Goal: Task Accomplishment & Management: Complete application form

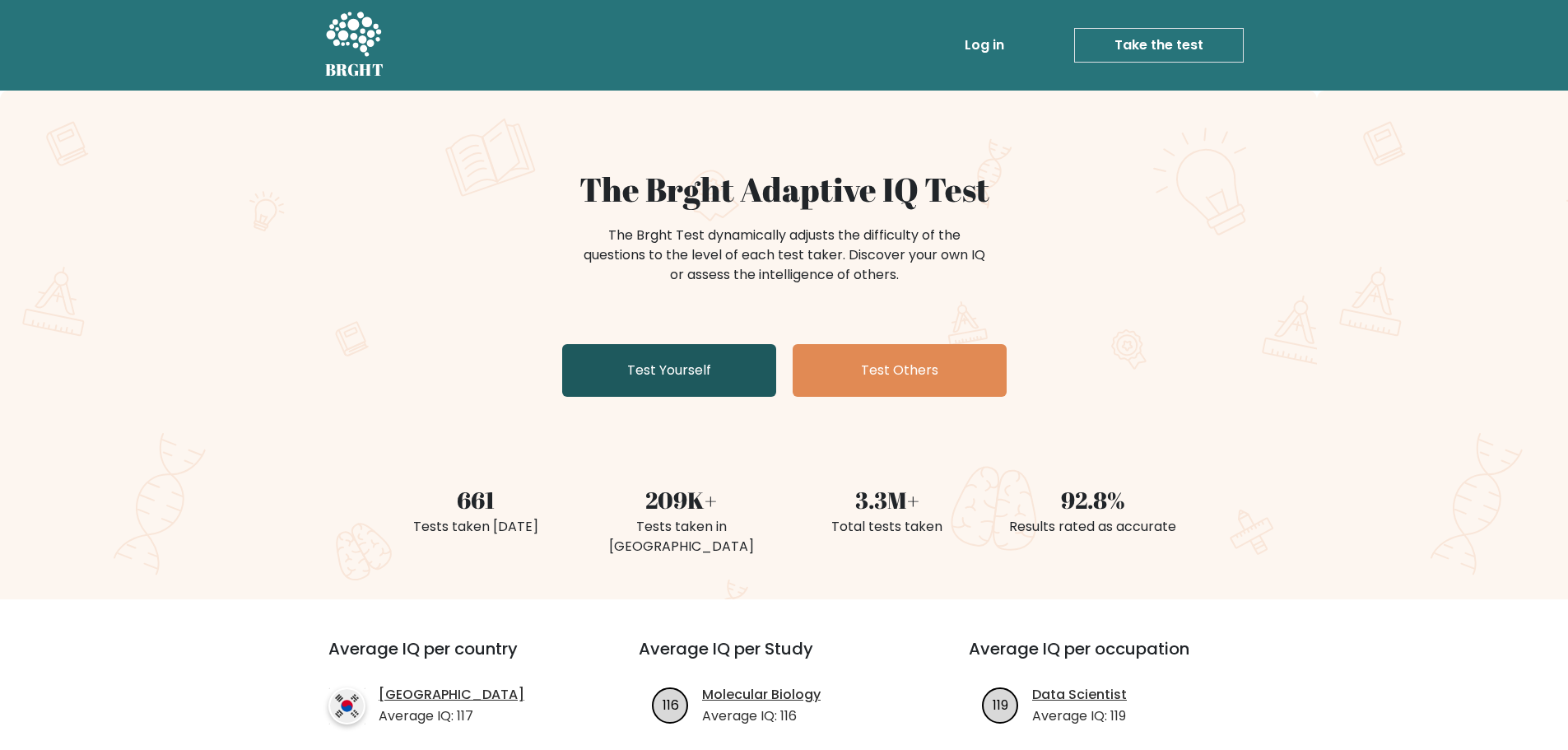
click at [682, 375] on link "Test Yourself" at bounding box center [669, 370] width 214 height 53
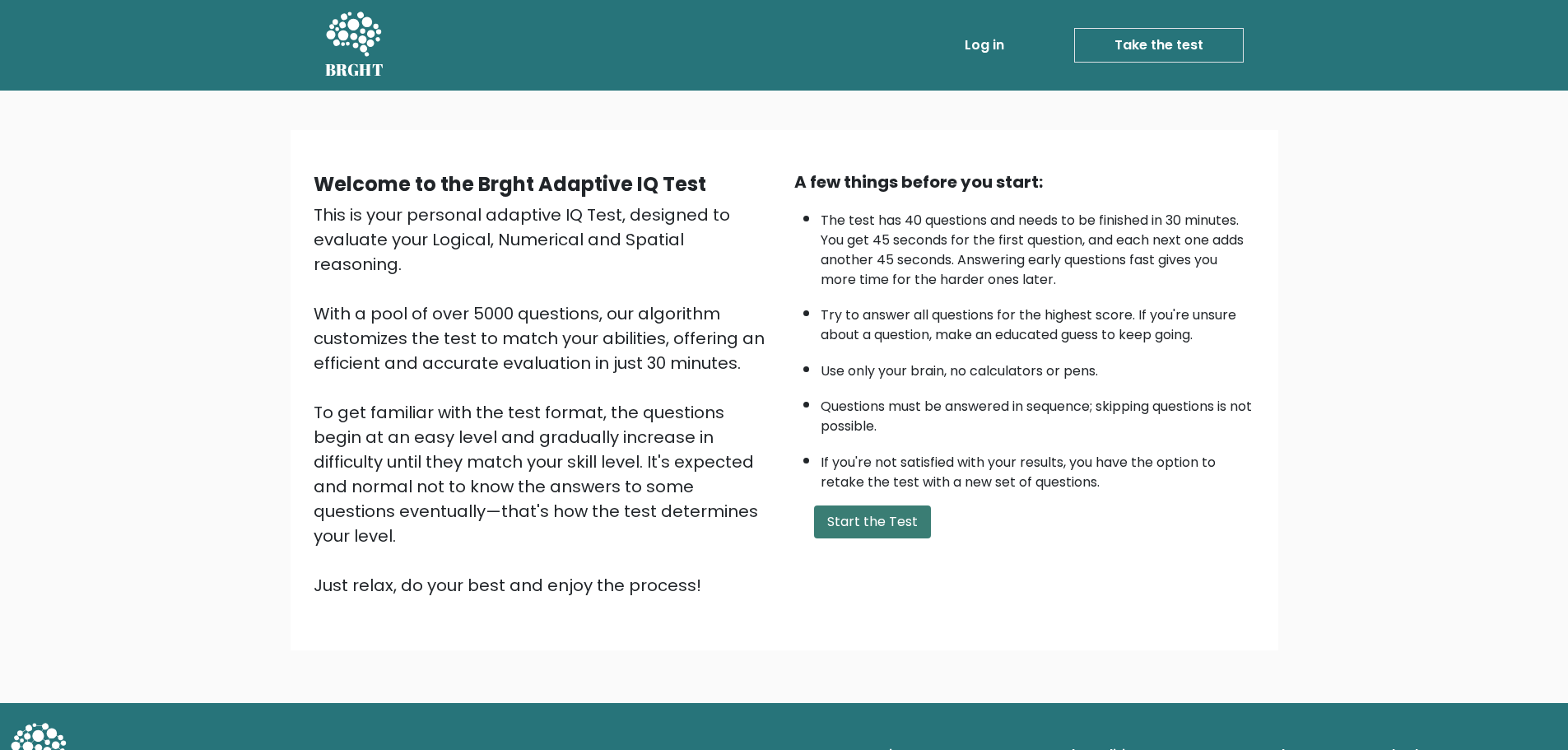
click at [857, 519] on button "Start the Test" at bounding box center [873, 521] width 117 height 33
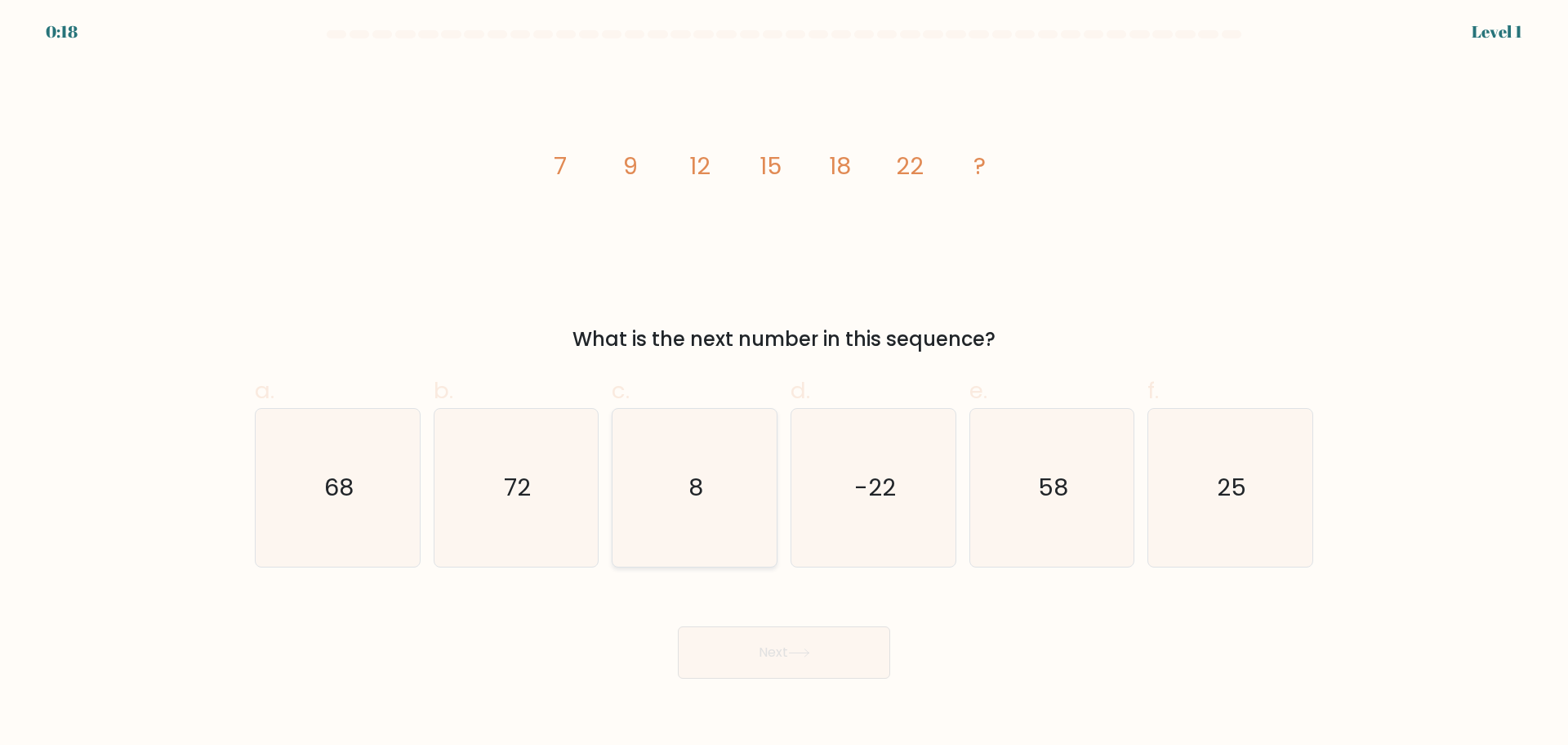
click at [707, 507] on icon "8" at bounding box center [695, 487] width 158 height 158
click at [784, 383] on input "c. 8" at bounding box center [784, 378] width 1 height 10
radio input "true"
click at [792, 666] on button "Next" at bounding box center [784, 652] width 212 height 52
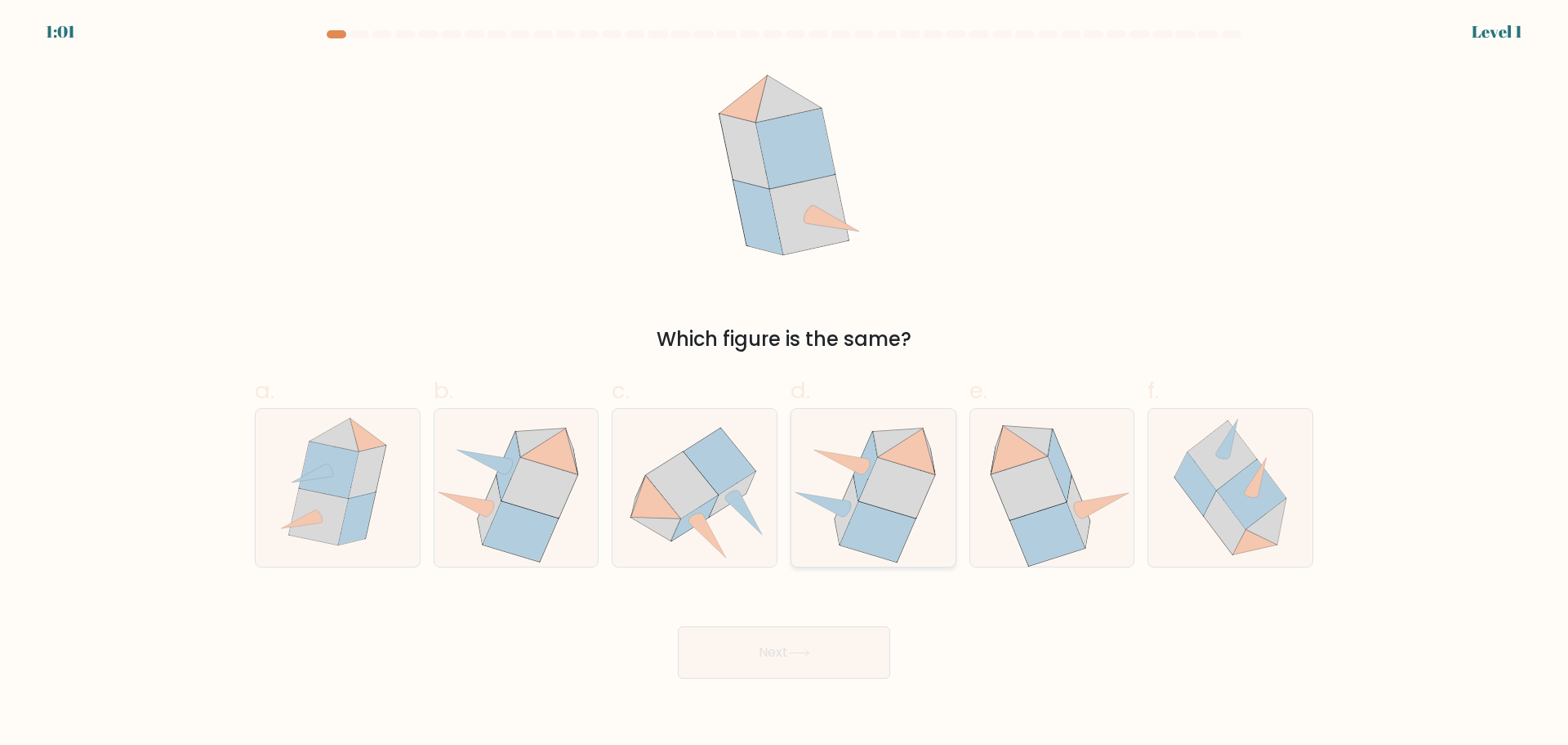
click at [807, 506] on icon at bounding box center [873, 487] width 165 height 150
click at [784, 383] on input "d." at bounding box center [784, 378] width 1 height 10
radio input "true"
click at [799, 657] on icon at bounding box center [799, 652] width 22 height 9
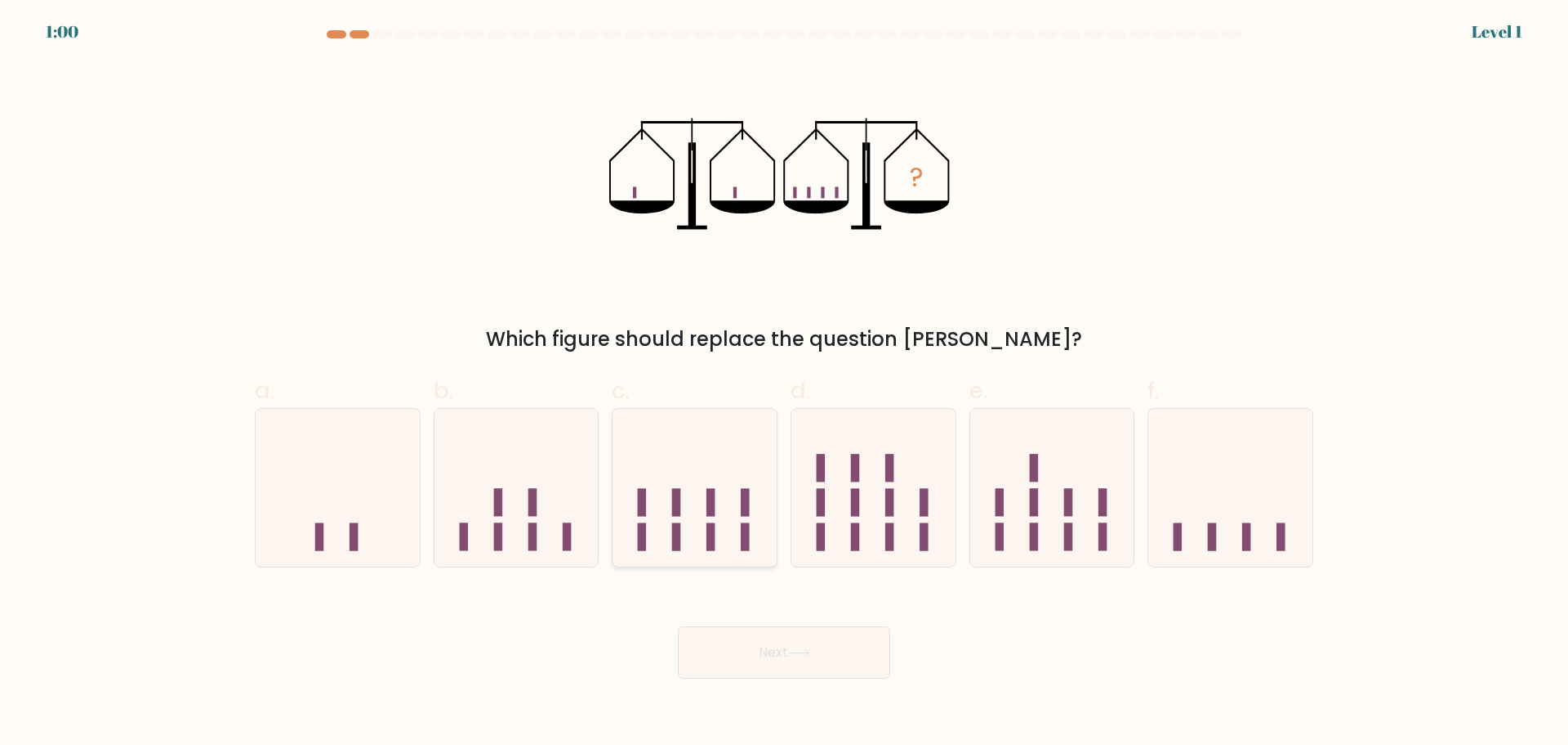
click at [730, 502] on icon at bounding box center [694, 487] width 165 height 136
click at [784, 383] on input "c." at bounding box center [784, 378] width 1 height 10
radio input "true"
click at [773, 673] on button "Next" at bounding box center [784, 652] width 212 height 52
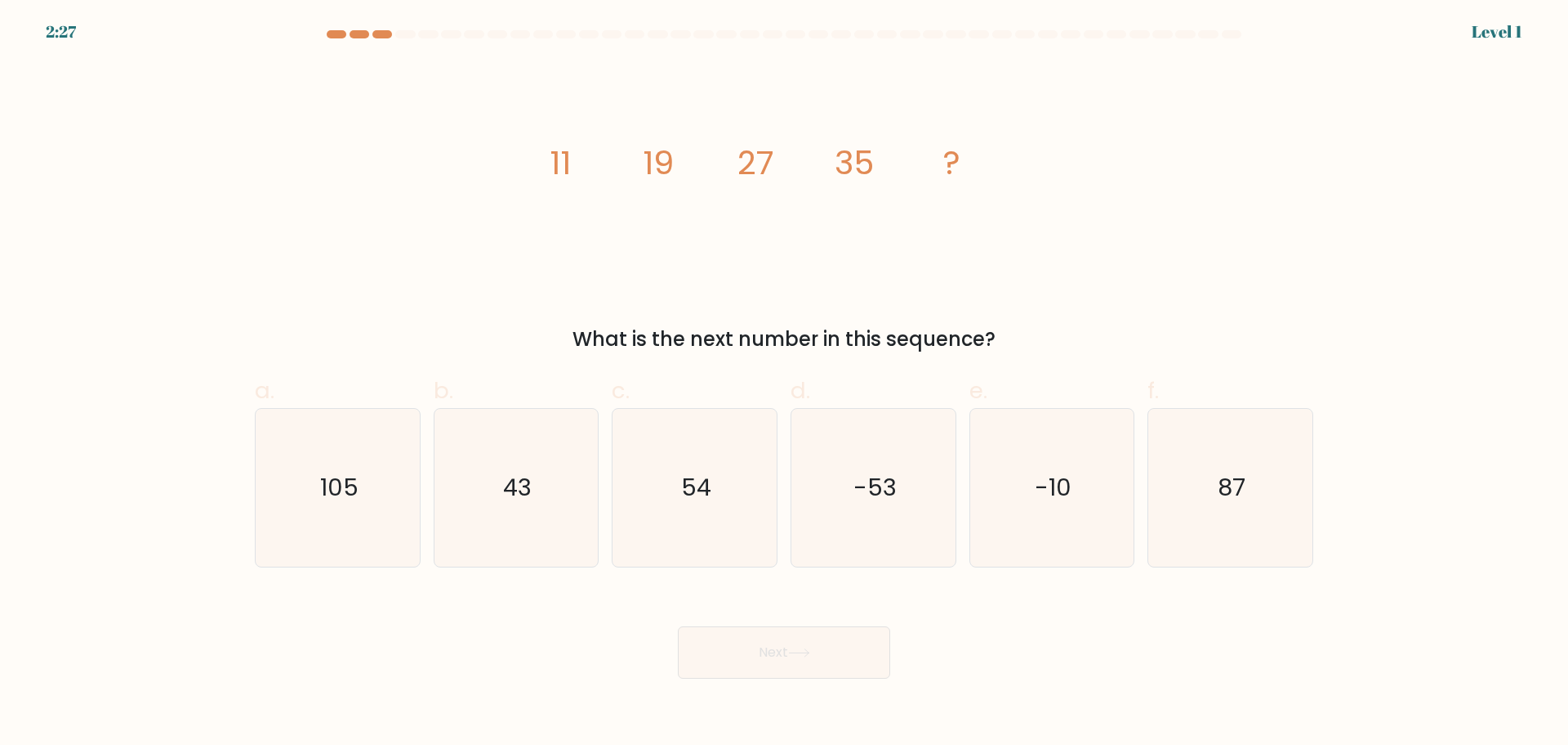
click at [795, 646] on button "Next" at bounding box center [784, 652] width 212 height 52
click at [853, 510] on icon "-53" at bounding box center [874, 487] width 158 height 158
click at [784, 383] on input "d. -53" at bounding box center [784, 378] width 1 height 10
radio input "true"
click at [825, 621] on div "Next" at bounding box center [784, 633] width 1078 height 91
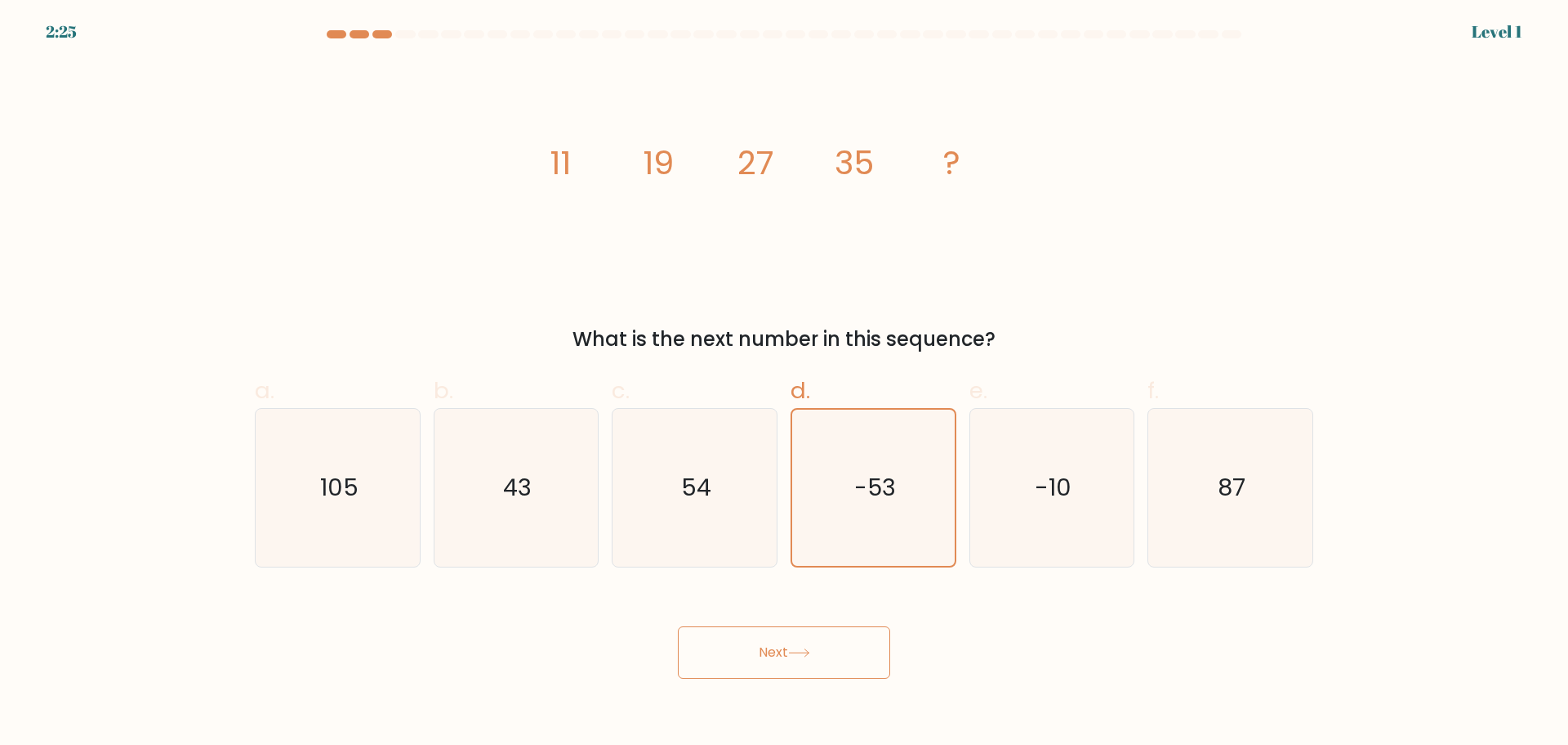
click at [772, 662] on button "Next" at bounding box center [784, 652] width 212 height 52
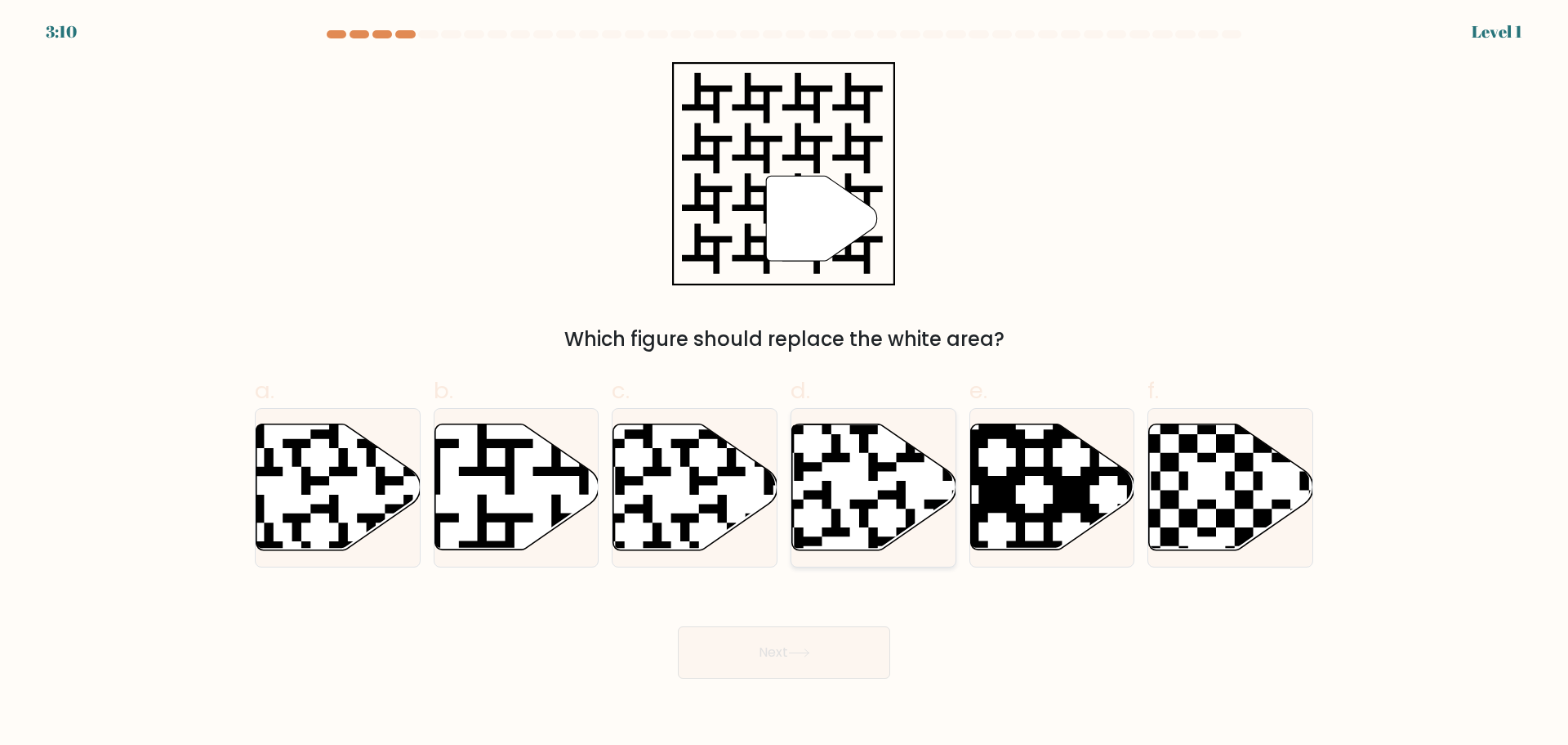
click at [817, 500] on icon at bounding box center [874, 486] width 165 height 126
click at [784, 383] on input "d." at bounding box center [784, 378] width 1 height 10
radio input "true"
click at [790, 652] on button "Next" at bounding box center [784, 652] width 212 height 52
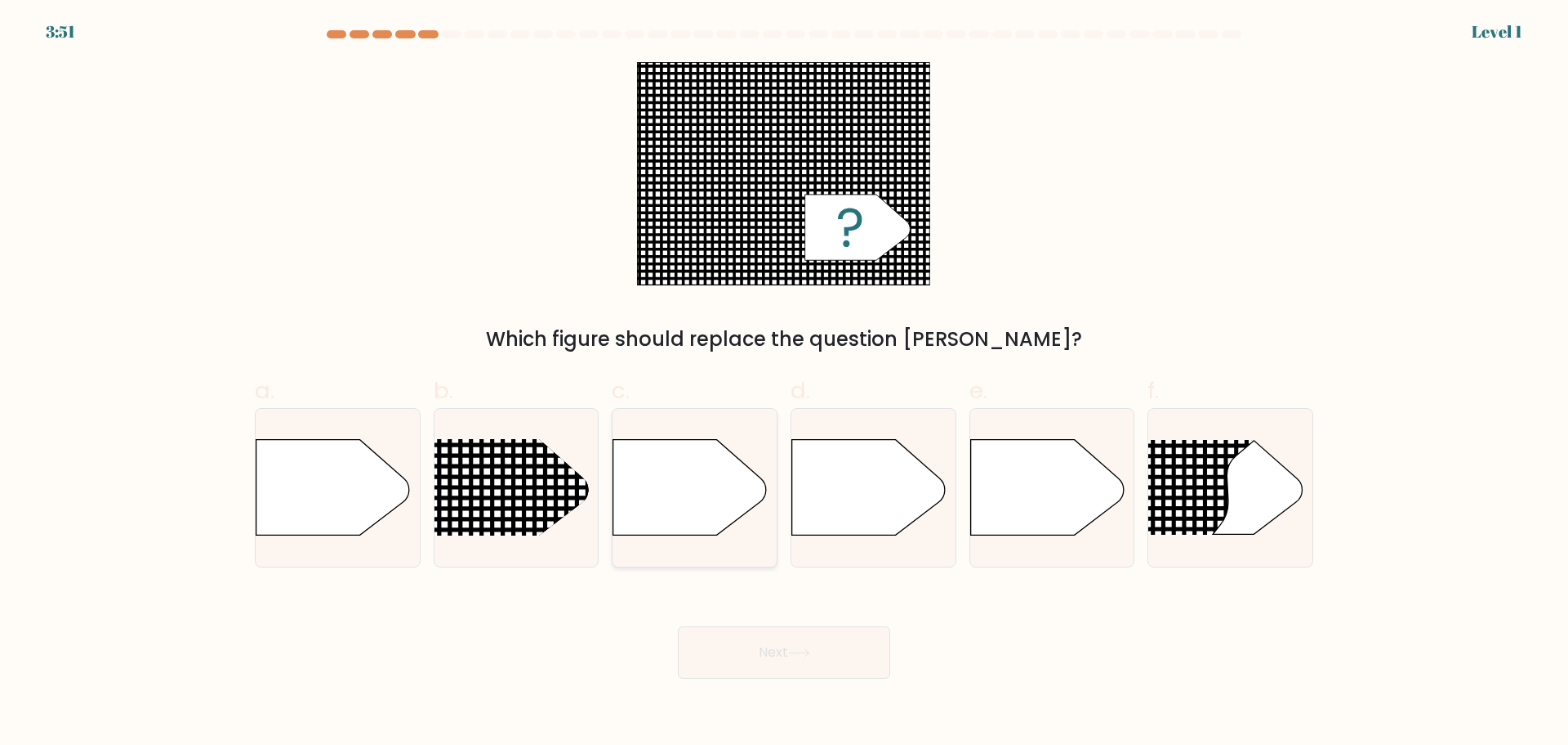
click at [703, 479] on icon at bounding box center [689, 486] width 153 height 95
click at [784, 383] on input "c." at bounding box center [784, 378] width 1 height 10
radio input "true"
click at [798, 653] on icon at bounding box center [799, 652] width 22 height 9
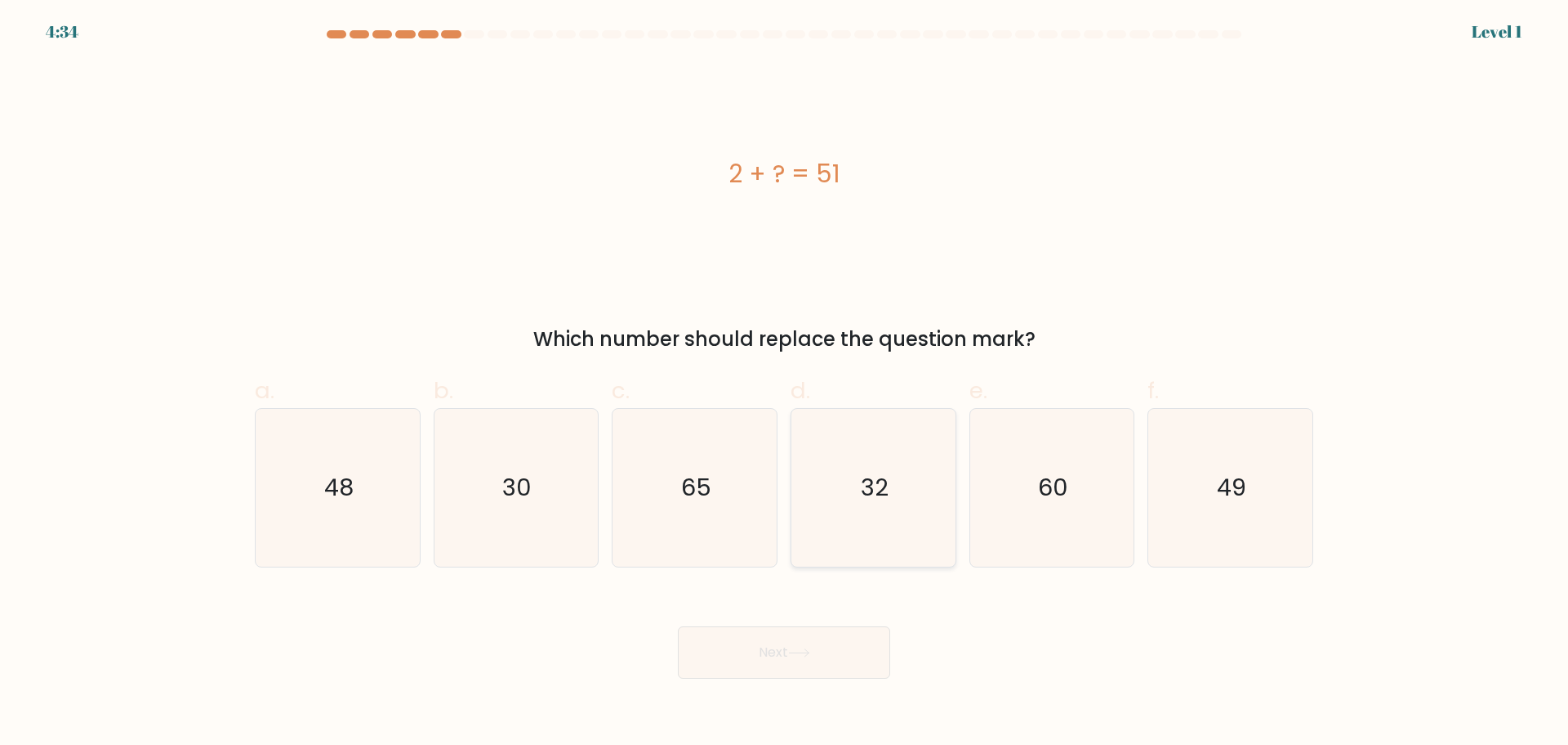
click at [919, 480] on icon "32" at bounding box center [874, 487] width 158 height 158
click at [784, 383] on input "d. 32" at bounding box center [784, 378] width 1 height 10
radio input "true"
click at [834, 634] on button "Next" at bounding box center [784, 652] width 212 height 52
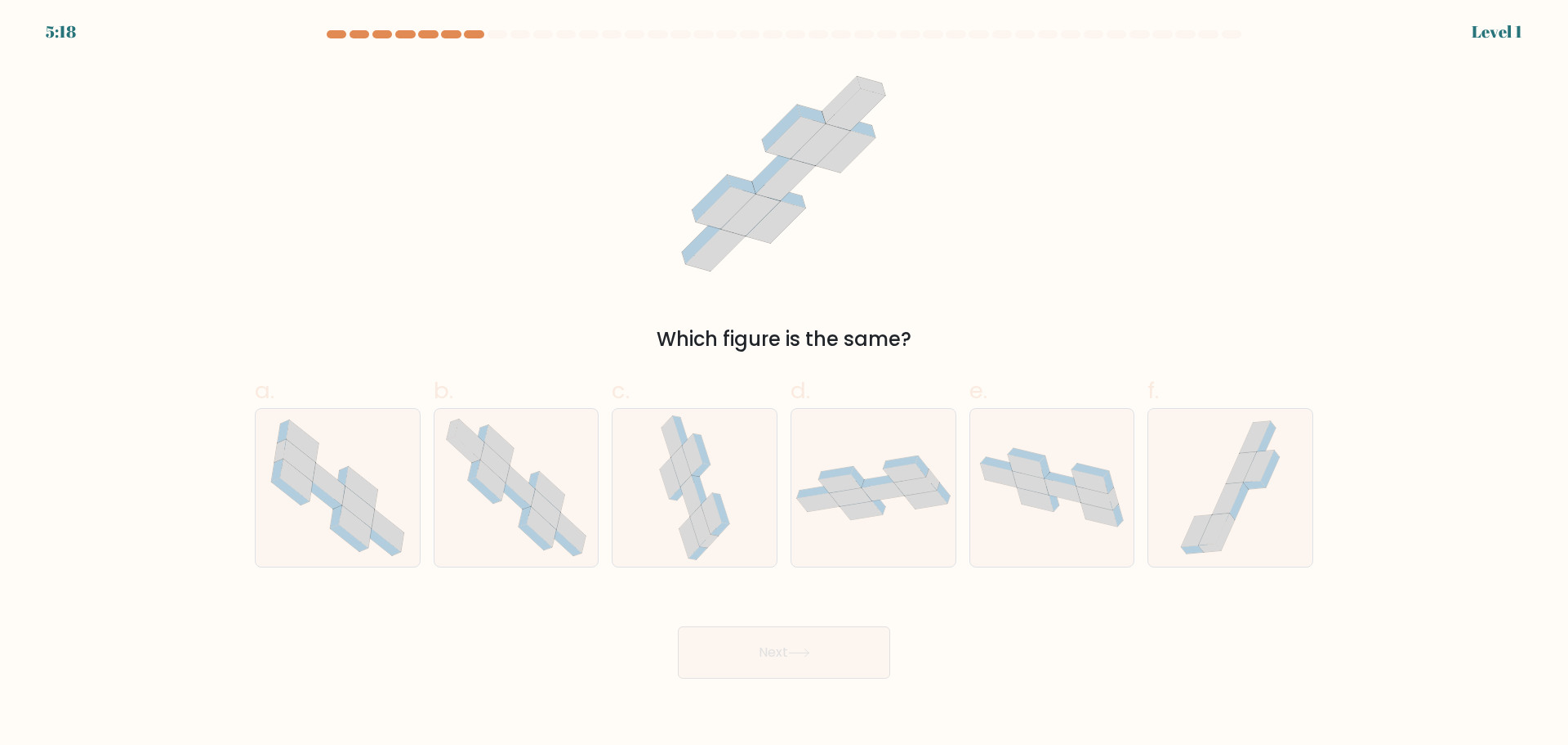
click at [778, 500] on div "c." at bounding box center [694, 470] width 179 height 193
click at [893, 478] on icon at bounding box center [904, 473] width 43 height 19
click at [784, 383] on input "d." at bounding box center [784, 378] width 1 height 10
radio input "true"
click at [773, 652] on button "Next" at bounding box center [784, 652] width 212 height 52
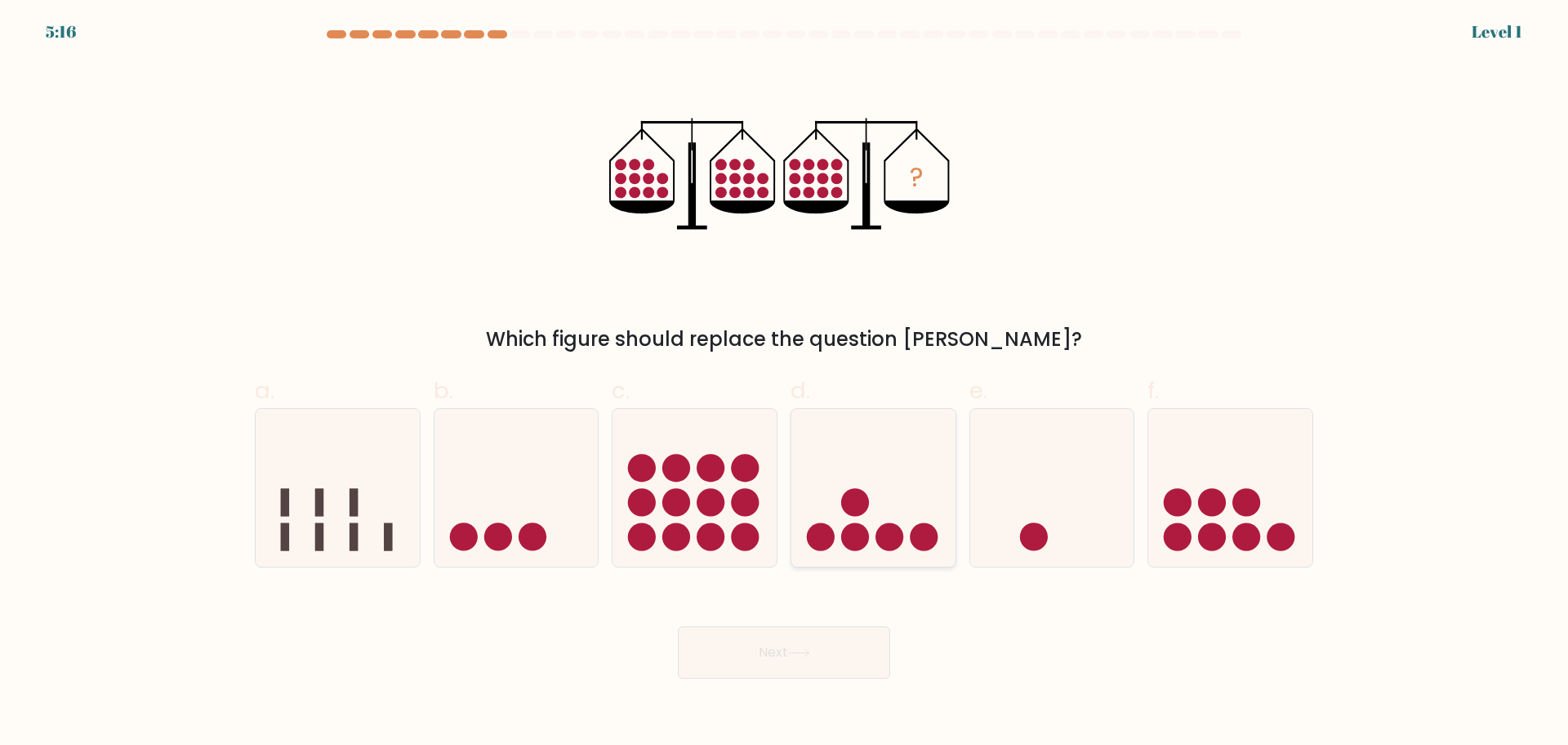
click at [844, 504] on circle at bounding box center [855, 501] width 28 height 28
click at [784, 383] on input "d." at bounding box center [784, 378] width 1 height 10
radio input "true"
click at [819, 667] on button "Next" at bounding box center [784, 652] width 212 height 52
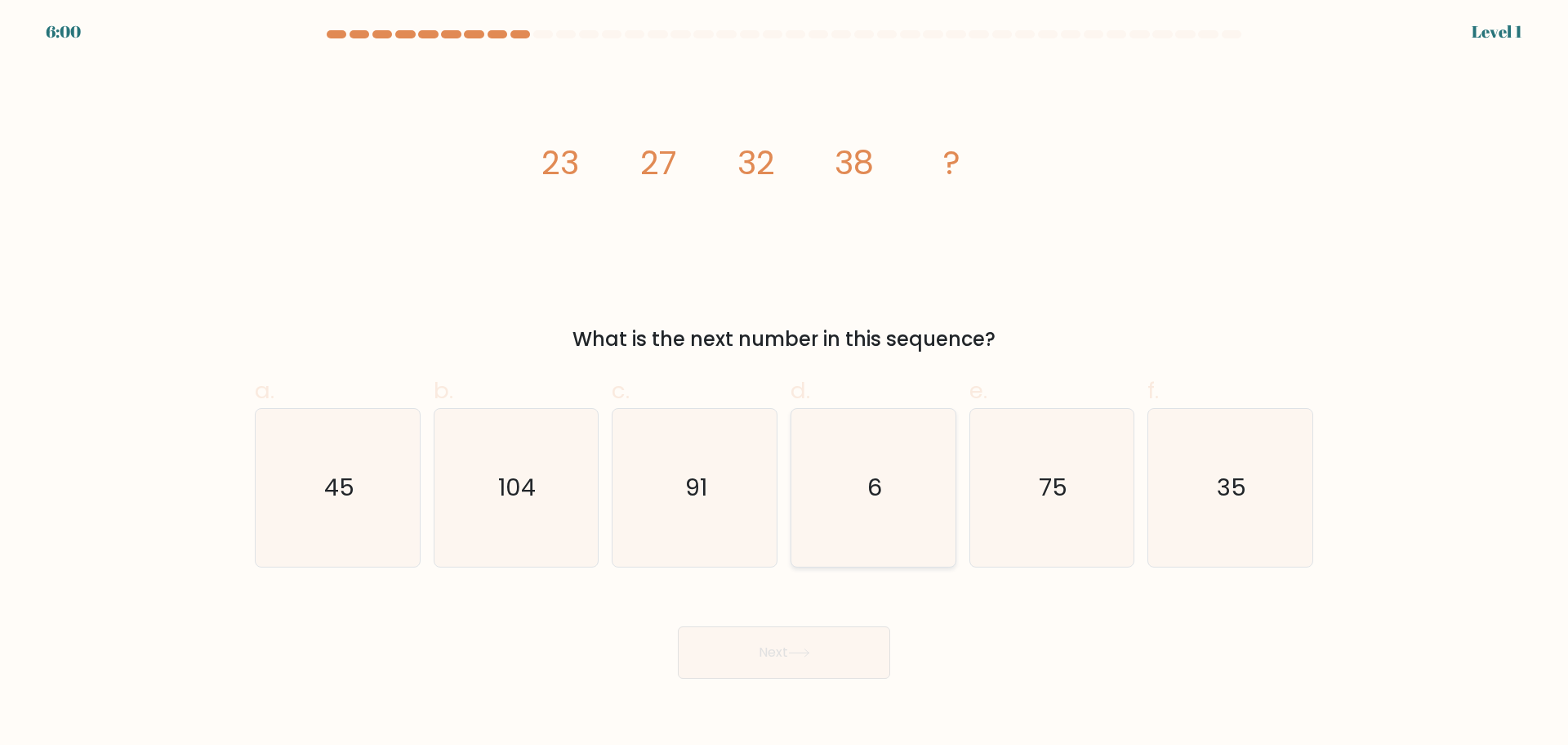
click at [879, 517] on icon "6" at bounding box center [874, 487] width 158 height 158
click at [784, 383] on input "d. 6" at bounding box center [784, 378] width 1 height 10
radio input "true"
click at [804, 665] on button "Next" at bounding box center [784, 652] width 212 height 52
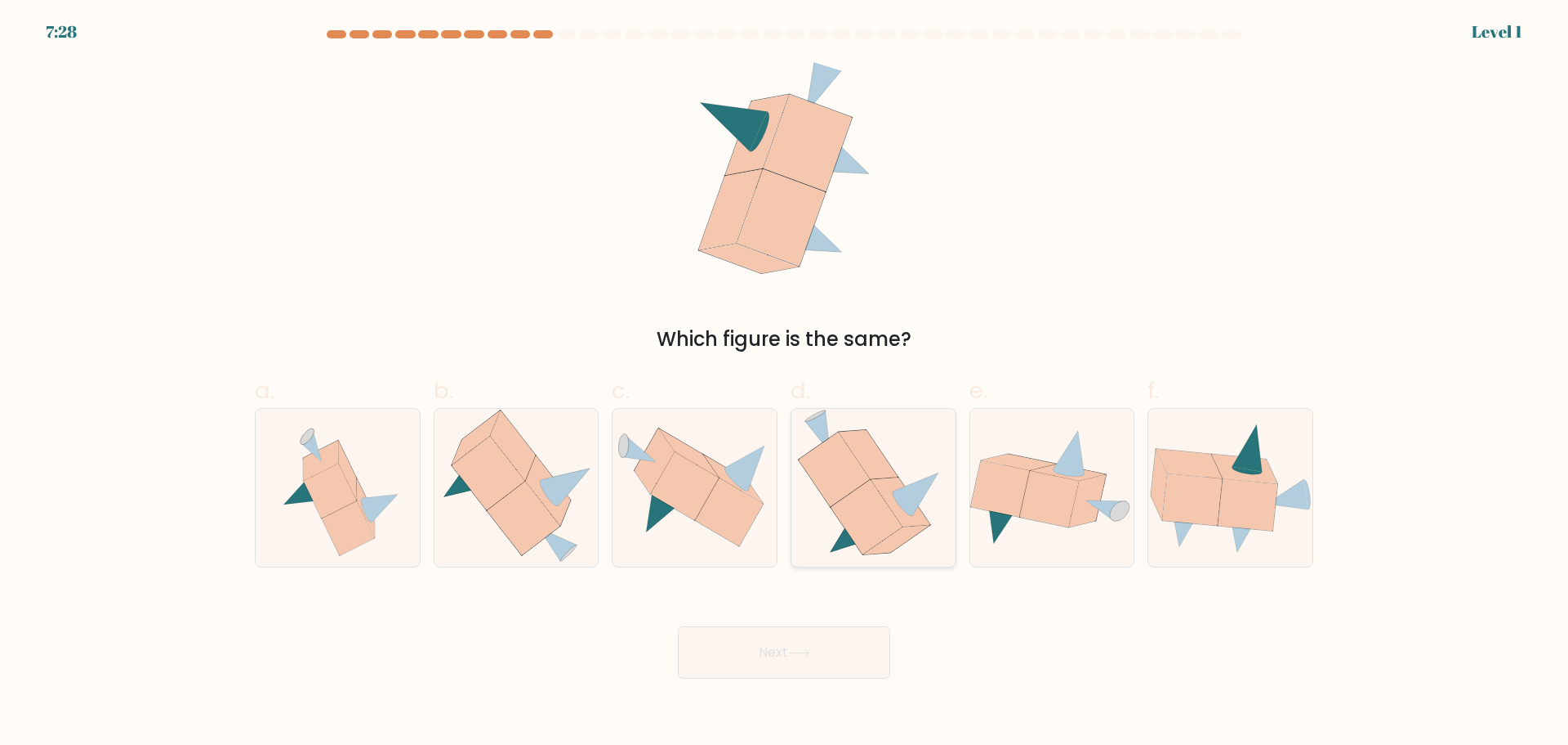
click at [868, 472] on icon at bounding box center [868, 455] width 60 height 49
click at [784, 383] on input "d." at bounding box center [784, 378] width 1 height 10
radio input "true"
click at [813, 676] on button "Next" at bounding box center [784, 652] width 212 height 52
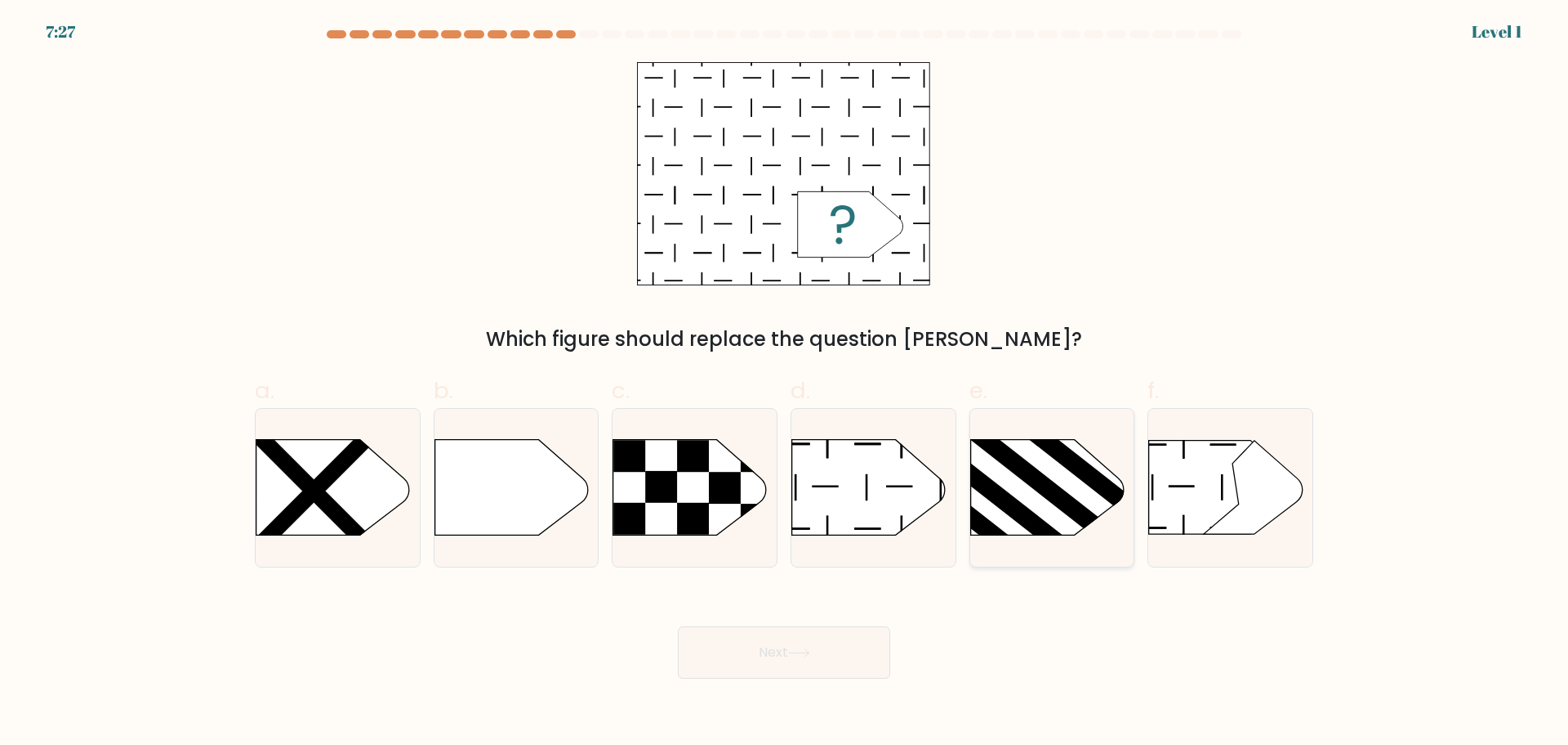
click at [1029, 516] on rect at bounding box center [1004, 500] width 151 height 124
click at [784, 383] on input "e." at bounding box center [784, 378] width 1 height 10
radio input "true"
click at [795, 667] on button "Next" at bounding box center [784, 652] width 212 height 52
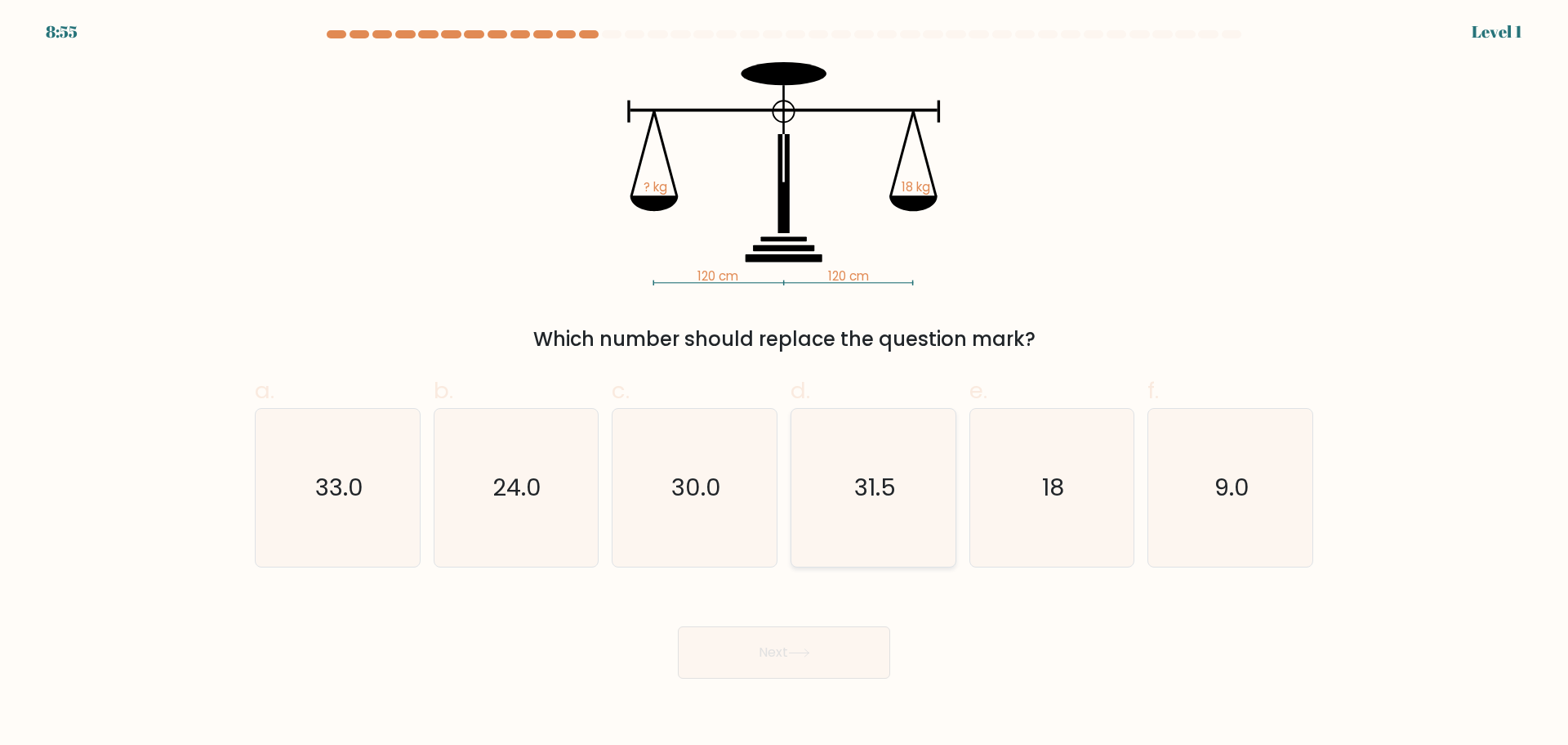
click at [854, 480] on icon "31.5" at bounding box center [874, 487] width 158 height 158
click at [784, 383] on input "d. 31.5" at bounding box center [784, 378] width 1 height 10
radio input "true"
click at [801, 642] on button "Next" at bounding box center [784, 652] width 212 height 52
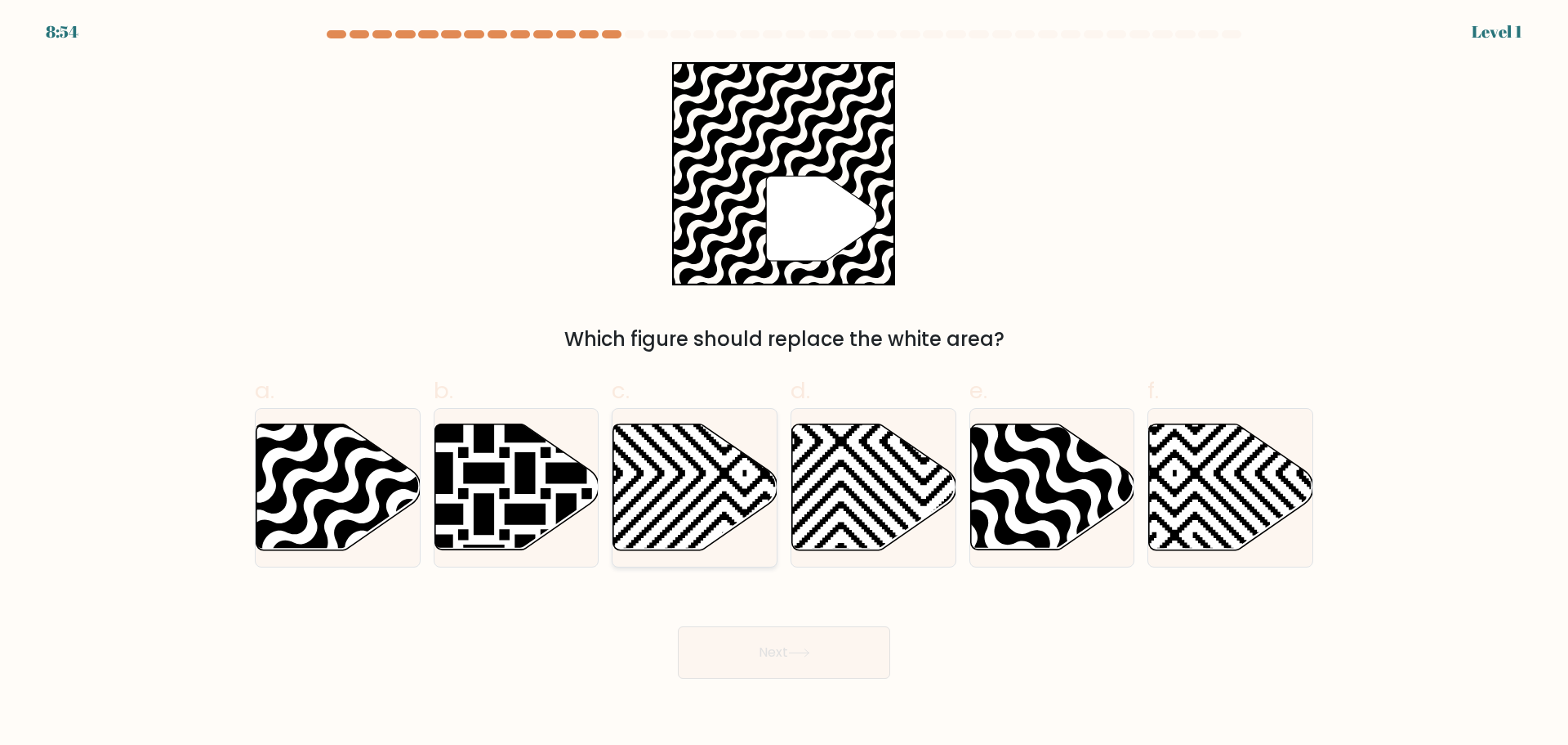
click at [754, 492] on icon at bounding box center [695, 486] width 165 height 126
click at [784, 383] on input "c." at bounding box center [784, 378] width 1 height 10
radio input "true"
click at [768, 634] on button "Next" at bounding box center [784, 652] width 212 height 52
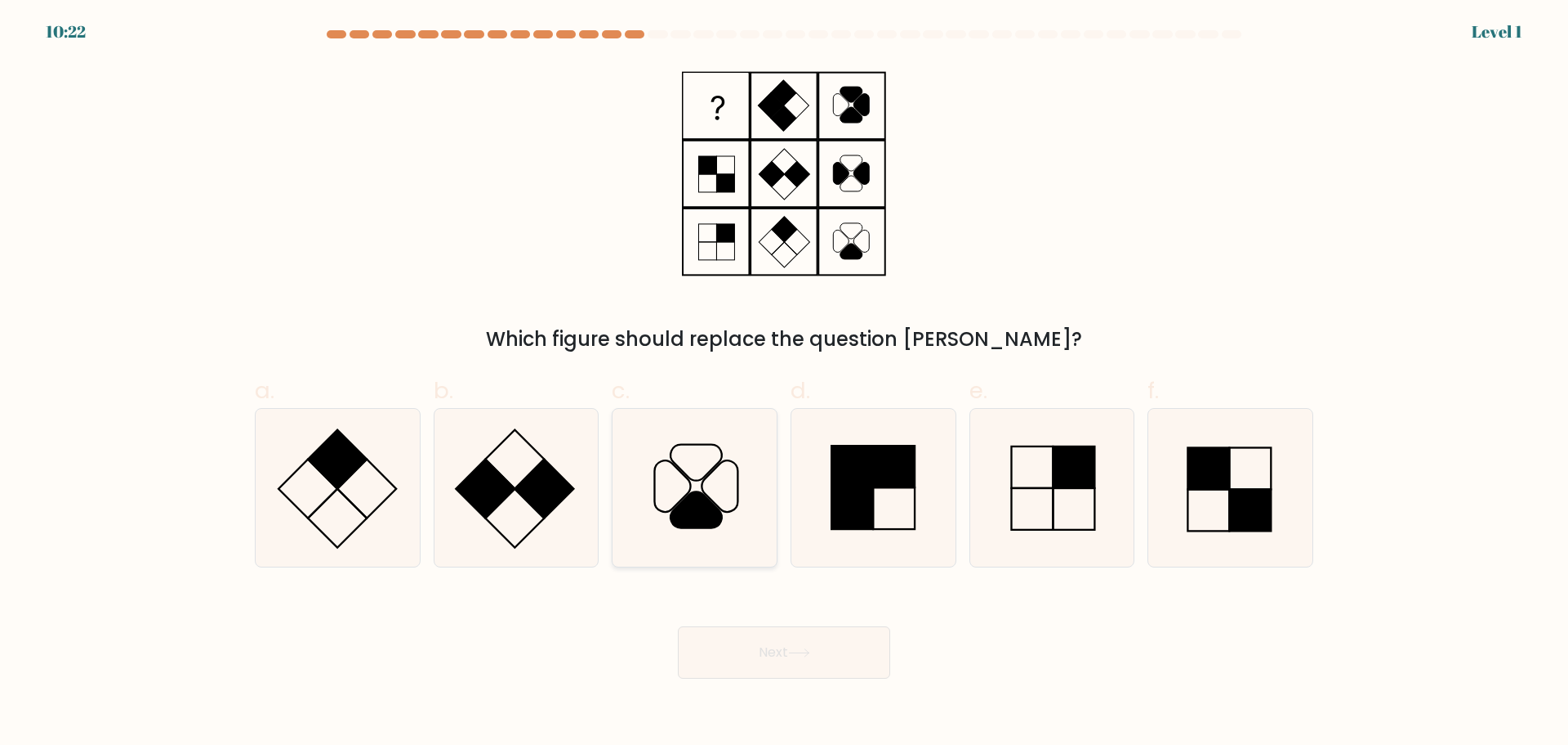
click at [763, 497] on icon at bounding box center [695, 487] width 158 height 158
click at [784, 383] on input "c." at bounding box center [784, 378] width 1 height 10
radio input "true"
click at [698, 648] on button "Next" at bounding box center [784, 652] width 212 height 52
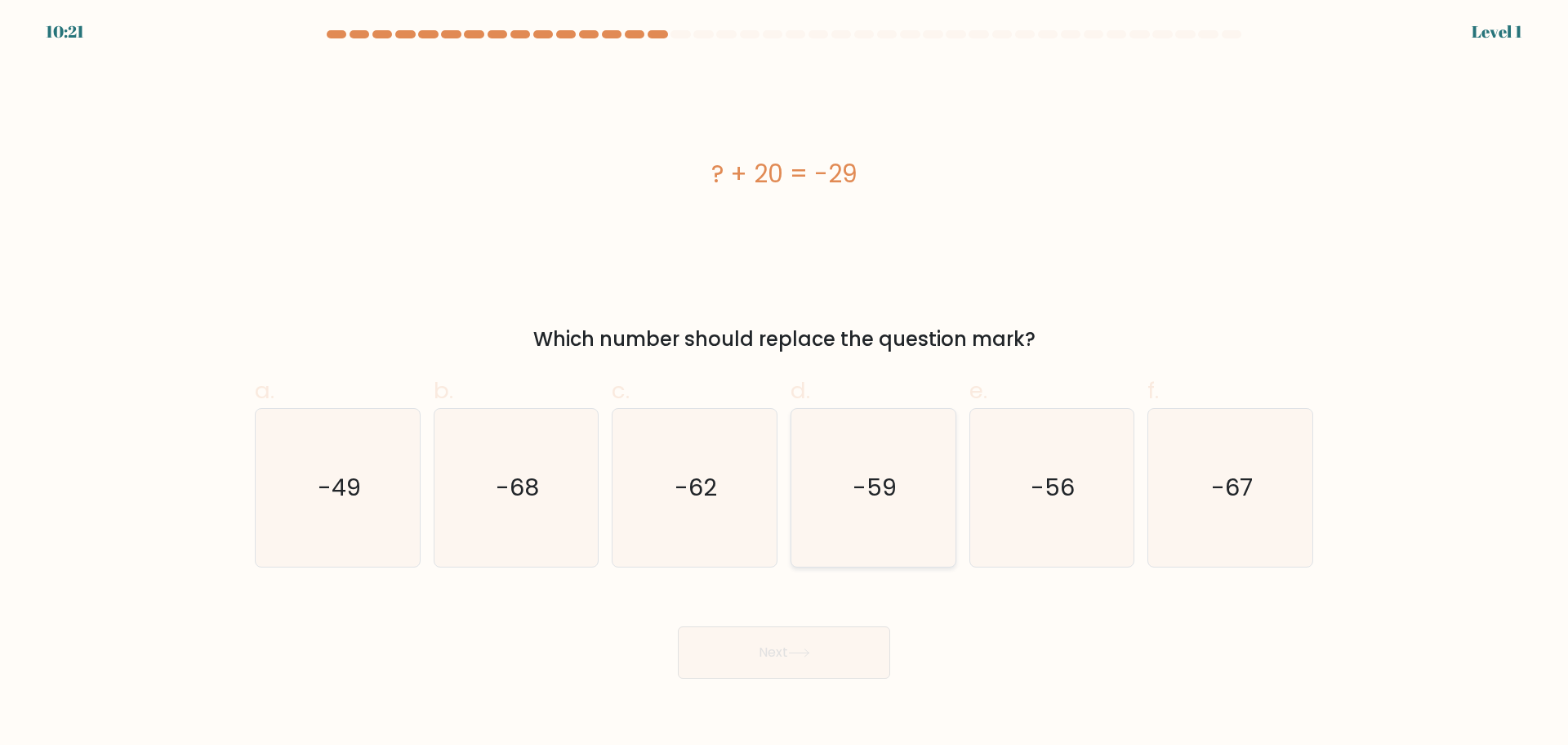
click at [811, 449] on icon "-59" at bounding box center [874, 487] width 158 height 158
click at [784, 383] on input "d. -59" at bounding box center [784, 378] width 1 height 10
radio input "true"
click at [750, 649] on button "Next" at bounding box center [784, 652] width 212 height 52
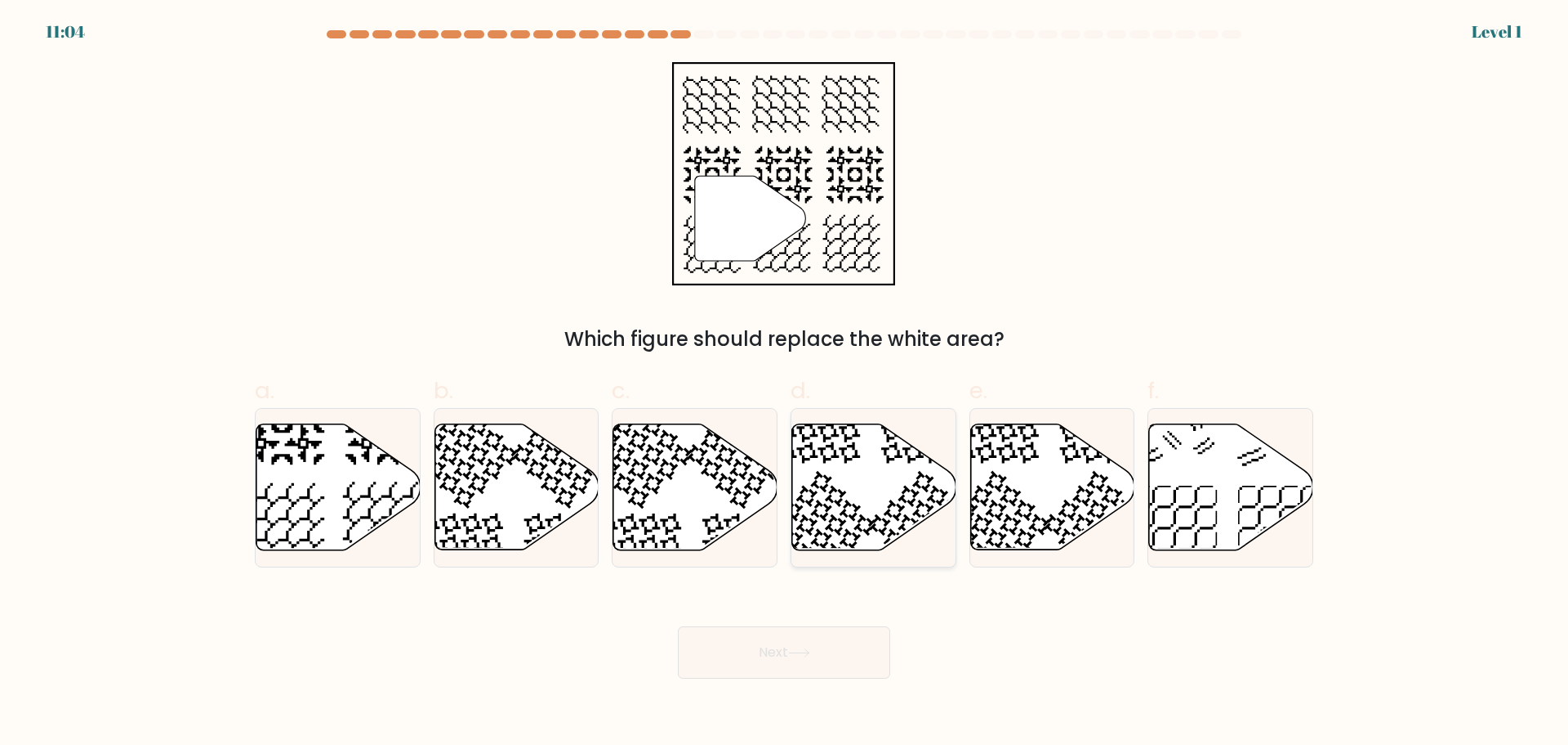
click at [879, 505] on icon at bounding box center [874, 486] width 165 height 126
click at [784, 383] on input "d." at bounding box center [784, 378] width 1 height 10
radio input "true"
click at [831, 663] on button "Next" at bounding box center [784, 652] width 212 height 52
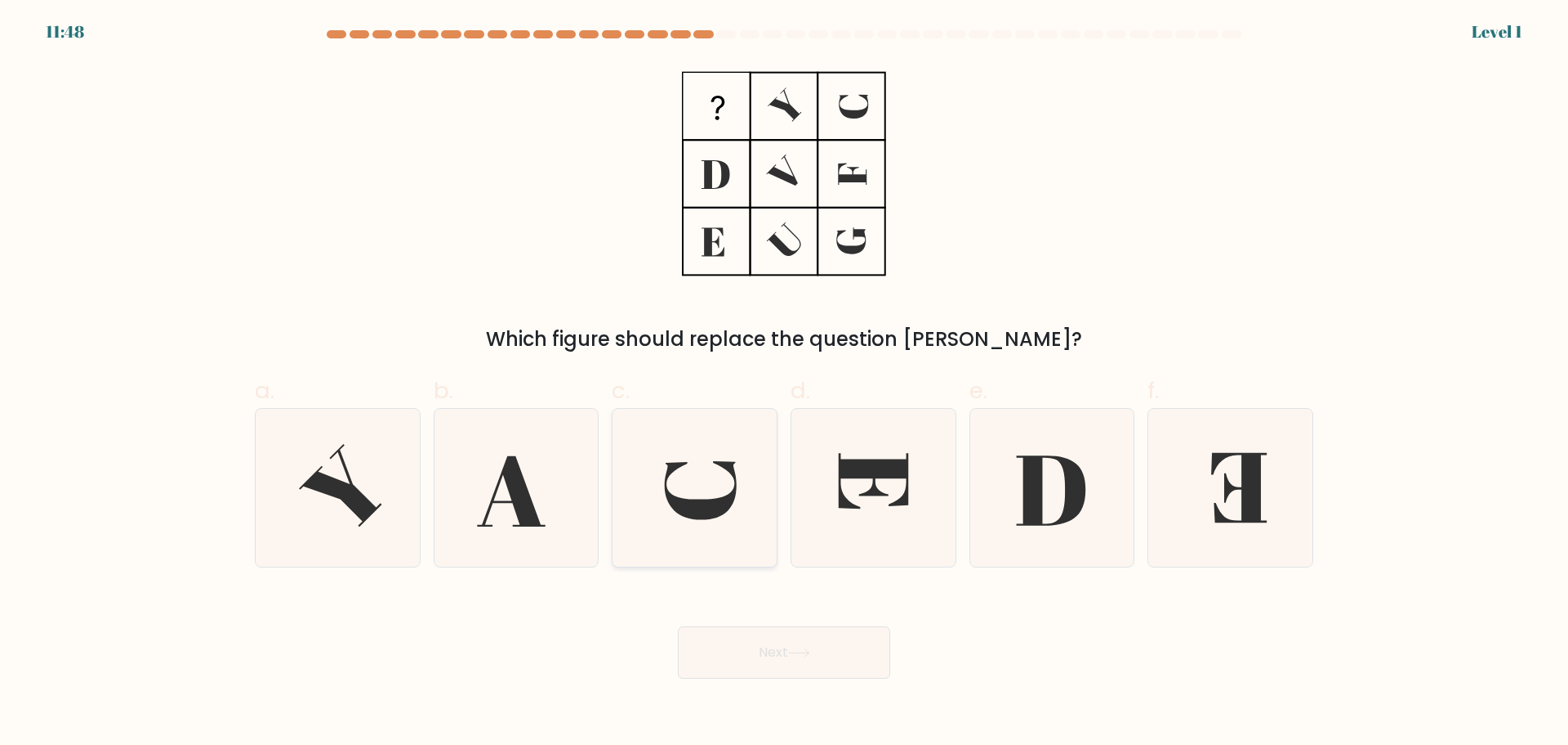
click at [659, 520] on icon at bounding box center [695, 487] width 158 height 158
click at [784, 383] on input "c." at bounding box center [784, 378] width 1 height 10
radio input "true"
click at [755, 652] on button "Next" at bounding box center [784, 652] width 212 height 52
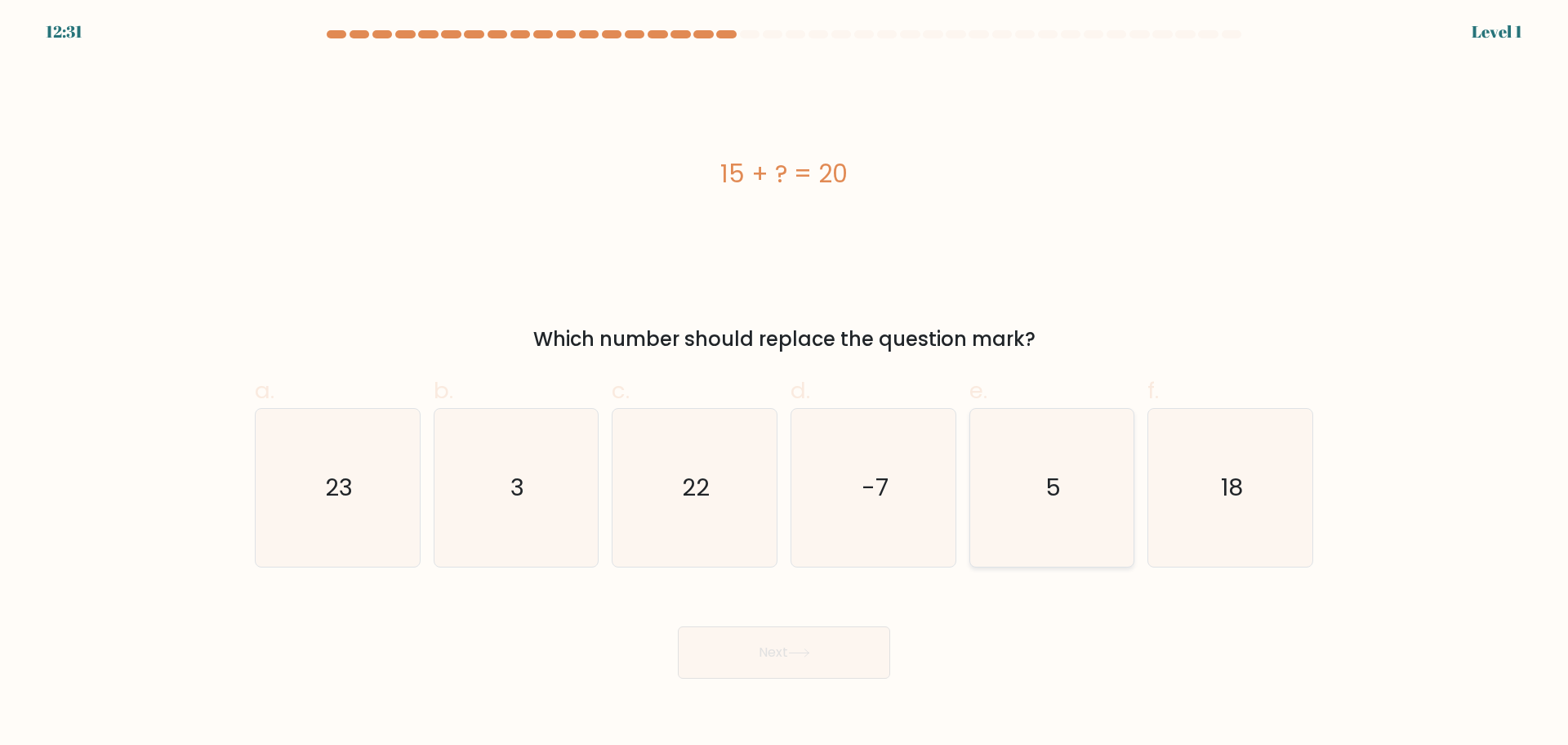
click at [1016, 461] on icon "5" at bounding box center [1052, 487] width 158 height 158
click at [784, 383] on input "e. 5" at bounding box center [784, 378] width 1 height 10
radio input "true"
click at [809, 641] on button "Next" at bounding box center [784, 652] width 212 height 52
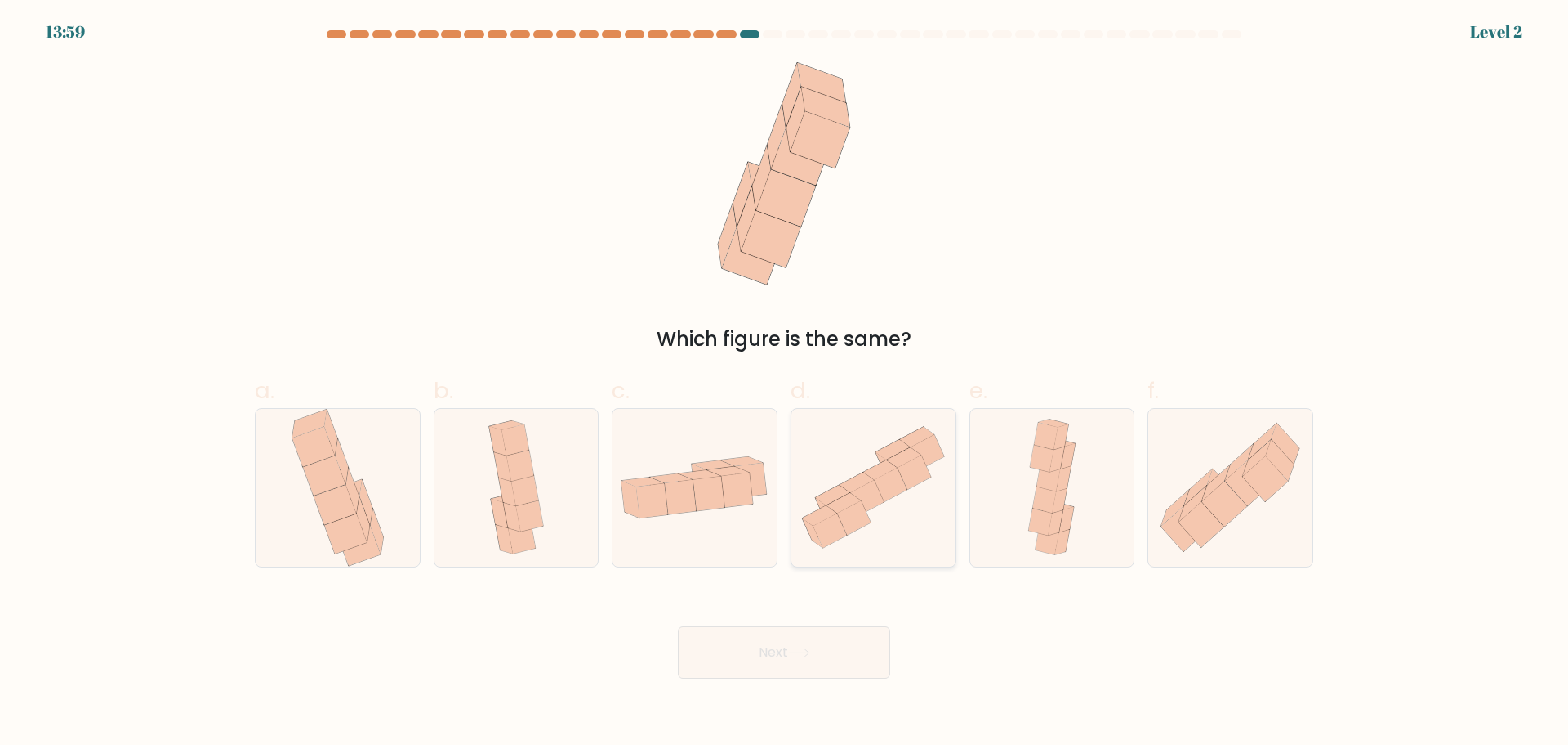
click at [941, 500] on icon at bounding box center [873, 486] width 165 height 146
click at [784, 383] on input "d." at bounding box center [784, 378] width 1 height 10
radio input "true"
click at [793, 646] on button "Next" at bounding box center [784, 652] width 212 height 52
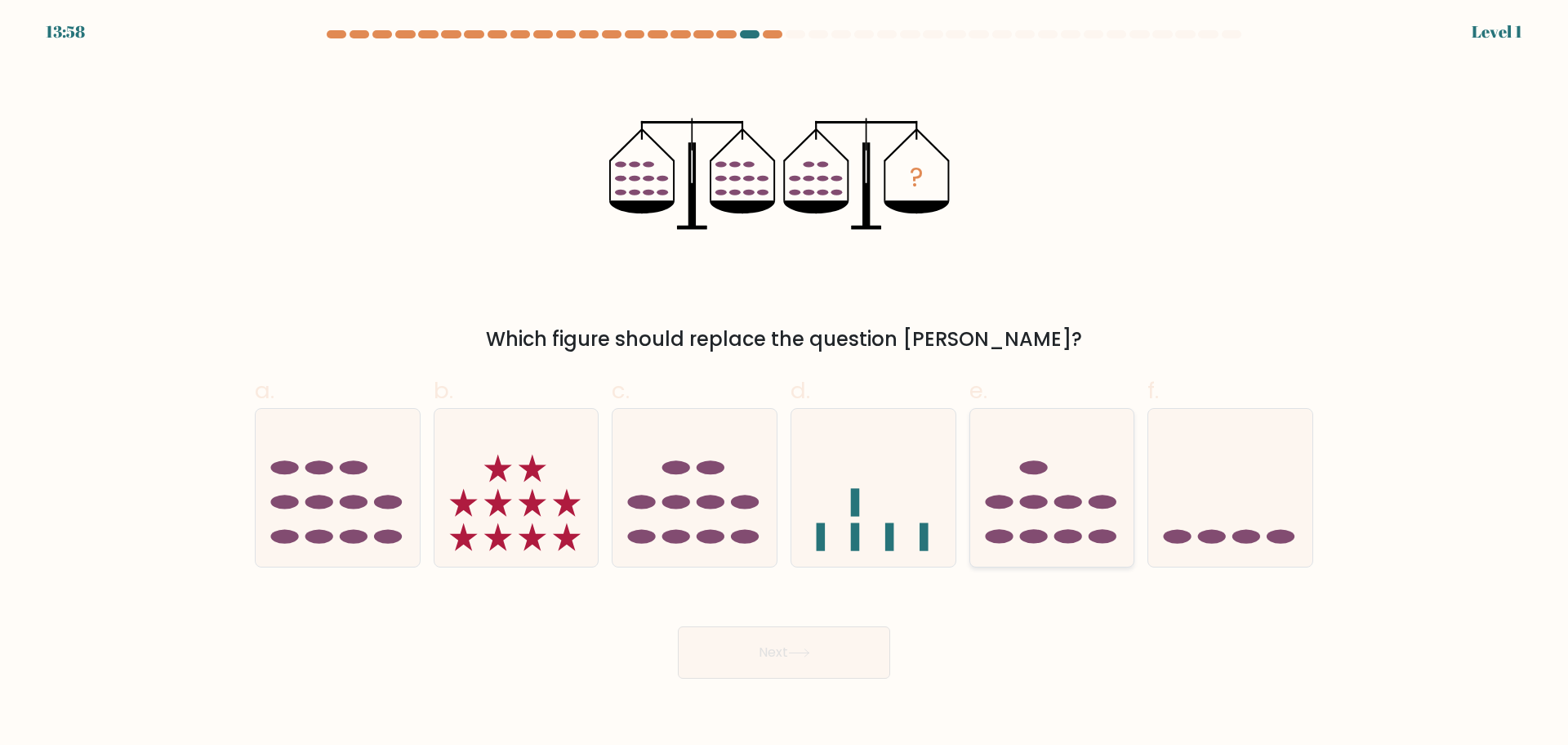
click at [1031, 485] on icon at bounding box center [1052, 487] width 165 height 136
click at [784, 383] on input "e." at bounding box center [784, 378] width 1 height 10
radio input "true"
click at [801, 653] on icon at bounding box center [799, 652] width 22 height 9
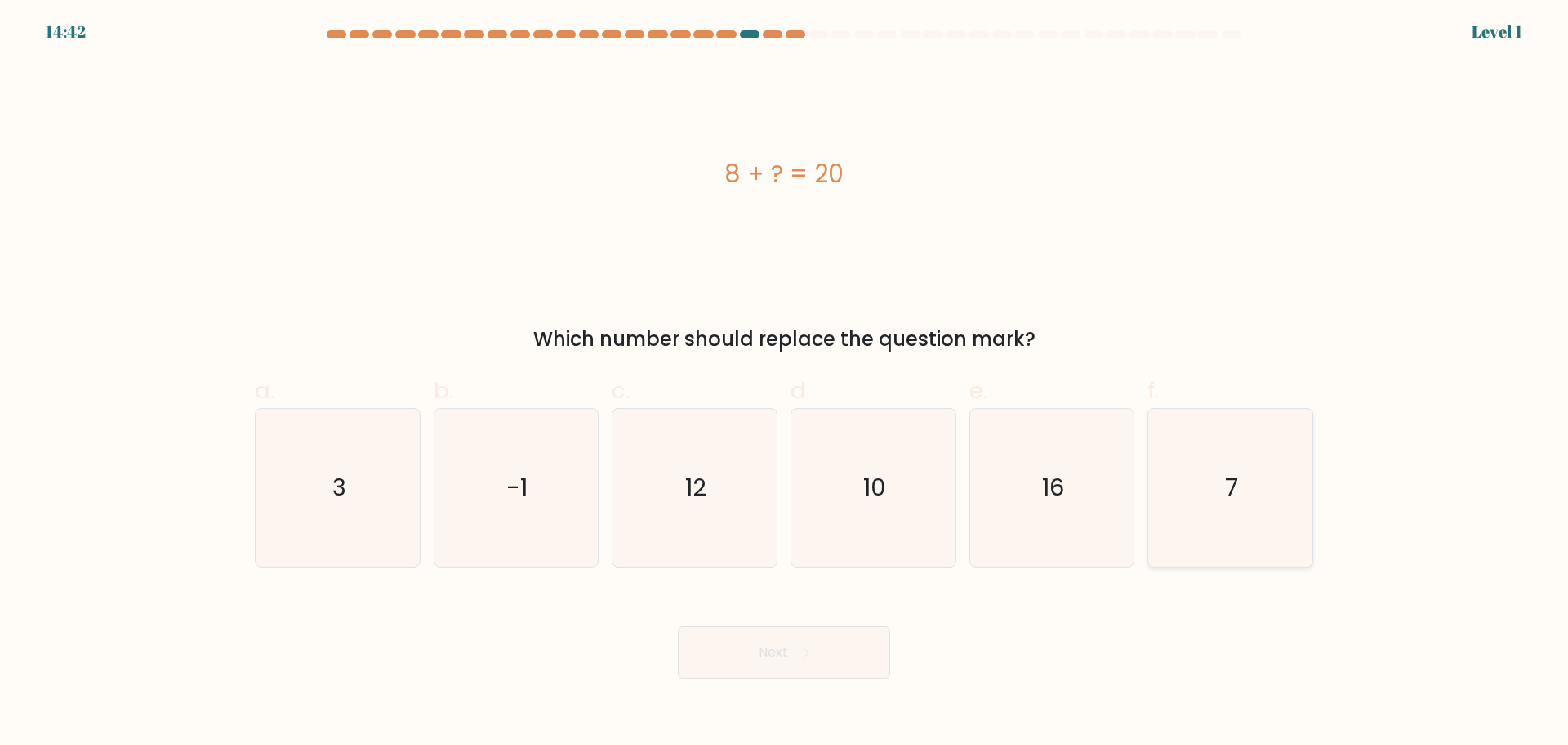
click at [1171, 509] on icon "7" at bounding box center [1230, 487] width 158 height 158
click at [784, 383] on input "f. 7" at bounding box center [784, 378] width 1 height 10
radio input "true"
click at [743, 680] on body "15:26 Level 1 3" at bounding box center [784, 372] width 1568 height 745
click at [765, 657] on button "Next" at bounding box center [784, 652] width 212 height 52
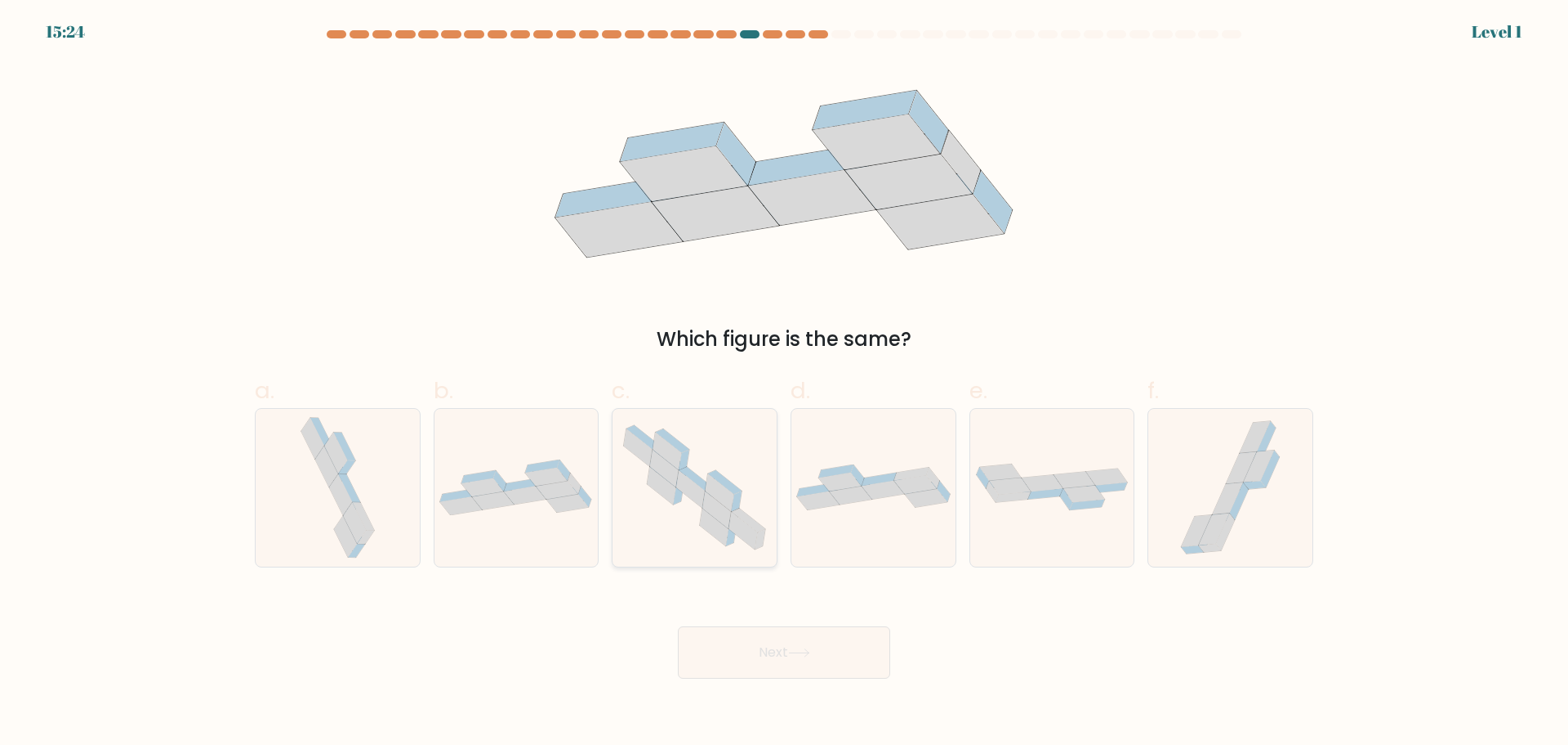
click at [675, 499] on icon at bounding box center [679, 494] width 10 height 20
click at [784, 383] on input "c." at bounding box center [784, 378] width 1 height 10
radio input "true"
click at [756, 704] on body "16:08 Level 1" at bounding box center [784, 372] width 1568 height 745
click at [756, 670] on button "Next" at bounding box center [784, 652] width 212 height 52
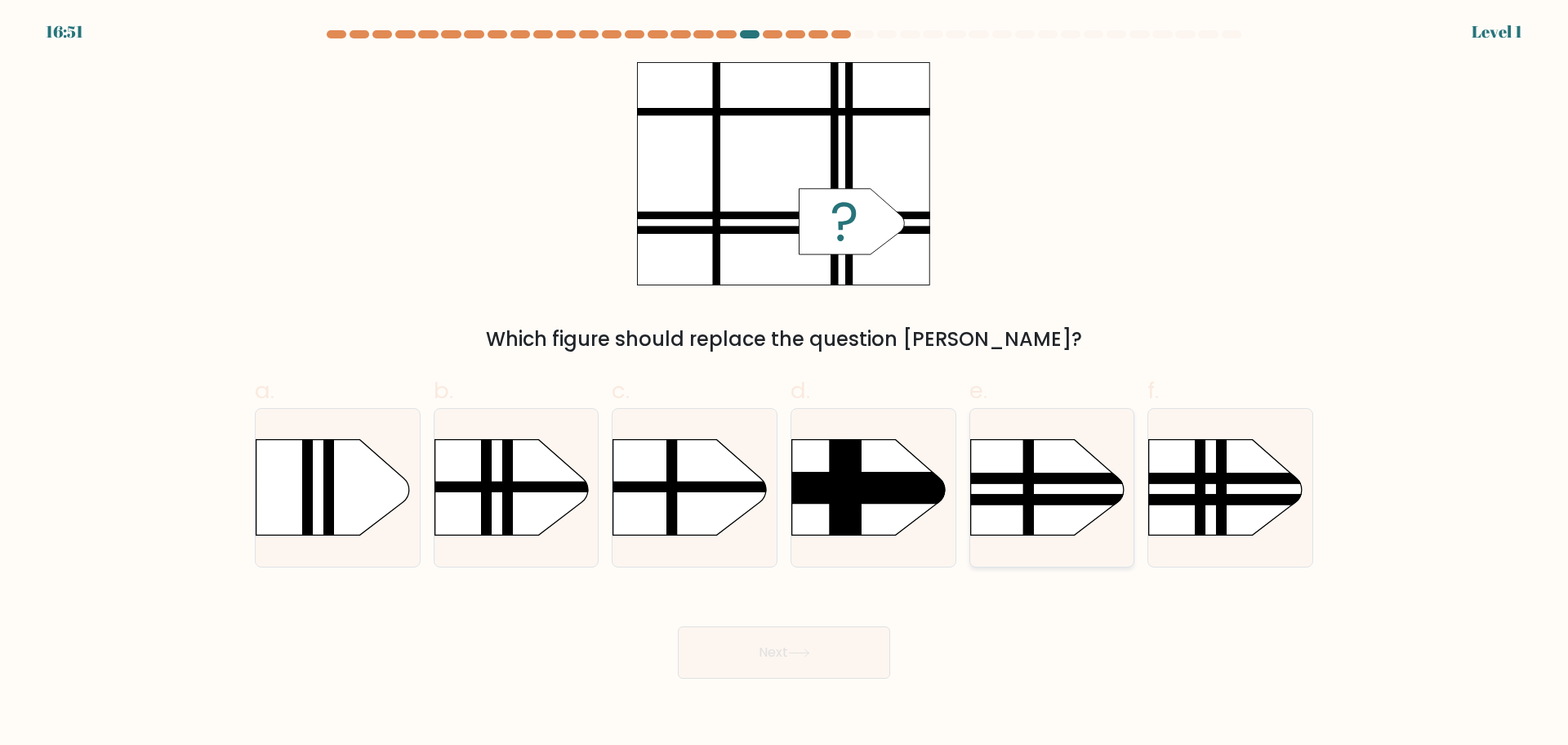
click at [1002, 484] on rect at bounding box center [947, 417] width 426 height 324
click at [784, 383] on input "e." at bounding box center [784, 378] width 1 height 10
radio input "true"
click at [837, 652] on button "Next" at bounding box center [784, 652] width 212 height 52
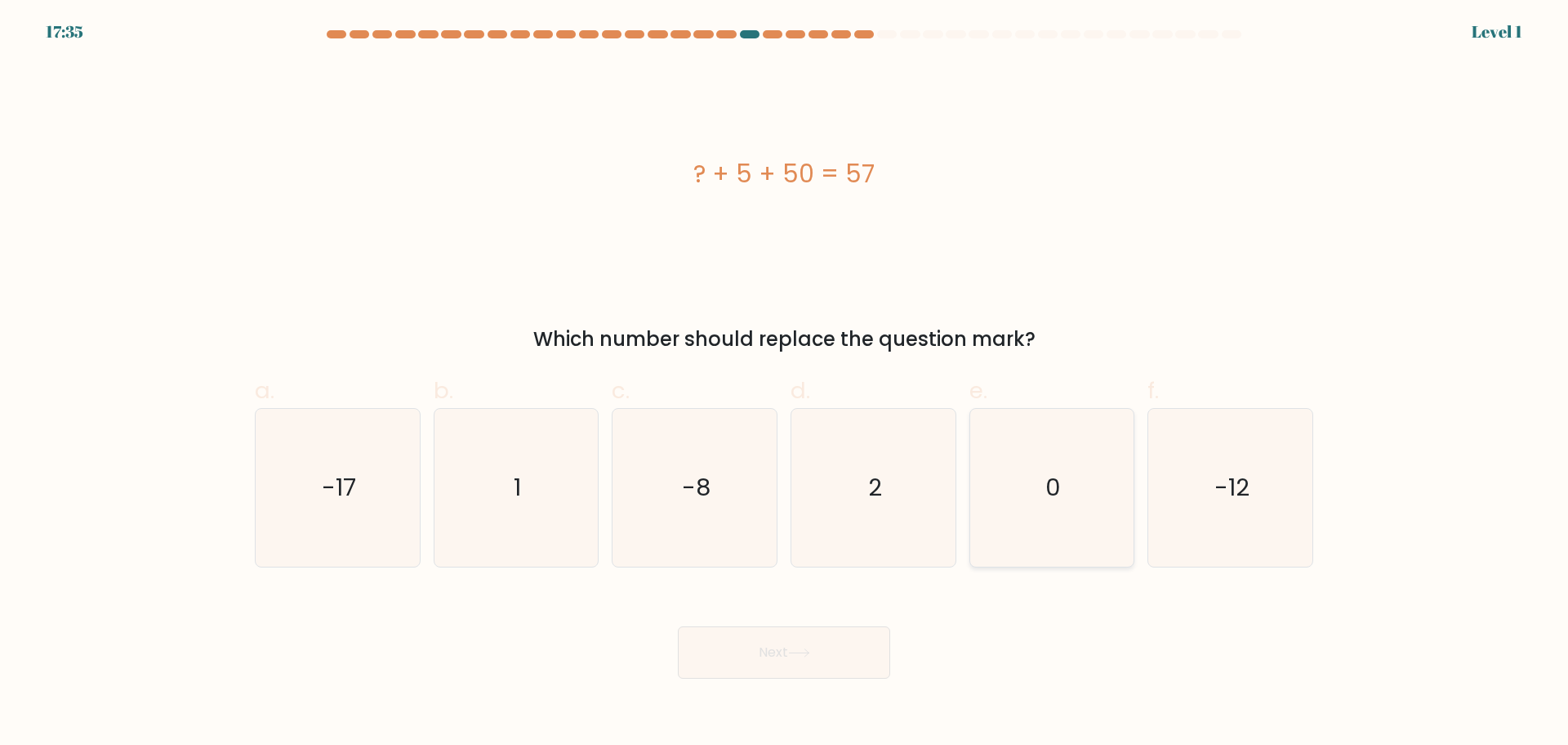
click at [1019, 458] on icon "0" at bounding box center [1052, 487] width 158 height 158
click at [784, 383] on input "e. 0" at bounding box center [784, 378] width 1 height 10
radio input "true"
click at [818, 659] on button "Next" at bounding box center [784, 652] width 212 height 52
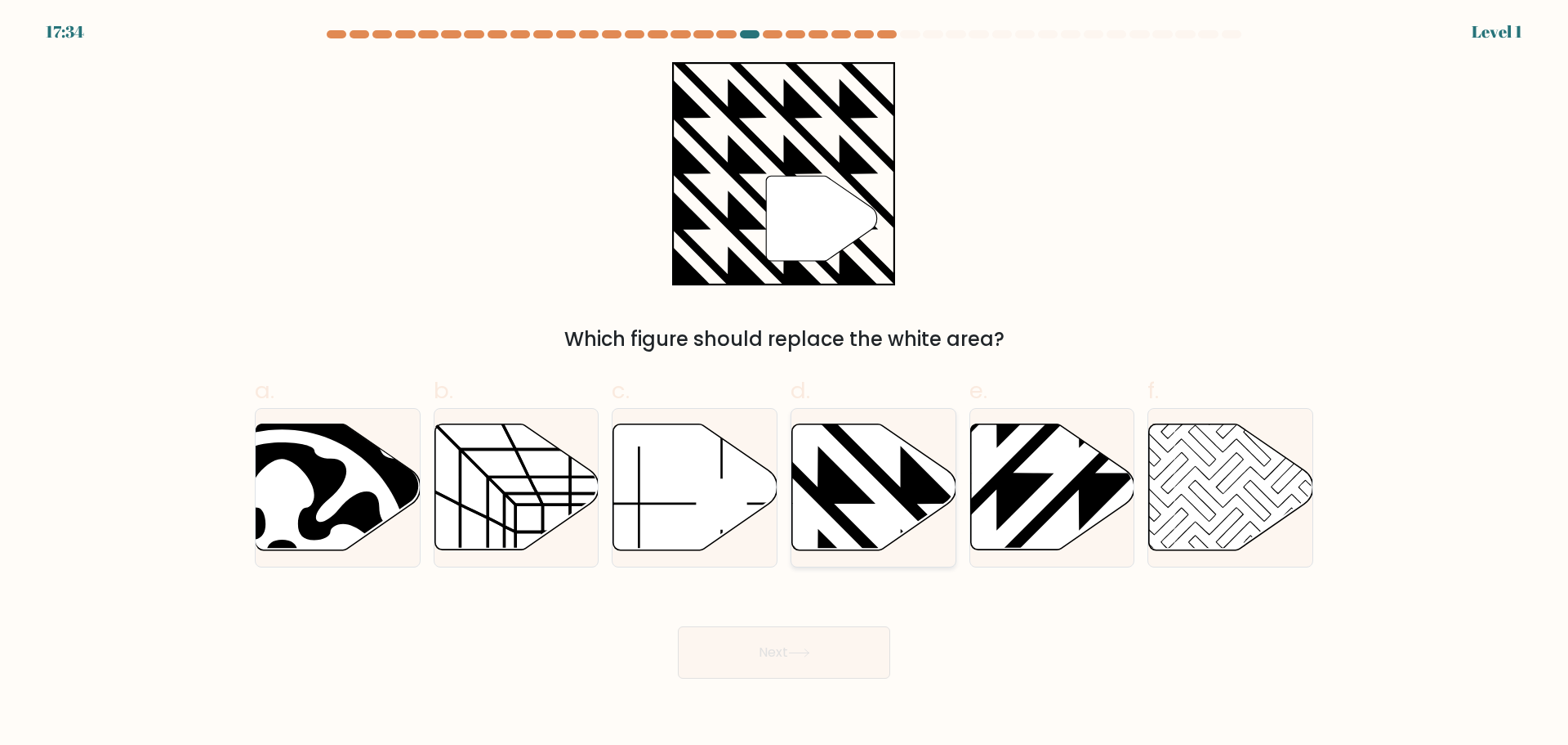
click at [939, 479] on icon at bounding box center [874, 486] width 165 height 126
click at [784, 383] on input "d." at bounding box center [784, 378] width 1 height 10
radio input "true"
click at [857, 655] on button "Next" at bounding box center [784, 652] width 212 height 52
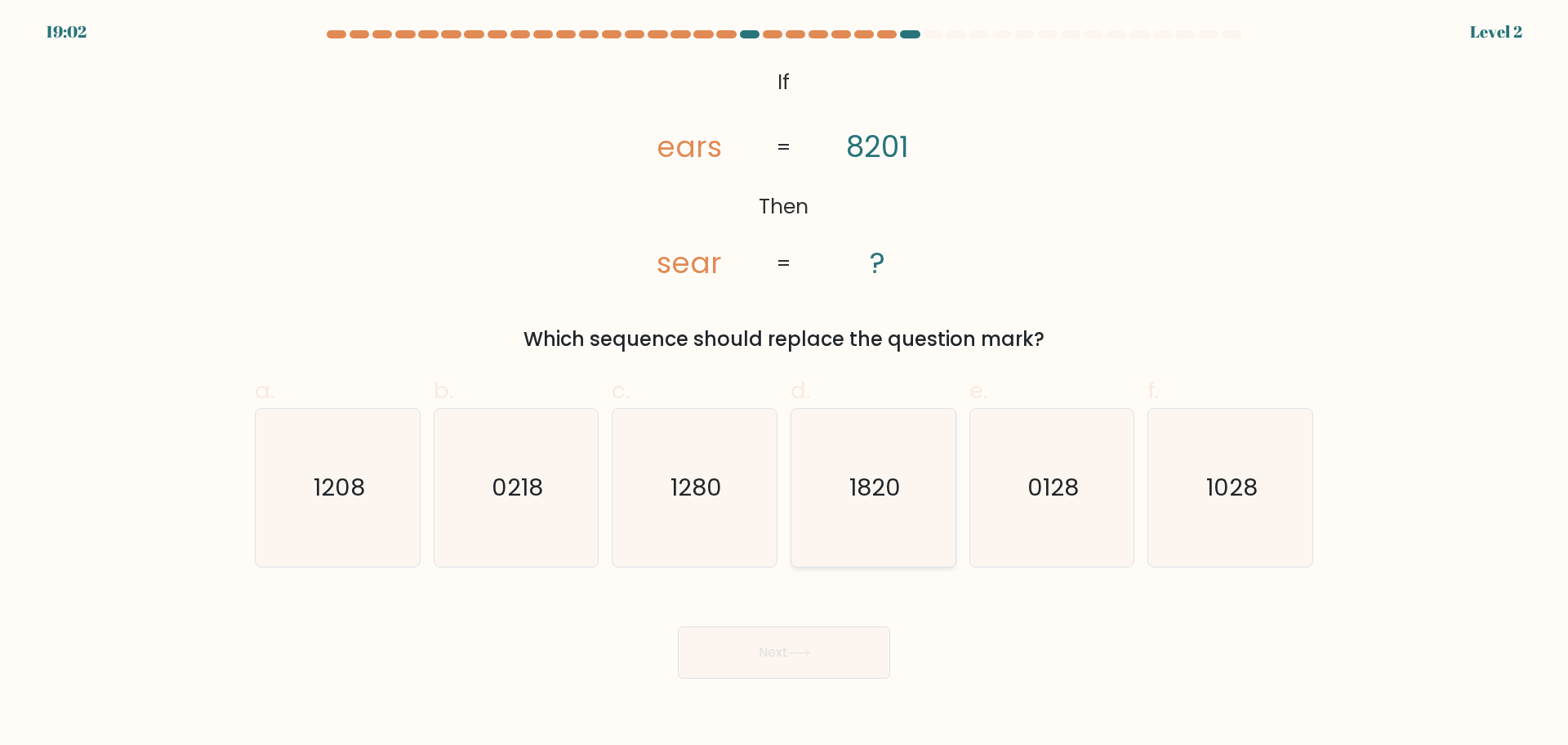
click at [888, 479] on text "1820" at bounding box center [875, 487] width 51 height 32
click at [784, 383] on input "d. 1820" at bounding box center [784, 378] width 1 height 10
radio input "true"
click at [824, 657] on button "Next" at bounding box center [784, 652] width 212 height 52
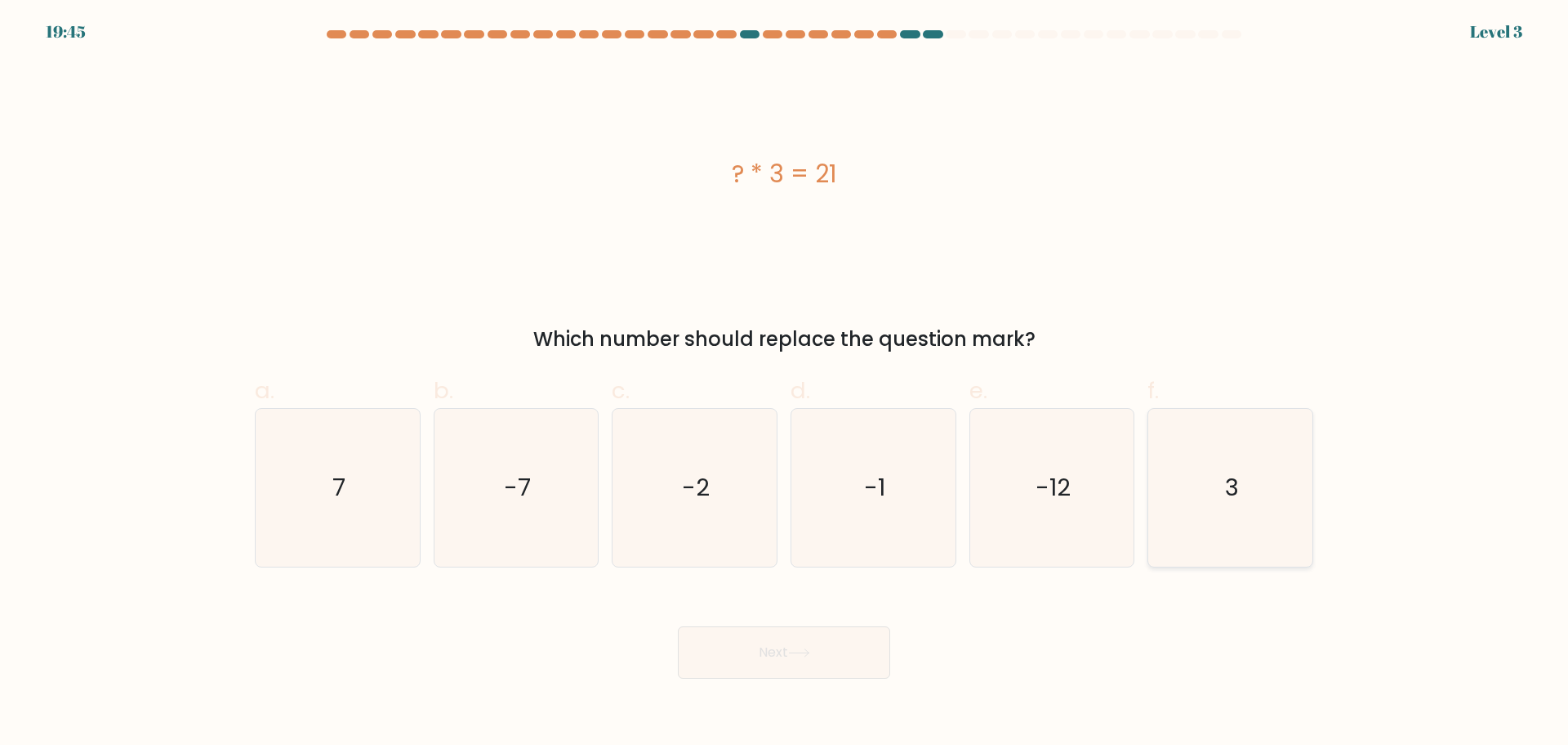
click at [1211, 494] on icon "3" at bounding box center [1230, 487] width 158 height 158
click at [784, 383] on input "f. 3" at bounding box center [784, 378] width 1 height 10
radio input "true"
click at [722, 657] on button "Next" at bounding box center [784, 652] width 212 height 52
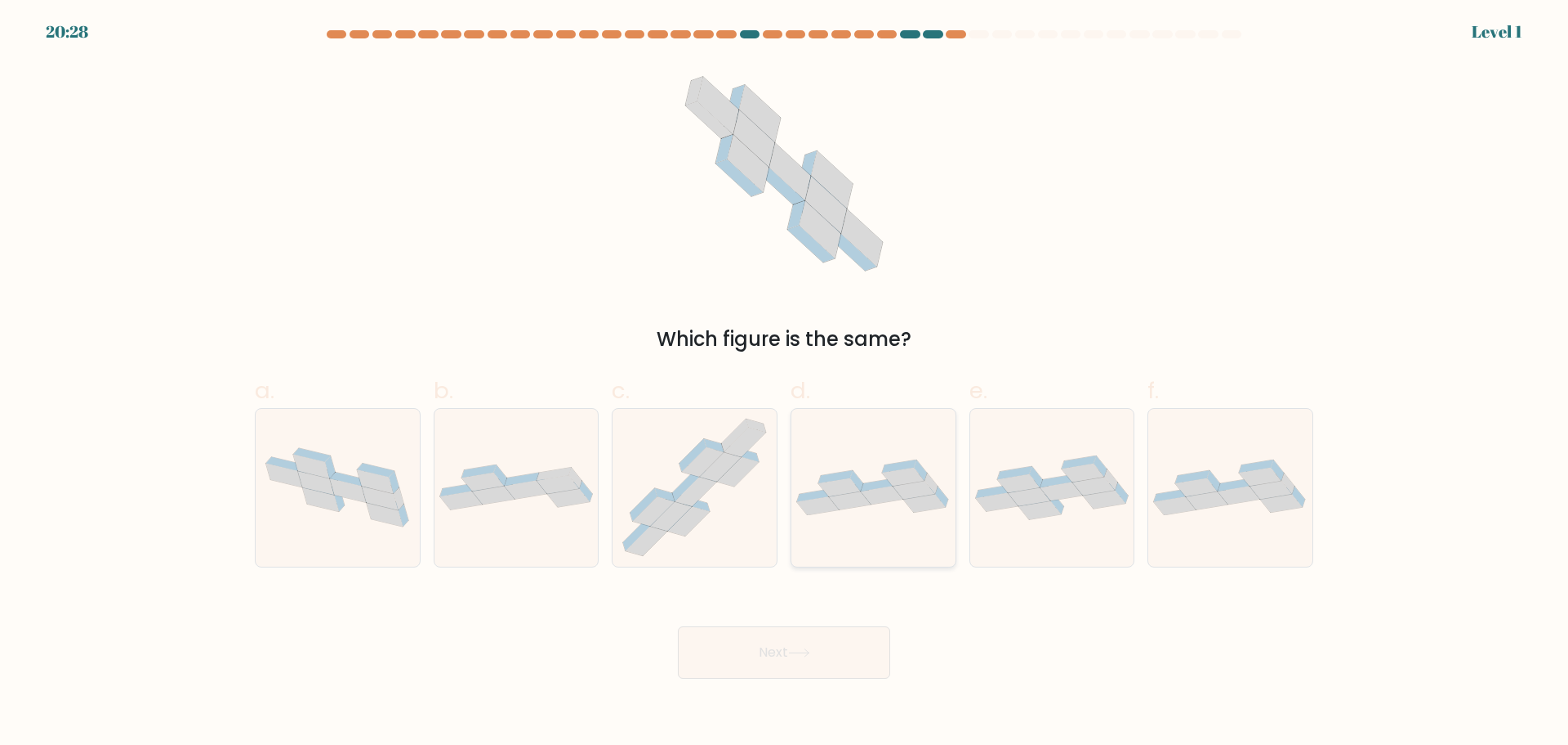
click at [861, 441] on div at bounding box center [873, 487] width 165 height 159
click at [784, 383] on input "d." at bounding box center [784, 378] width 1 height 10
radio input "true"
click at [777, 637] on button "Next" at bounding box center [784, 652] width 212 height 52
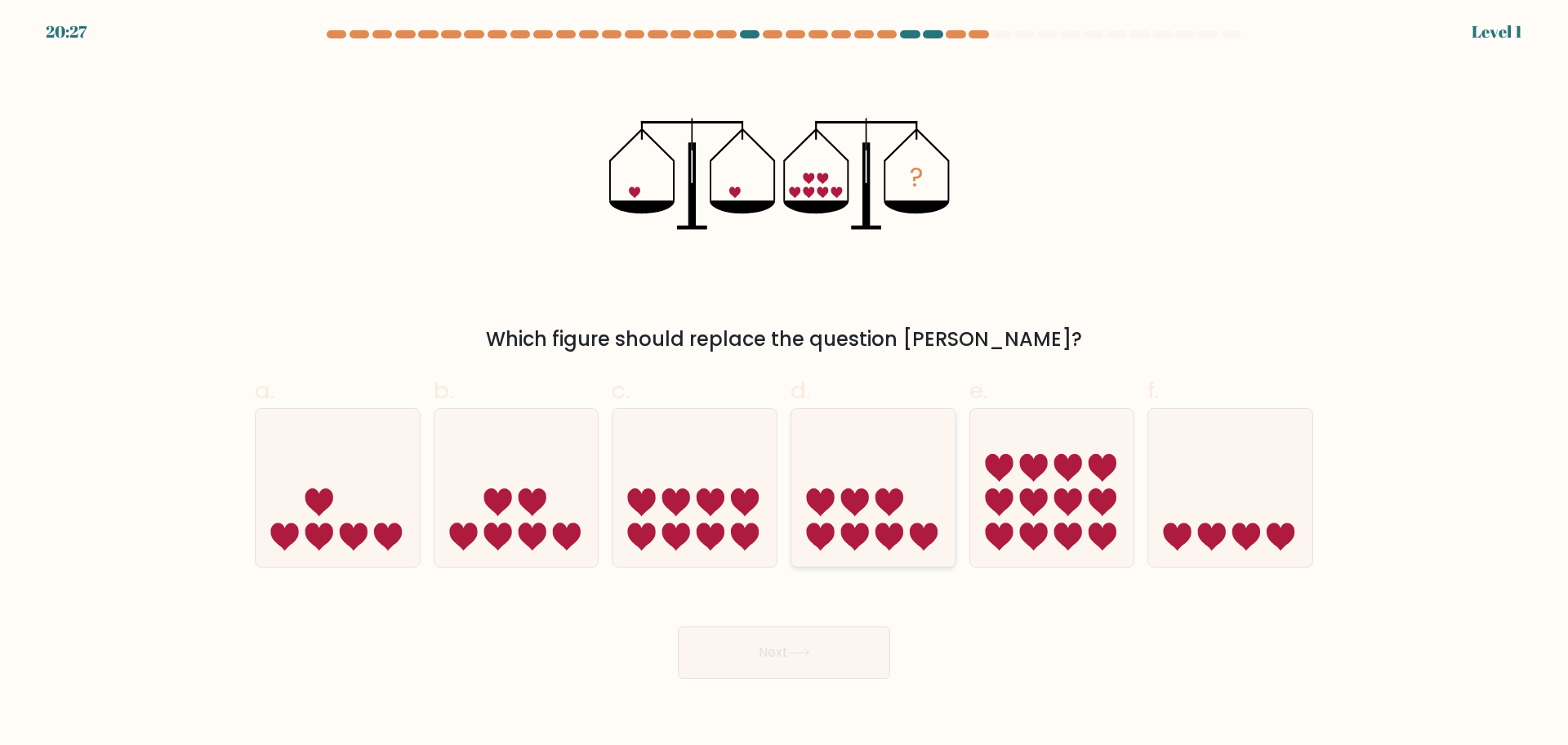
click at [886, 491] on icon at bounding box center [889, 501] width 28 height 28
click at [784, 383] on input "d." at bounding box center [784, 378] width 1 height 10
radio input "true"
click at [841, 656] on button "Next" at bounding box center [784, 652] width 212 height 52
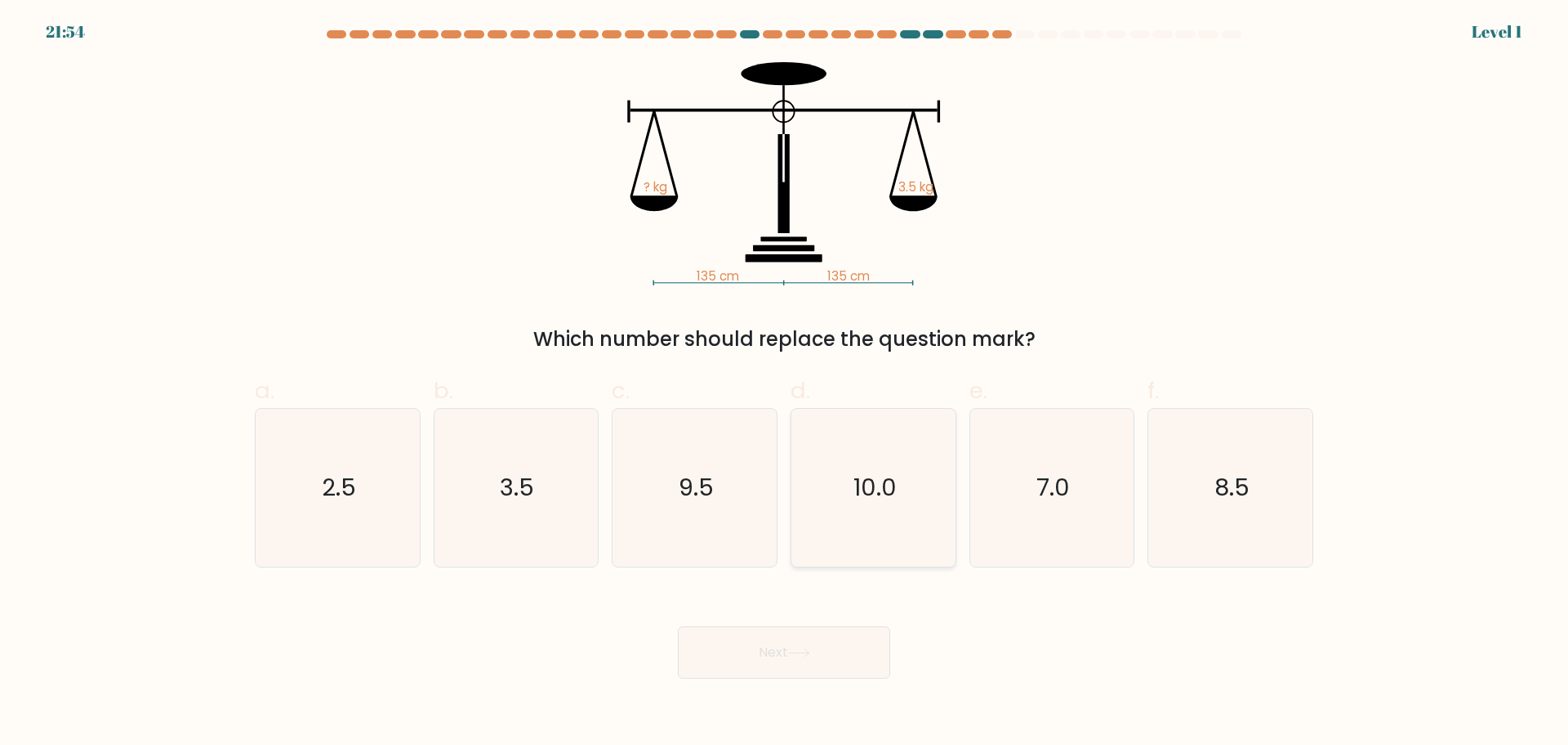
click at [893, 496] on text "10.0" at bounding box center [876, 487] width 44 height 32
click at [784, 383] on input "d. 10.0" at bounding box center [784, 378] width 1 height 10
radio input "true"
click at [810, 646] on button "Next" at bounding box center [784, 652] width 212 height 52
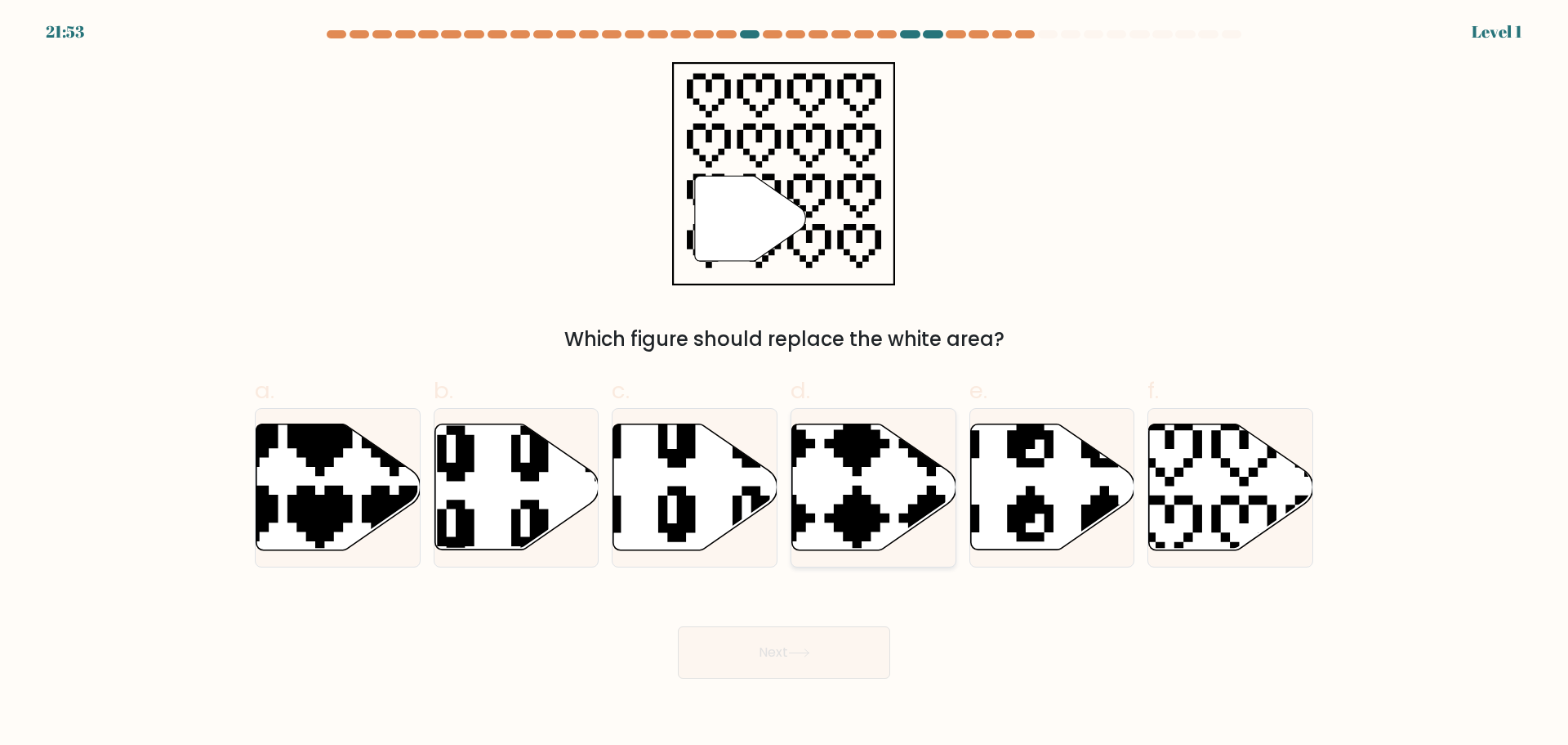
click at [830, 520] on icon at bounding box center [819, 554] width 288 height 288
click at [784, 383] on input "d." at bounding box center [784, 378] width 1 height 10
radio input "true"
click at [794, 640] on button "Next" at bounding box center [784, 652] width 212 height 52
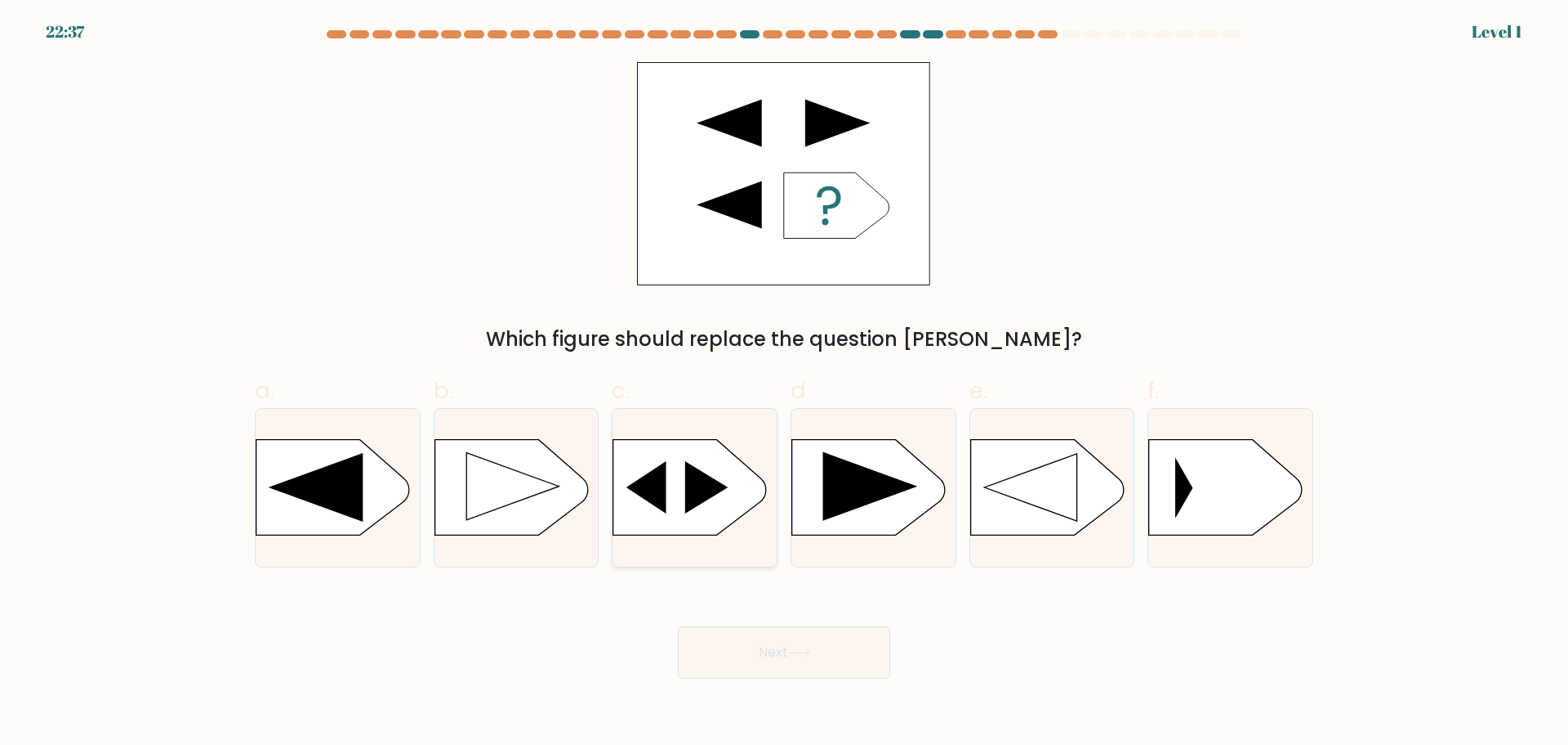
click at [659, 502] on icon at bounding box center [647, 486] width 40 height 52
click at [784, 383] on input "c." at bounding box center [784, 378] width 1 height 10
radio input "true"
click at [746, 643] on button "Next" at bounding box center [784, 652] width 212 height 52
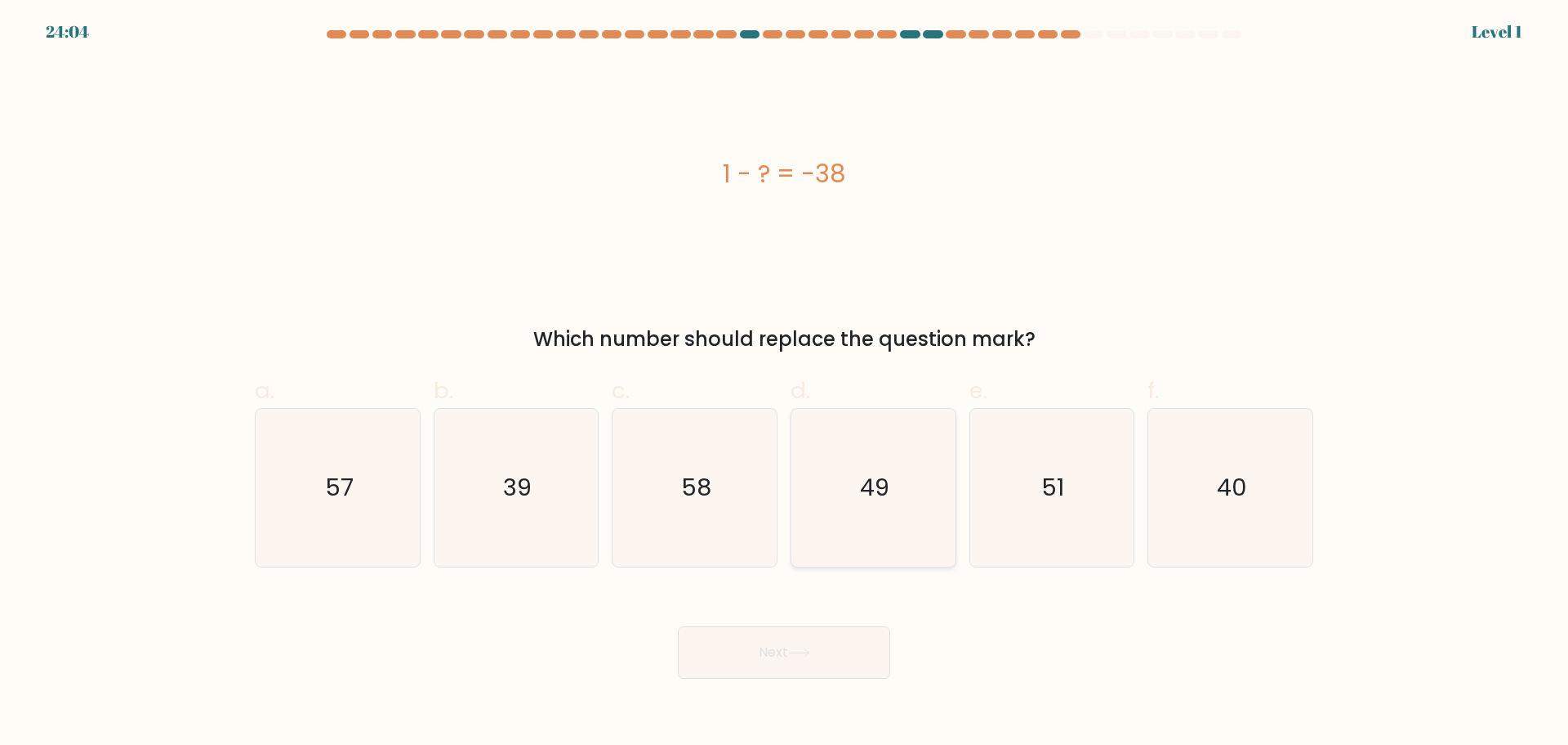
click at [872, 484] on text "49" at bounding box center [874, 487] width 29 height 32
click at [784, 383] on input "d. 49" at bounding box center [784, 378] width 1 height 10
radio input "true"
click at [793, 648] on icon at bounding box center [799, 652] width 22 height 9
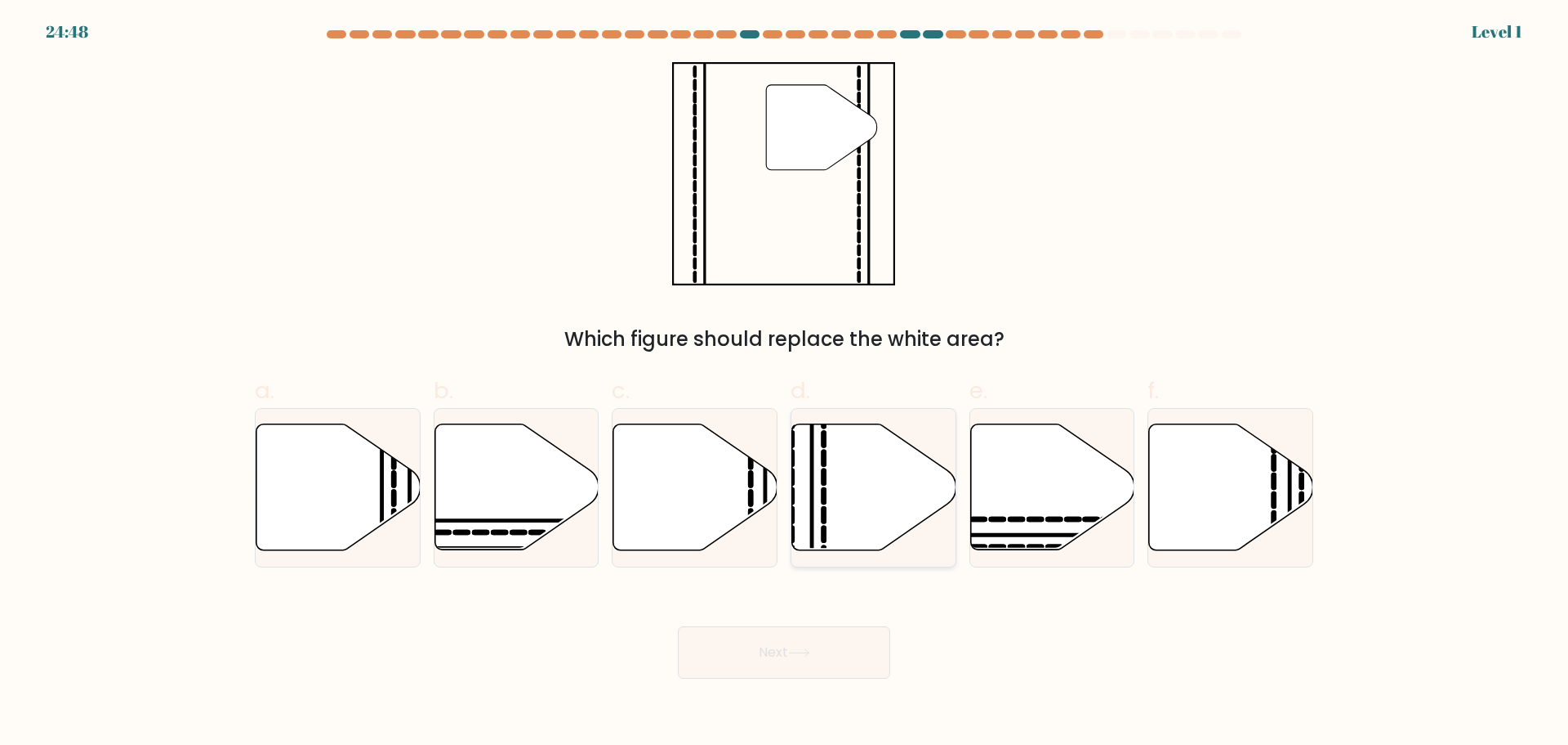
click at [881, 492] on icon at bounding box center [874, 486] width 165 height 126
click at [784, 383] on input "d." at bounding box center [784, 378] width 1 height 10
radio input "true"
click at [816, 654] on button "Next" at bounding box center [784, 652] width 212 height 52
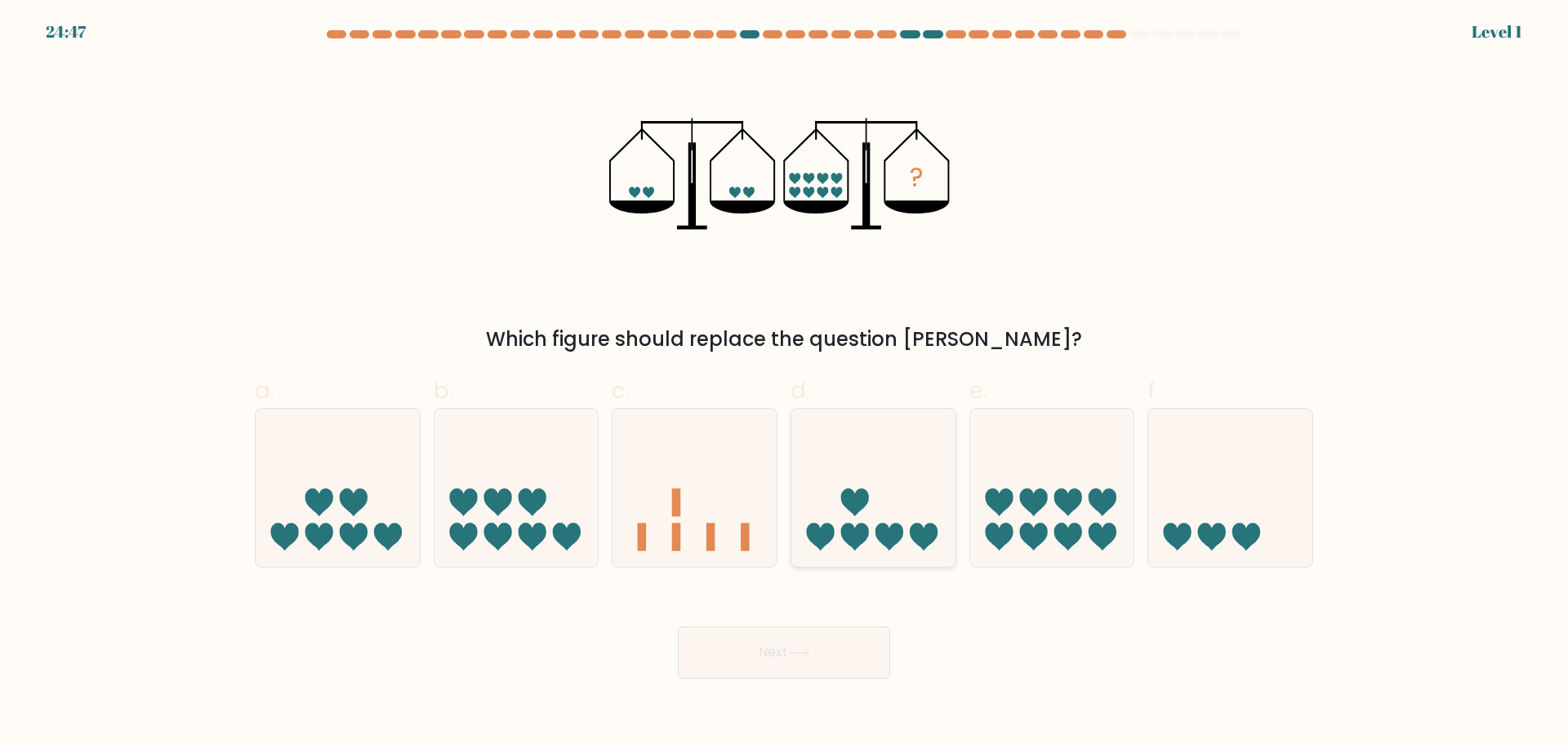
click at [881, 488] on icon at bounding box center [873, 487] width 165 height 136
click at [784, 383] on input "d." at bounding box center [784, 378] width 1 height 10
radio input "true"
click at [726, 656] on button "Next" at bounding box center [784, 652] width 212 height 52
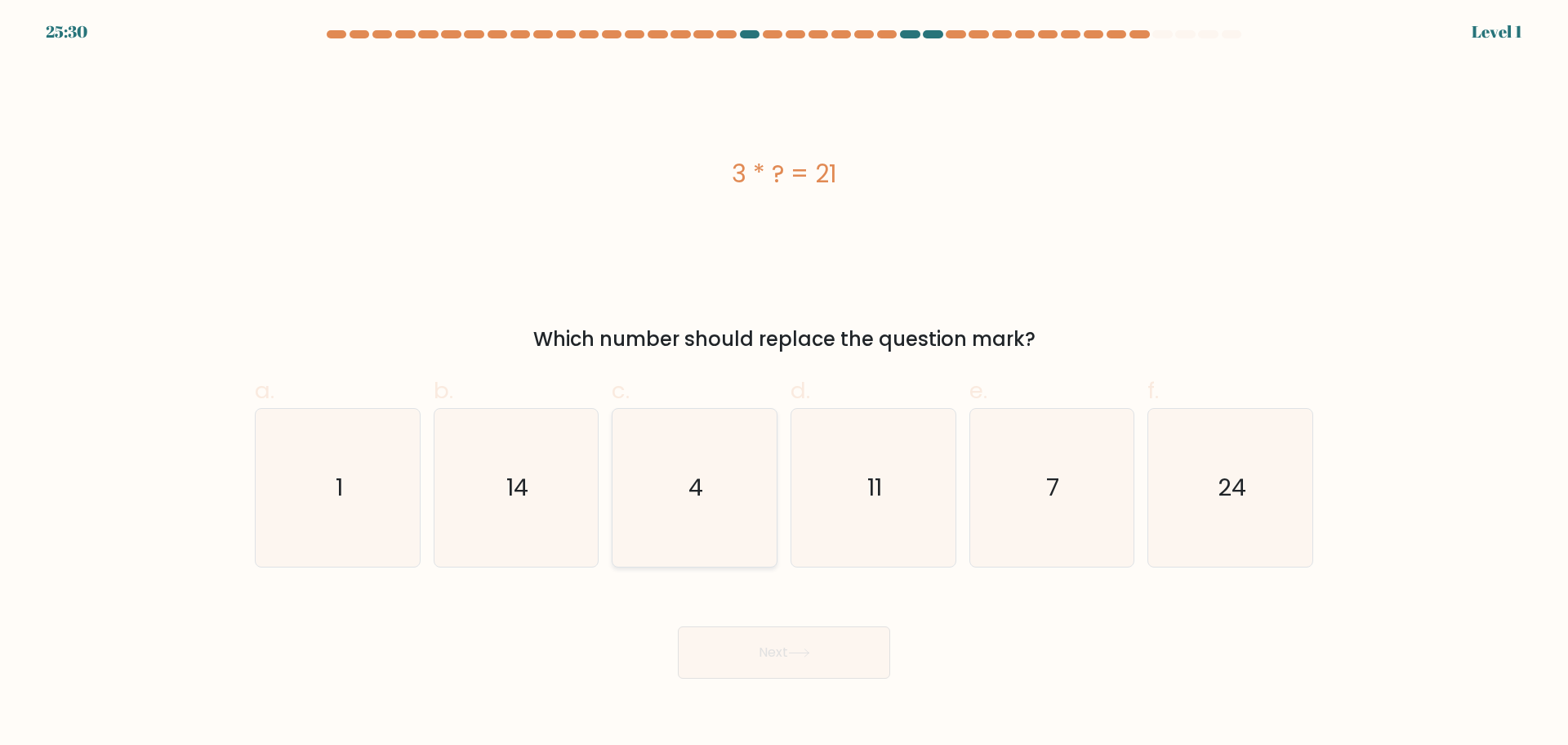
click at [662, 484] on icon "4" at bounding box center [695, 487] width 158 height 158
click at [784, 383] on input "c. 4" at bounding box center [784, 378] width 1 height 10
radio input "true"
click at [718, 647] on button "Next" at bounding box center [784, 652] width 212 height 52
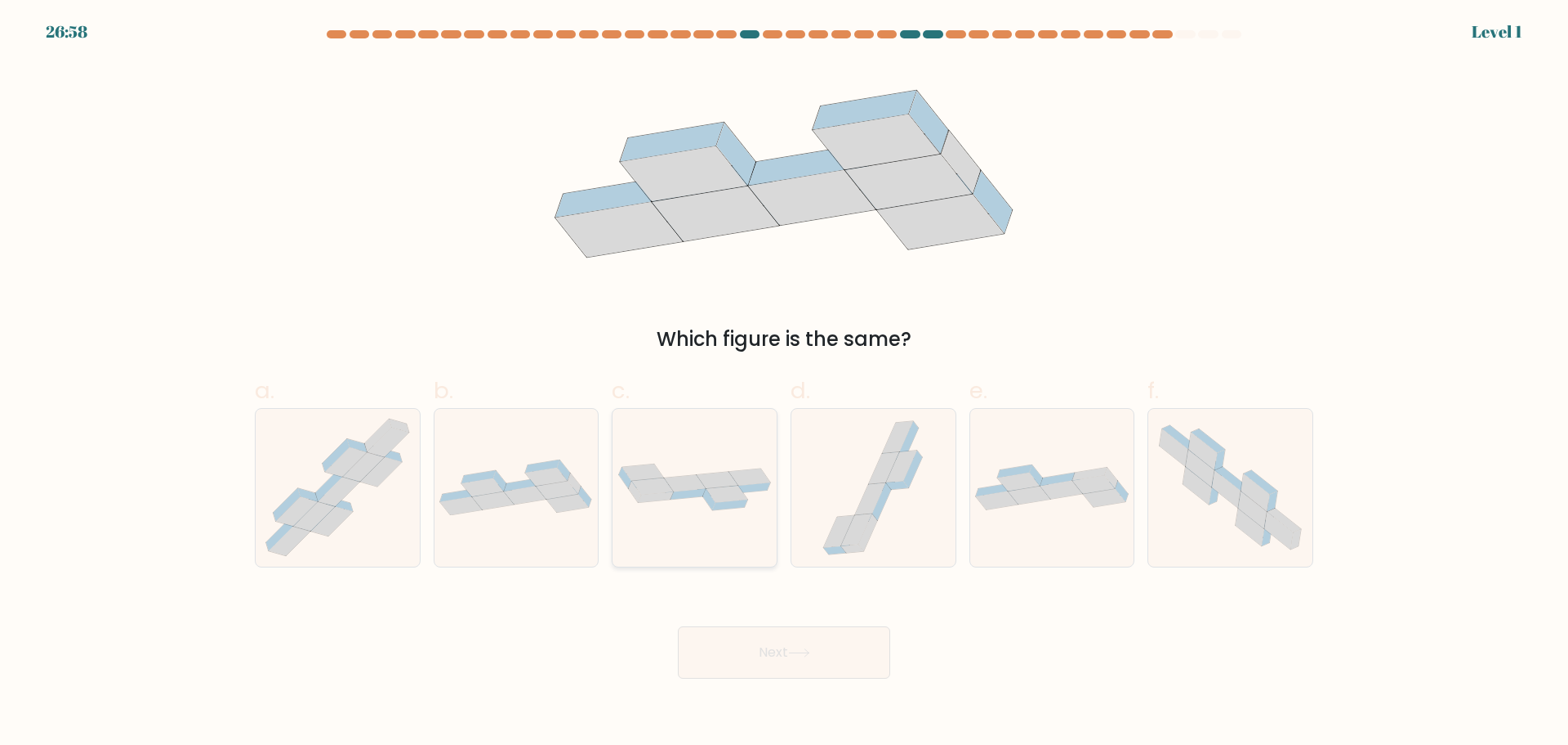
click at [701, 505] on icon at bounding box center [694, 486] width 165 height 51
click at [784, 383] on input "c." at bounding box center [784, 378] width 1 height 10
radio input "true"
click at [744, 668] on button "Next" at bounding box center [784, 652] width 212 height 52
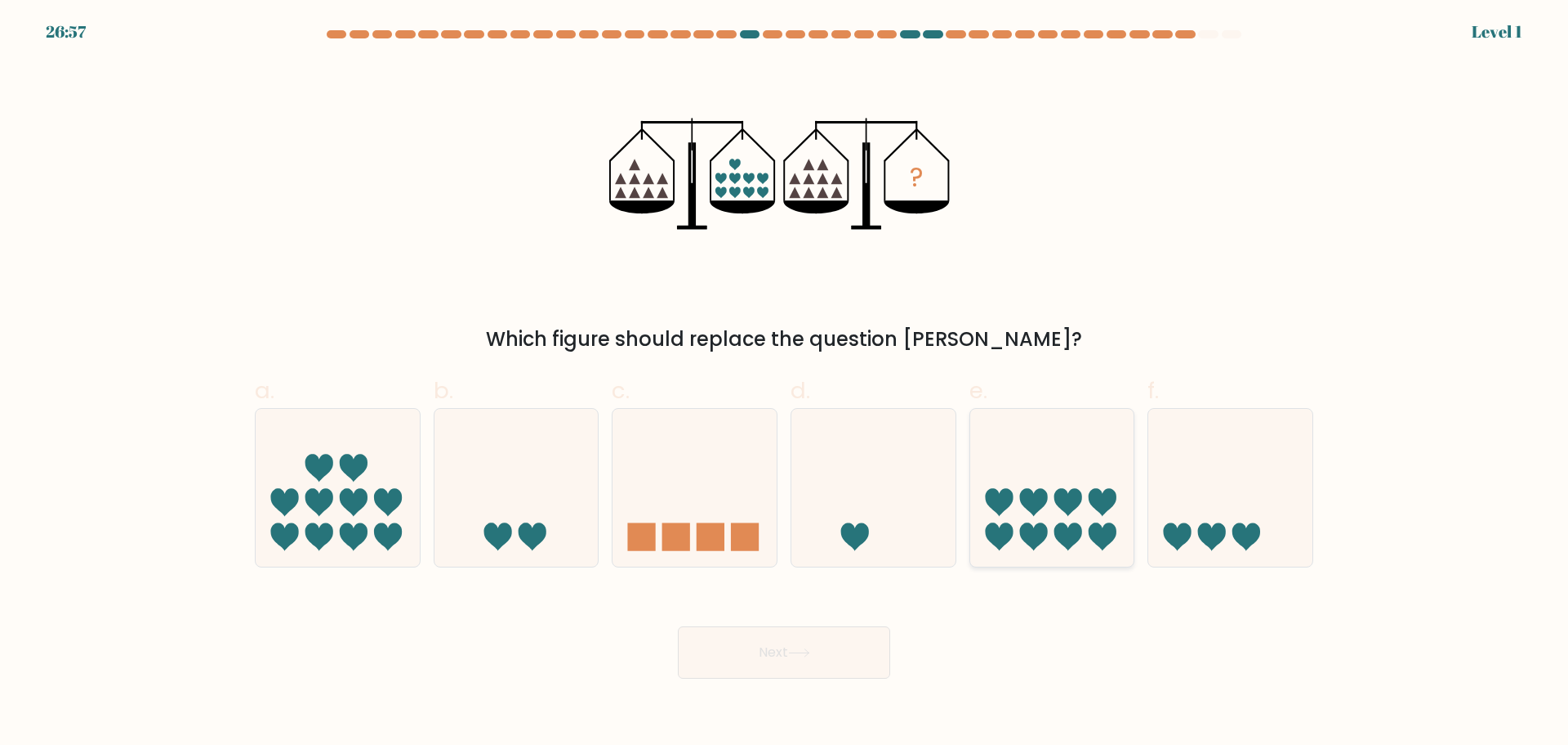
click at [1028, 502] on icon at bounding box center [1033, 501] width 28 height 28
click at [784, 383] on input "e." at bounding box center [784, 378] width 1 height 10
radio input "true"
click at [820, 675] on button "Next" at bounding box center [784, 652] width 212 height 52
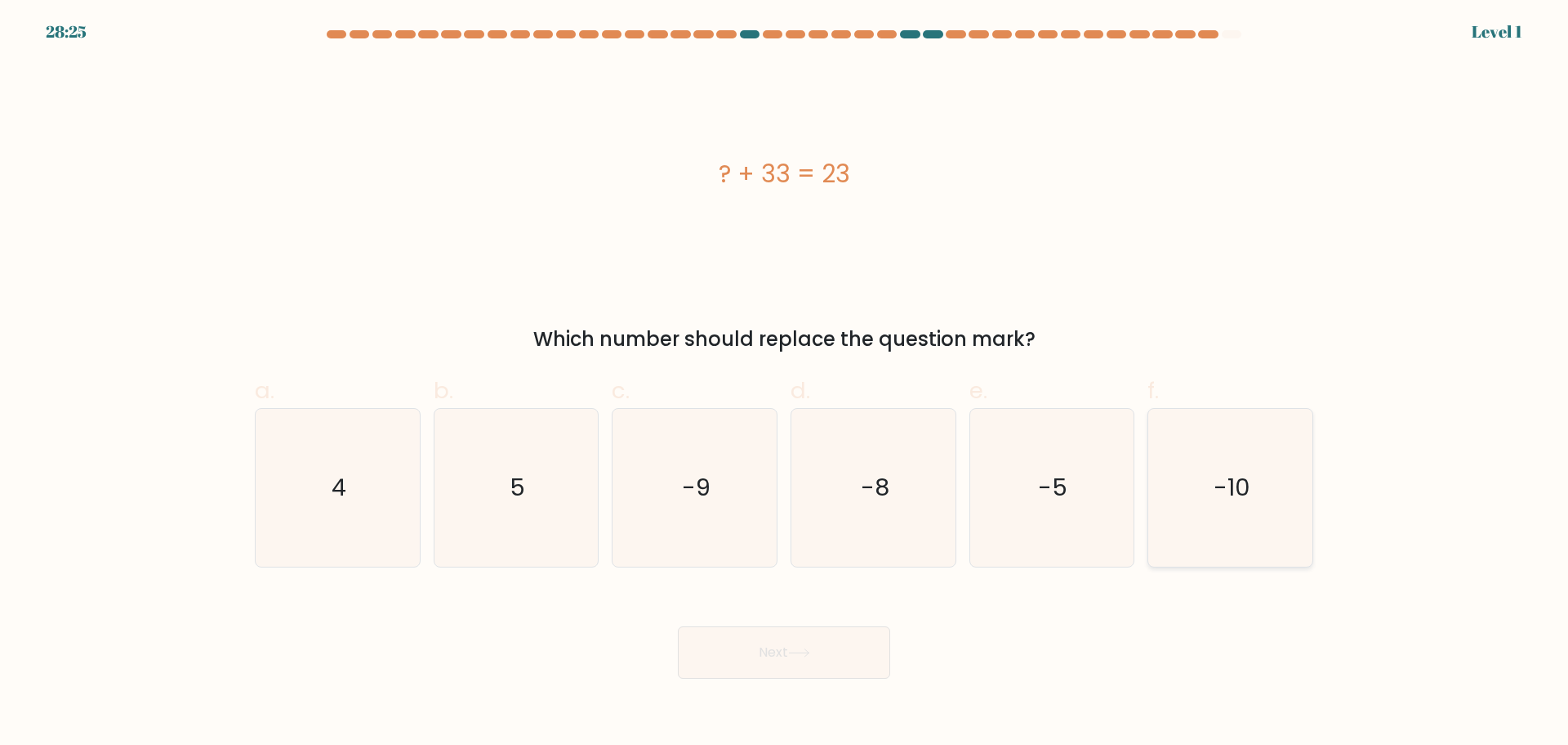
click at [1184, 493] on icon "-10" at bounding box center [1230, 487] width 158 height 158
click at [784, 383] on input "f. -10" at bounding box center [784, 378] width 1 height 10
radio input "true"
click at [810, 668] on button "Next" at bounding box center [784, 652] width 212 height 52
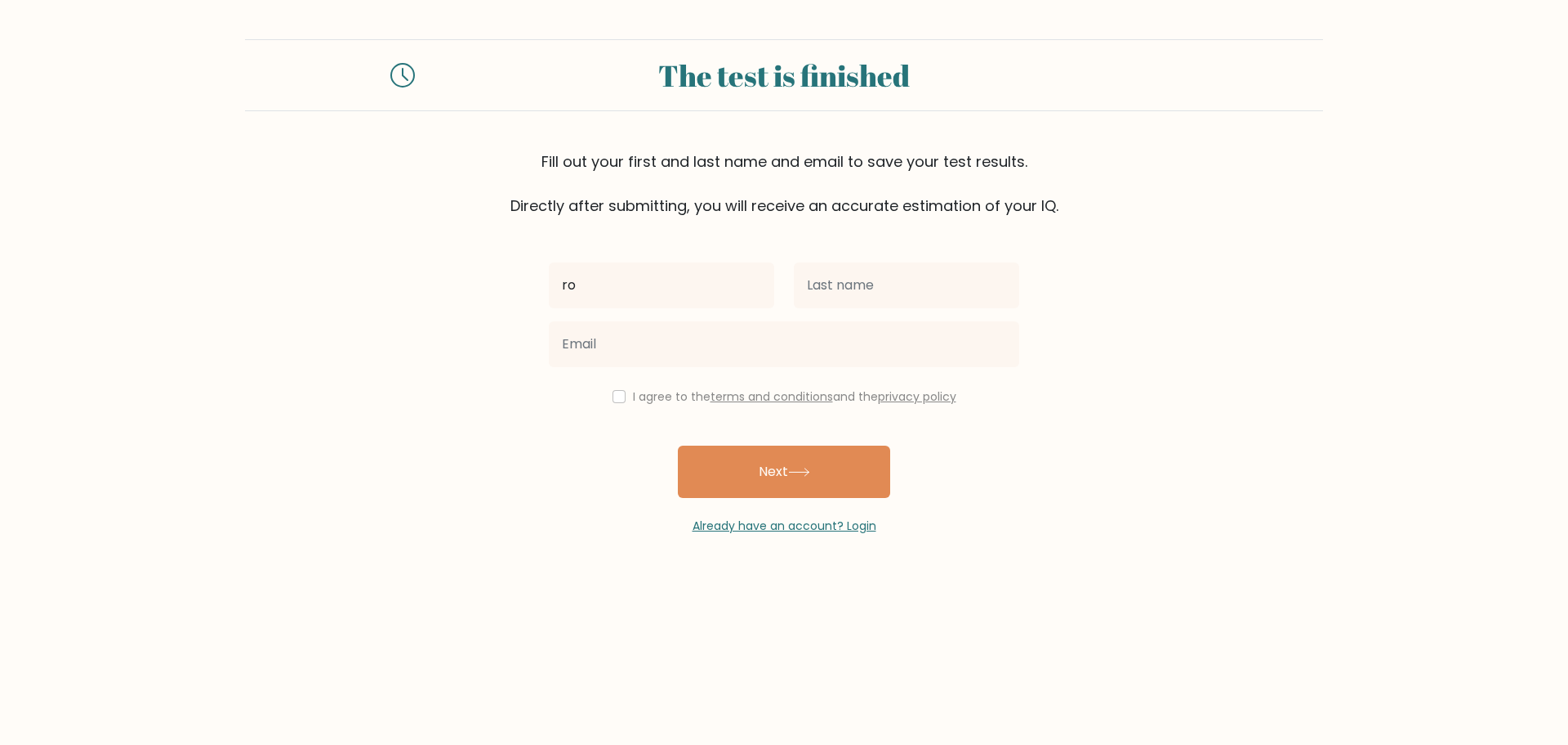
type input "r"
type input "Rona"
click at [936, 282] on input "text" at bounding box center [906, 285] width 225 height 46
type input "Miguel"
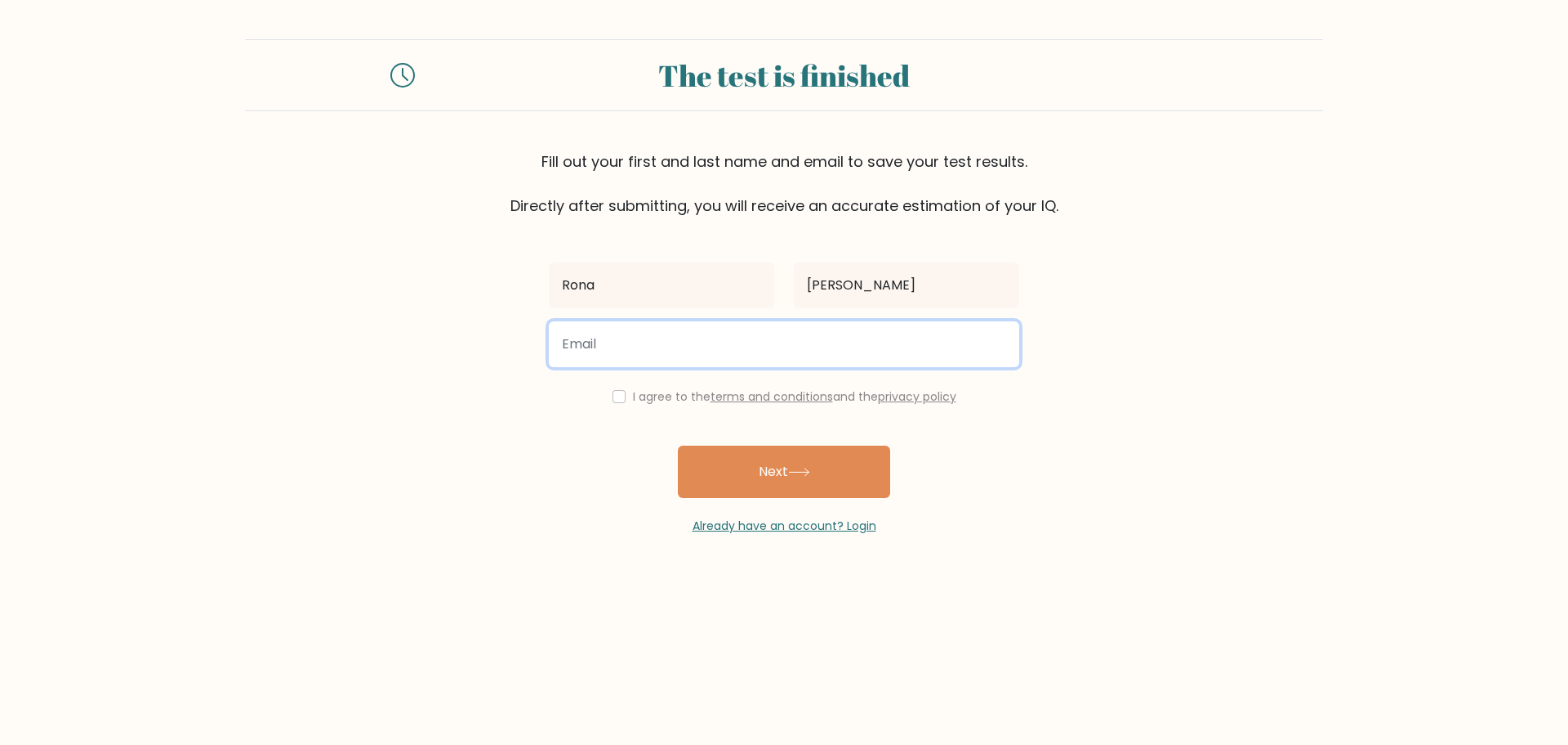
click at [740, 353] on input "email" at bounding box center [784, 344] width 471 height 46
type input "ronamaymiguel@gmail.com"
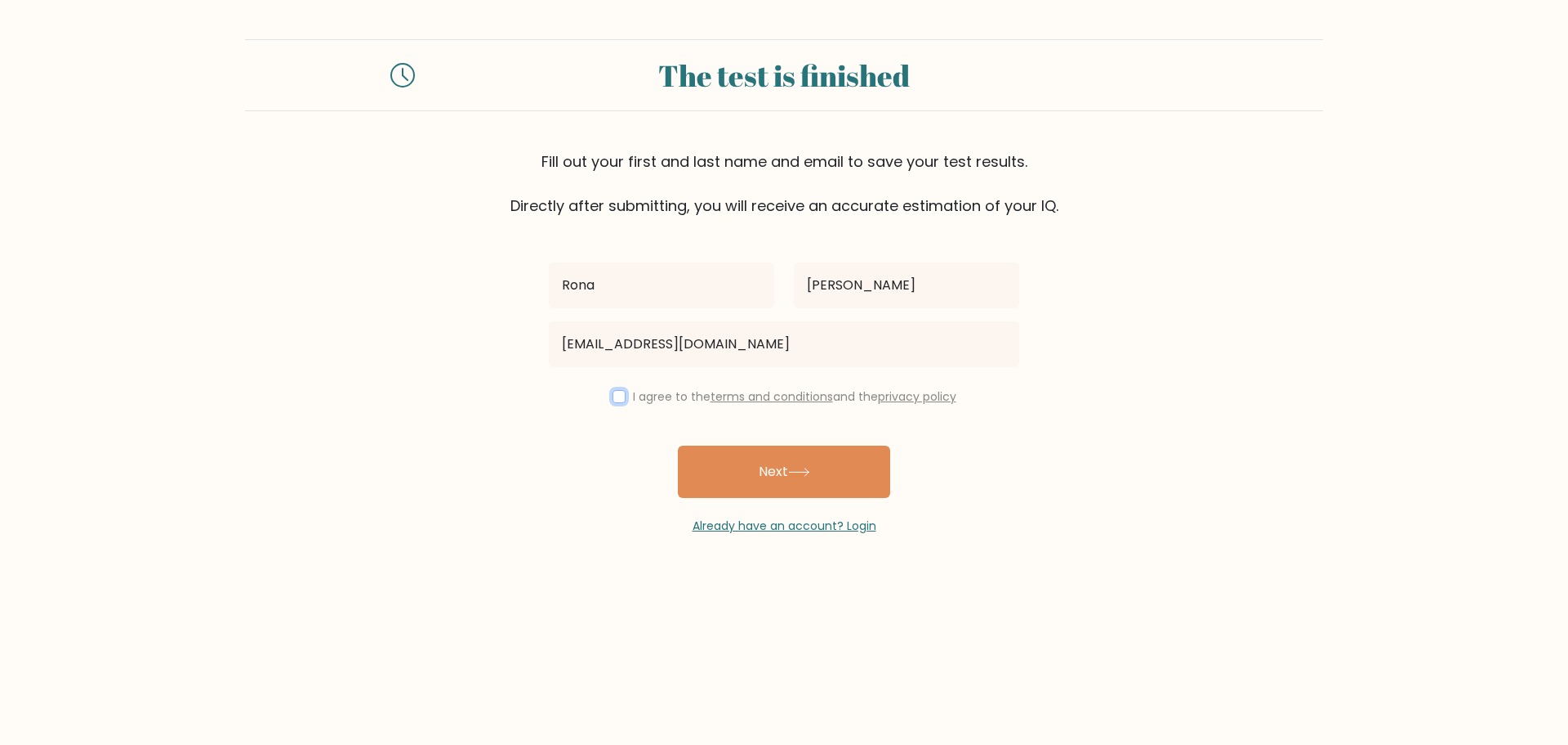
click at [617, 391] on input "checkbox" at bounding box center [619, 397] width 13 height 13
checkbox input "true"
click at [745, 472] on button "Next" at bounding box center [784, 471] width 212 height 52
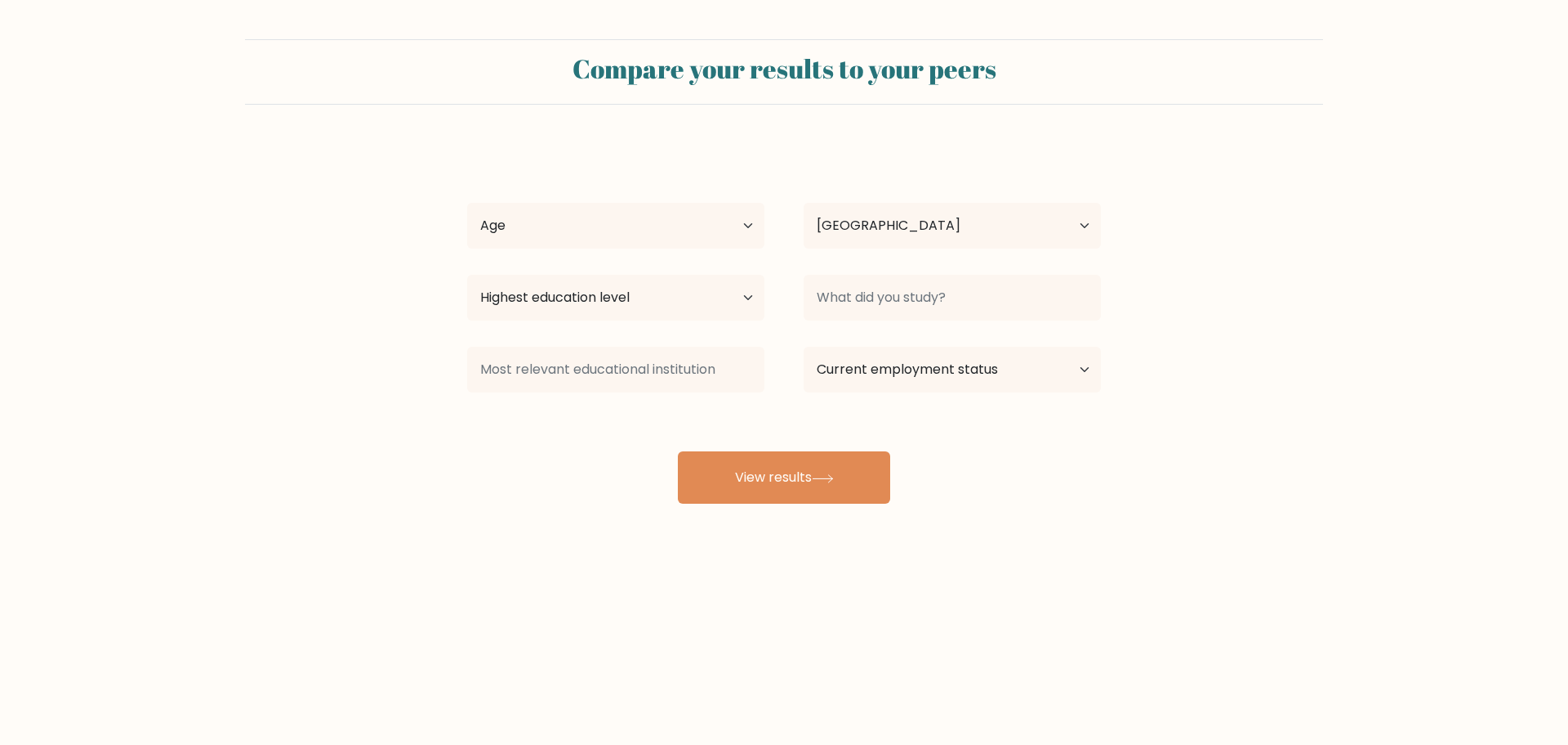
select select "PH"
click at [648, 246] on select "Age Under 18 years old 18-24 years old 25-34 years old 35-44 years old 45-54 ye…" at bounding box center [615, 225] width 298 height 46
select select "25_34"
click at [467, 203] on select "Age Under 18 years old 18-24 years old 25-34 years old 35-44 years old 45-54 ye…" at bounding box center [615, 225] width 298 height 46
click at [666, 310] on select "Highest education level No schooling Primary Lower Secondary Upper Secondary Oc…" at bounding box center [615, 298] width 298 height 46
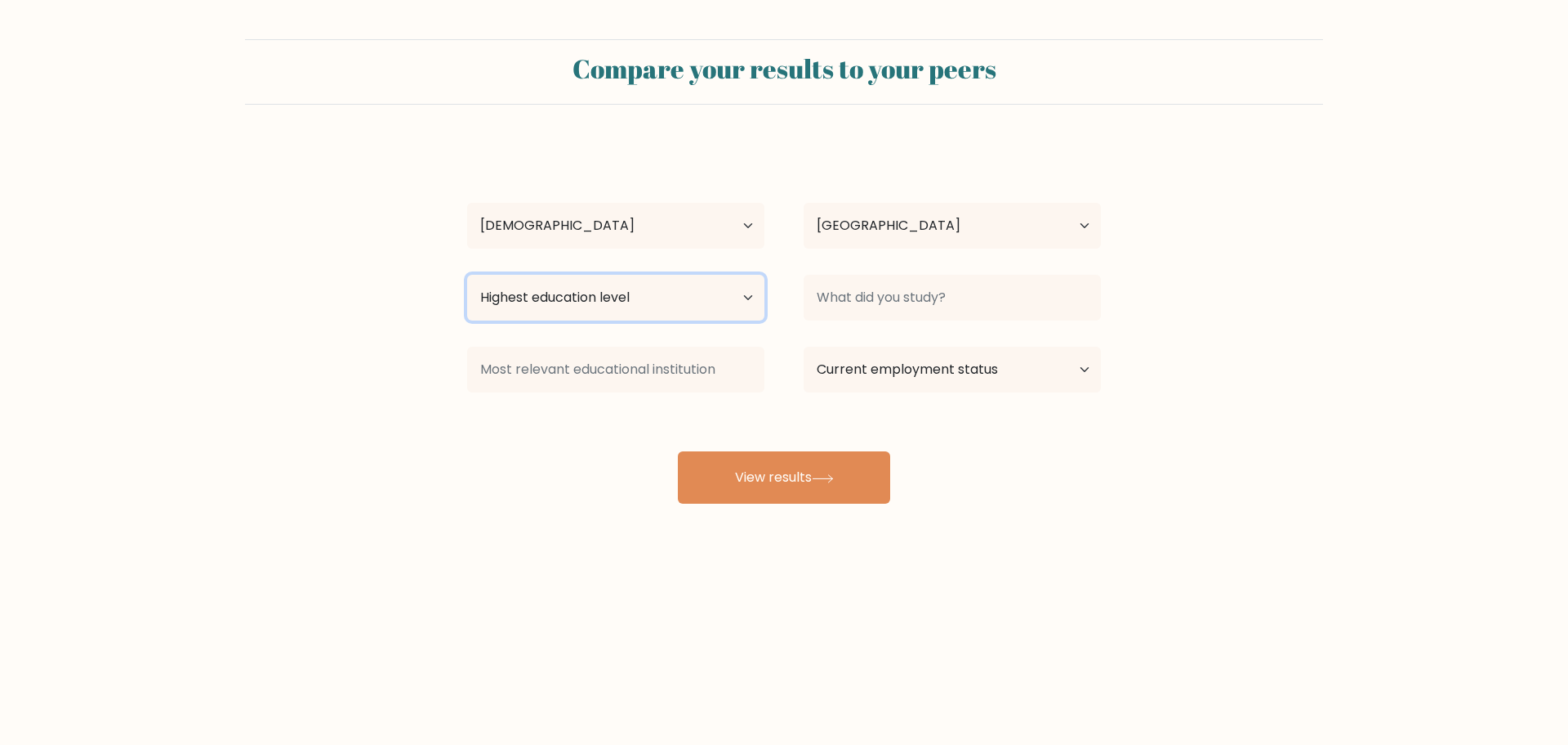
select select "bachelors_degree"
click at [467, 275] on select "Highest education level No schooling Primary Lower Secondary Upper Secondary Oc…" at bounding box center [615, 298] width 298 height 46
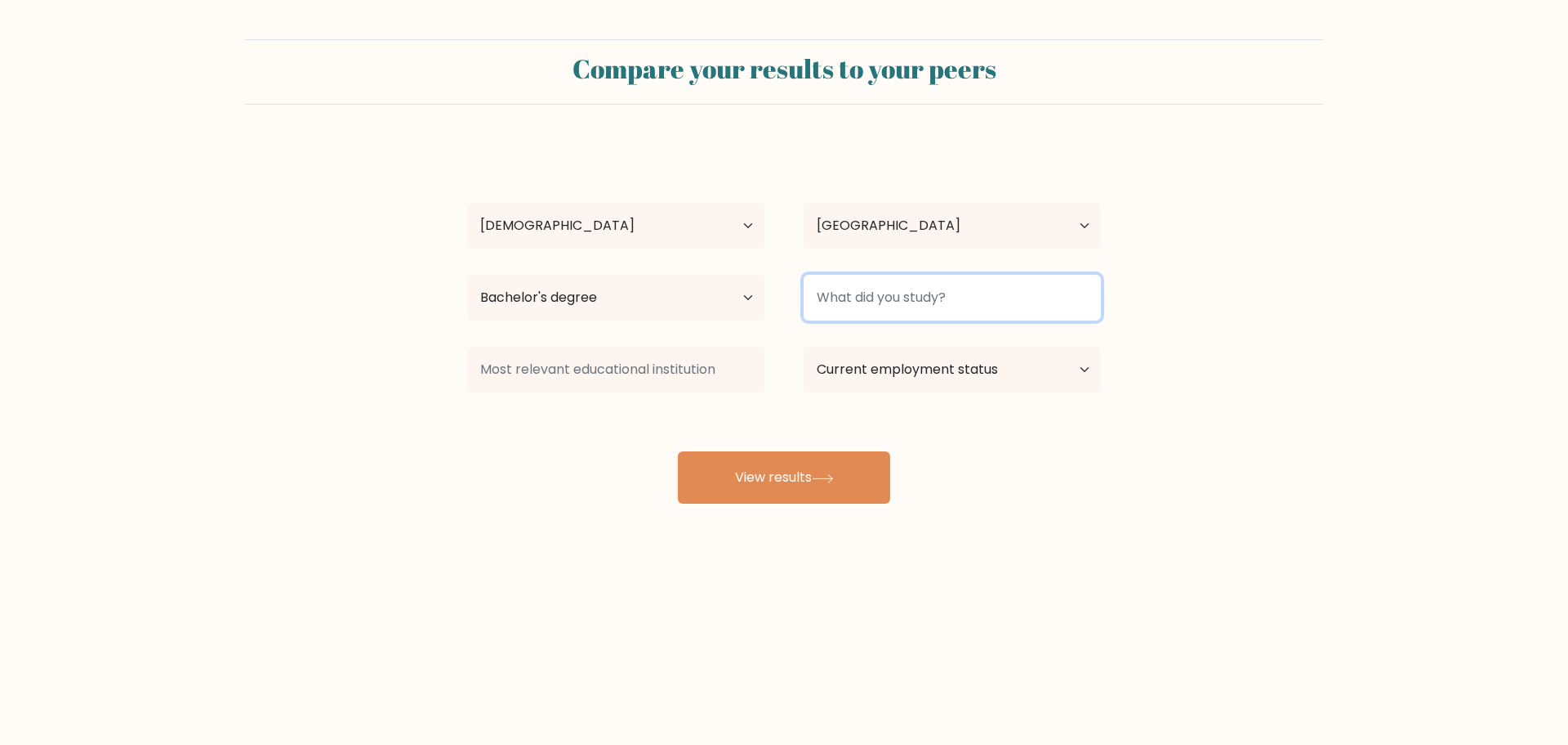
click at [921, 297] on input at bounding box center [952, 298] width 298 height 46
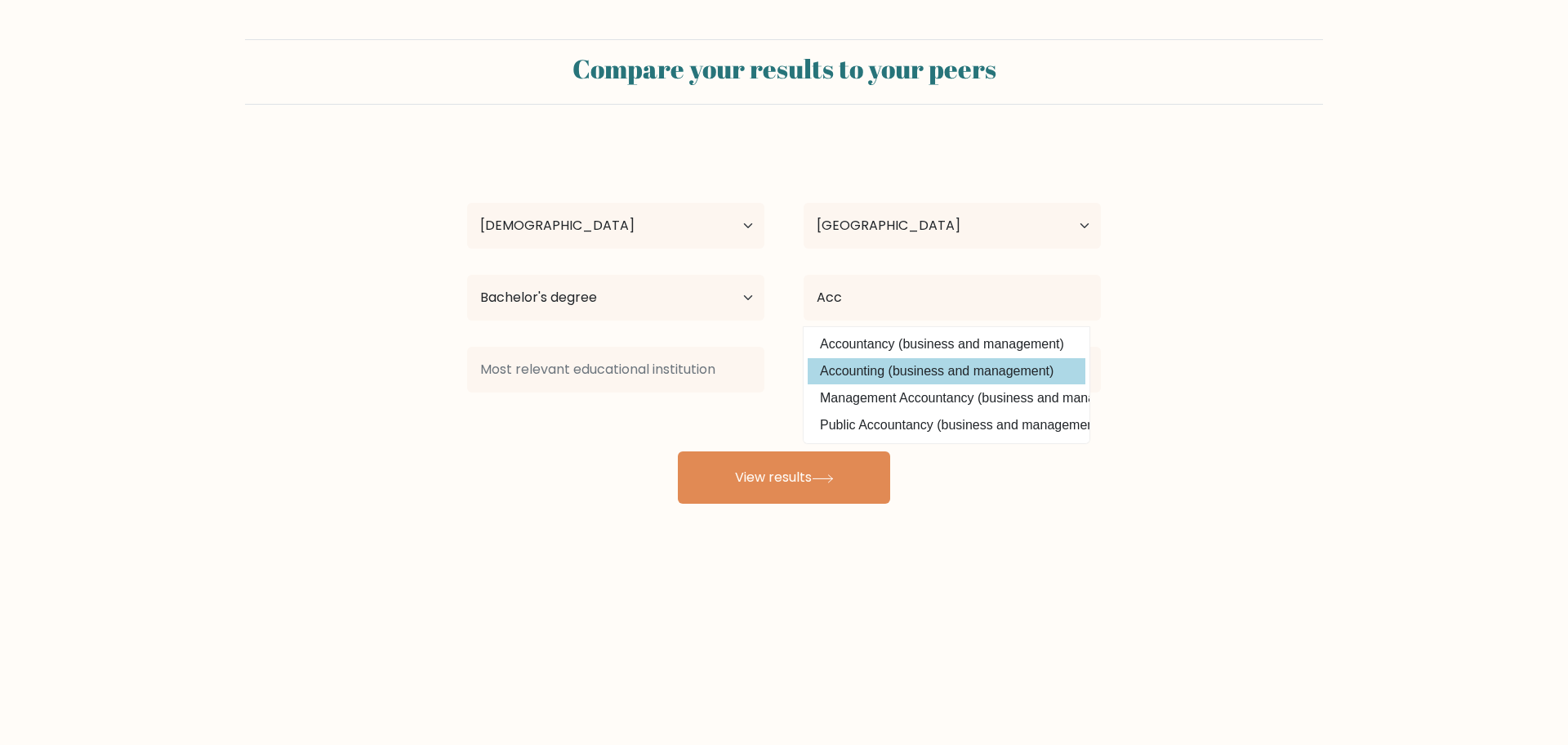
click at [923, 379] on option "Accounting (business and management)" at bounding box center [947, 370] width 278 height 26
type input "Accounting"
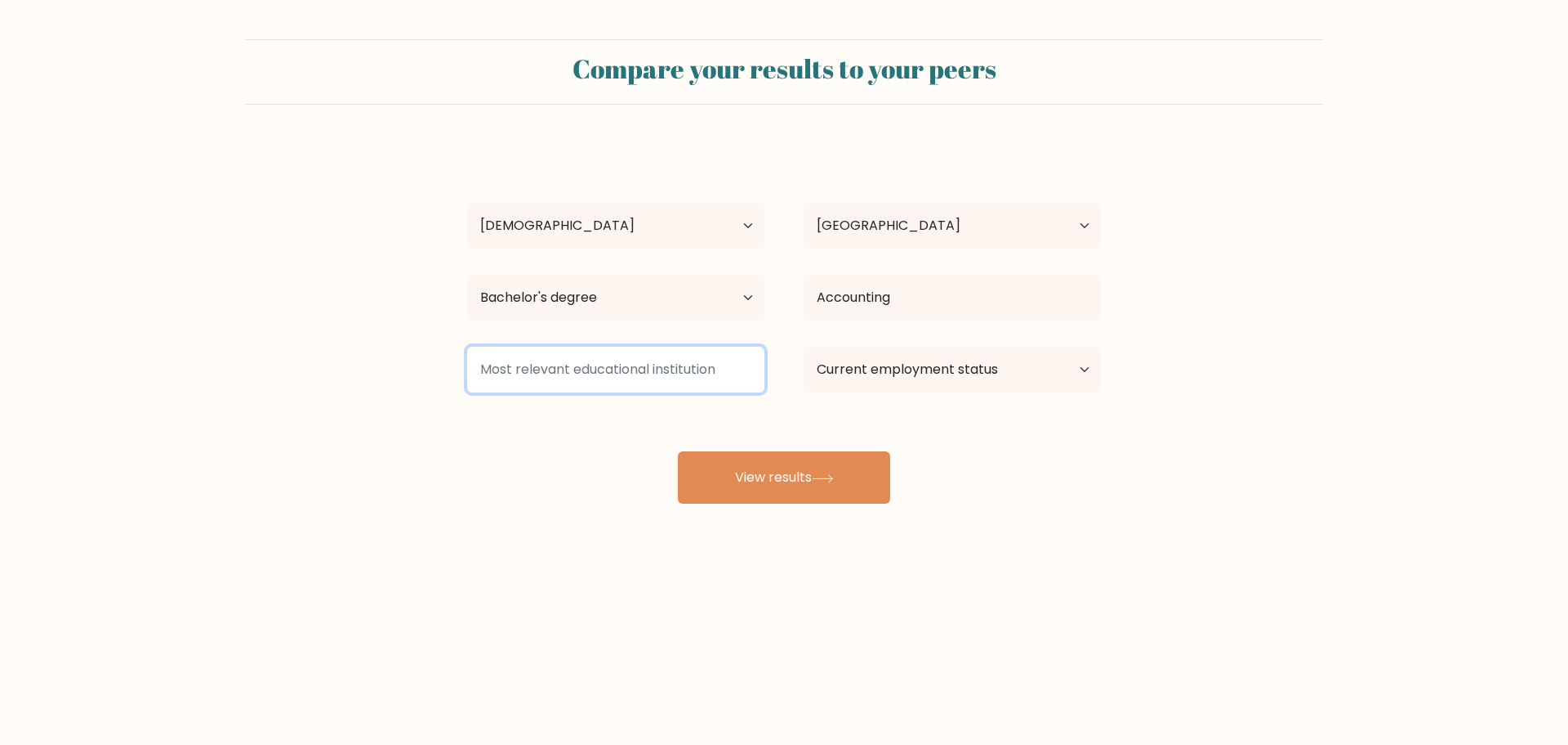
click at [670, 364] on input at bounding box center [615, 369] width 298 height 46
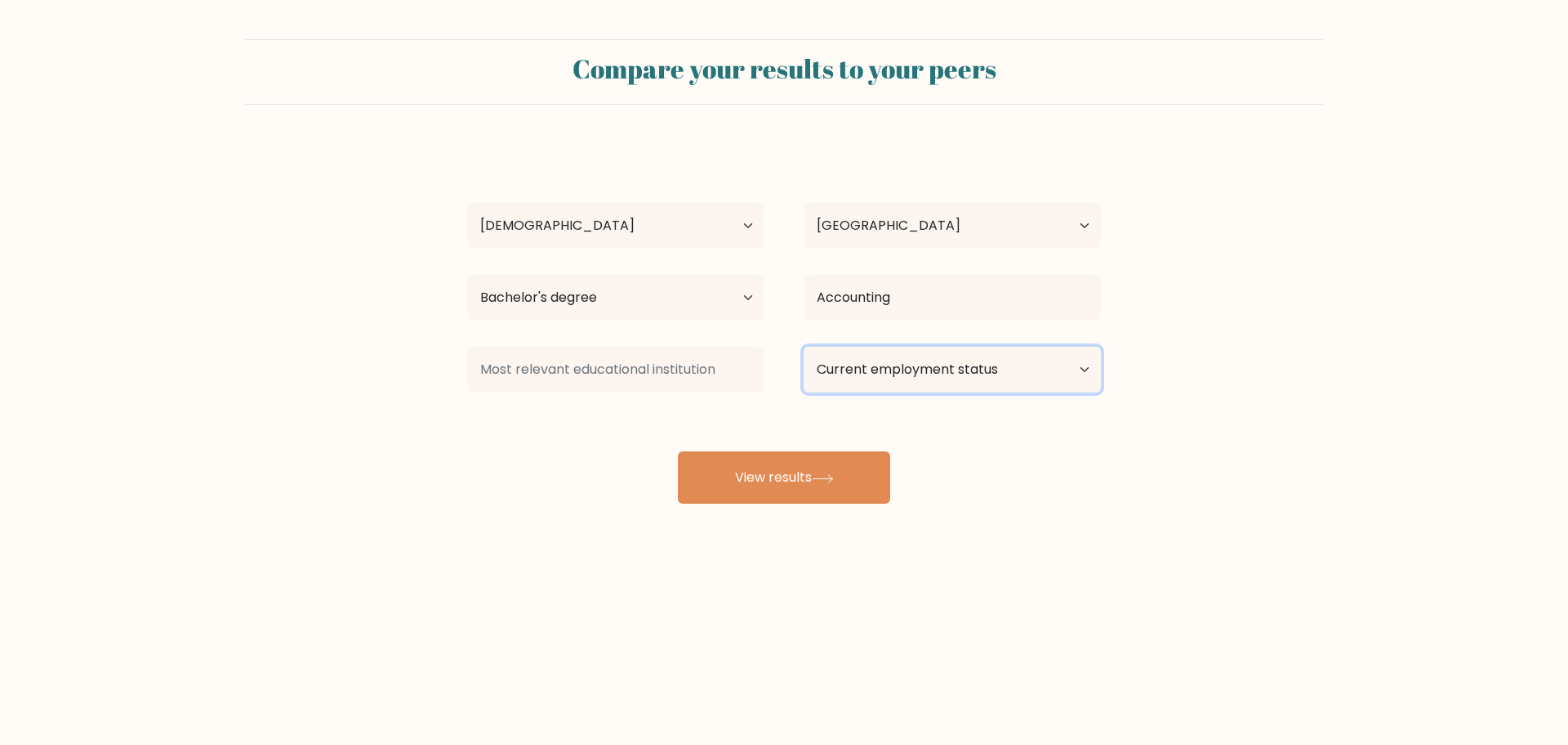
click at [878, 363] on select "Current employment status Employed Student Retired Other / prefer not to answer" at bounding box center [952, 369] width 298 height 46
click at [803, 346] on select "Current employment status Employed Student Retired Other / prefer not to answer" at bounding box center [952, 369] width 298 height 46
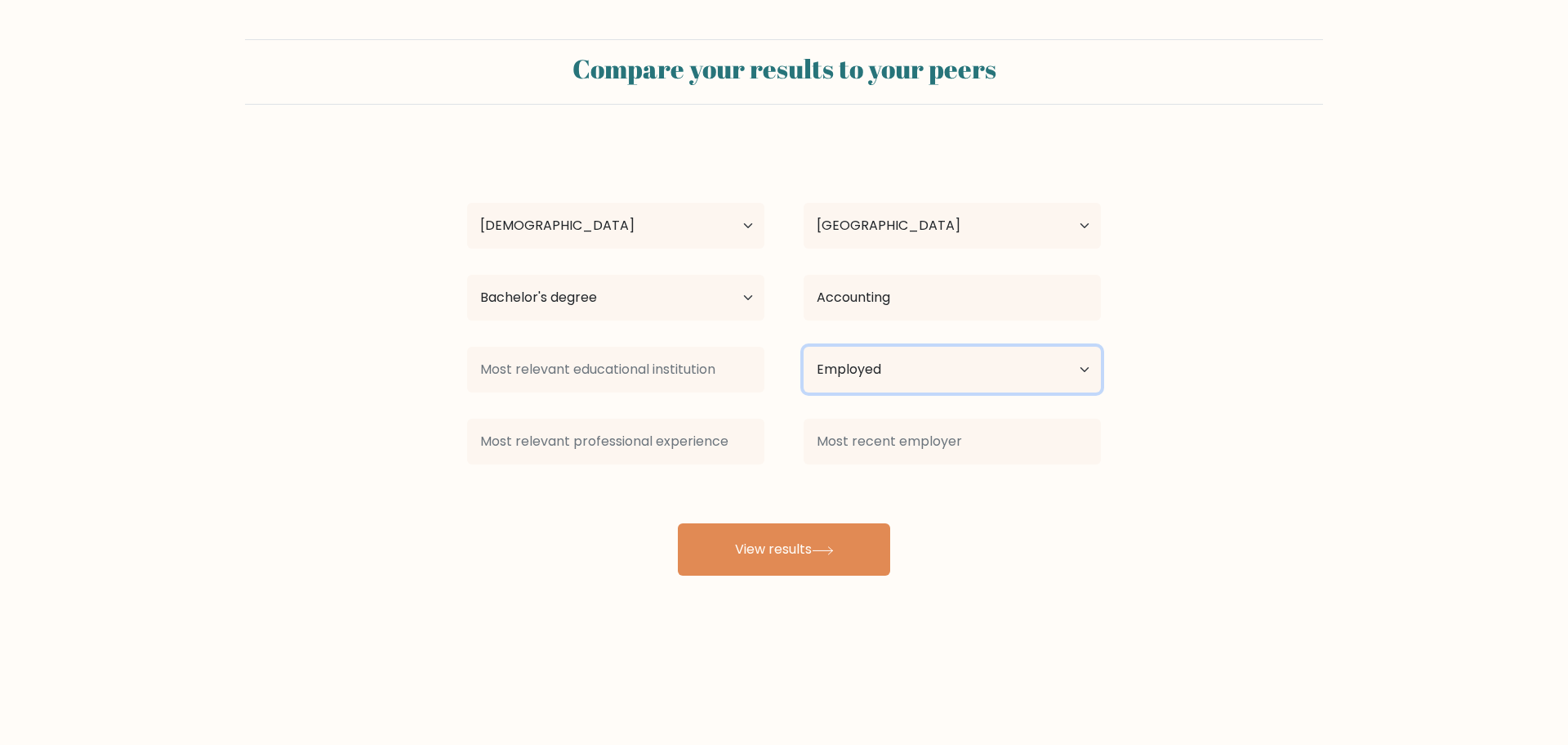
click at [870, 366] on select "Current employment status Employed Student Retired Other / prefer not to answer" at bounding box center [952, 369] width 298 height 46
select select "other"
click at [803, 346] on select "Current employment status Employed Student Retired Other / prefer not to answer" at bounding box center [952, 369] width 298 height 46
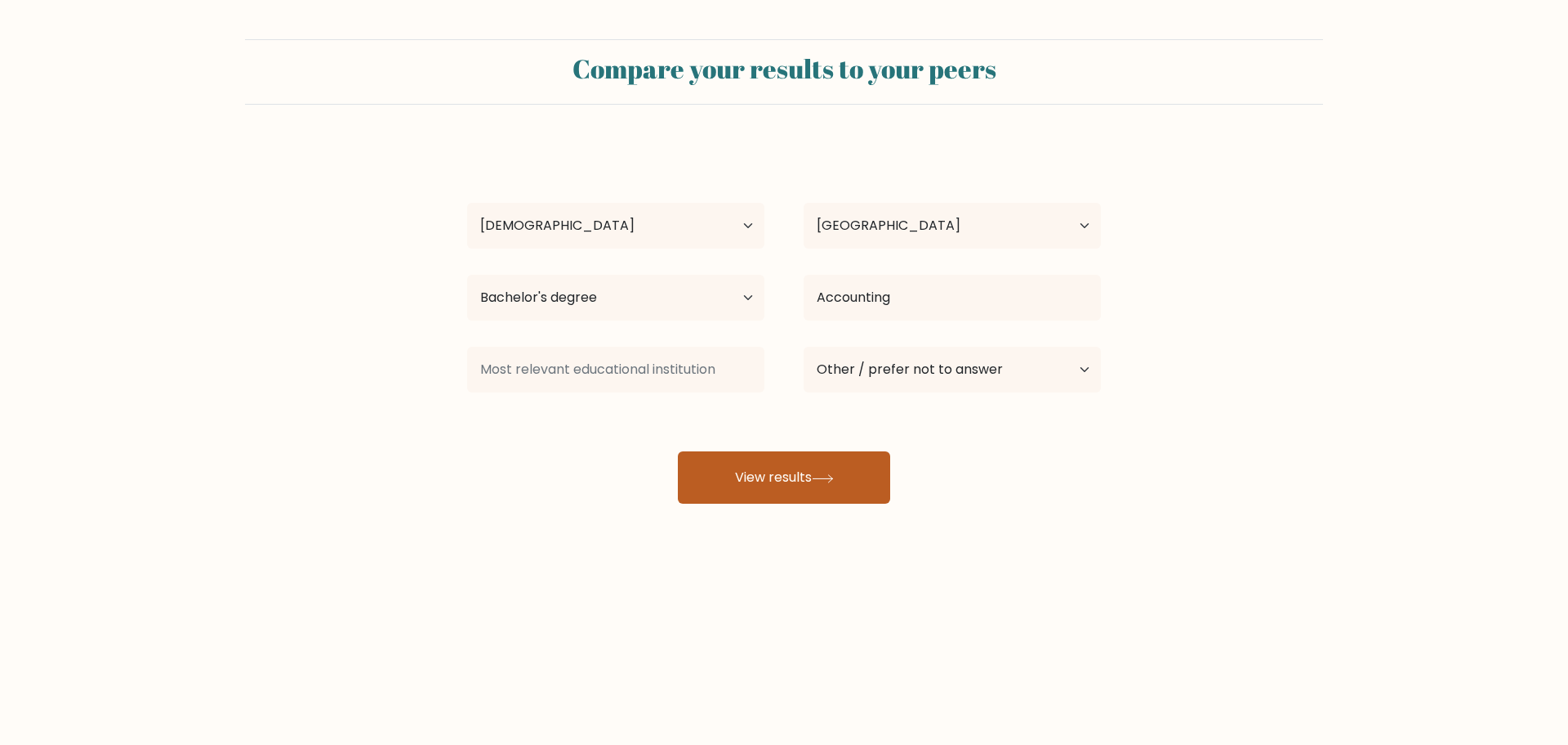
click at [803, 471] on button "View results" at bounding box center [784, 477] width 212 height 52
click at [619, 418] on div "Rona Miguel Age Under 18 years old 18-24 years old 25-34 years old 35-44 years …" at bounding box center [784, 323] width 653 height 360
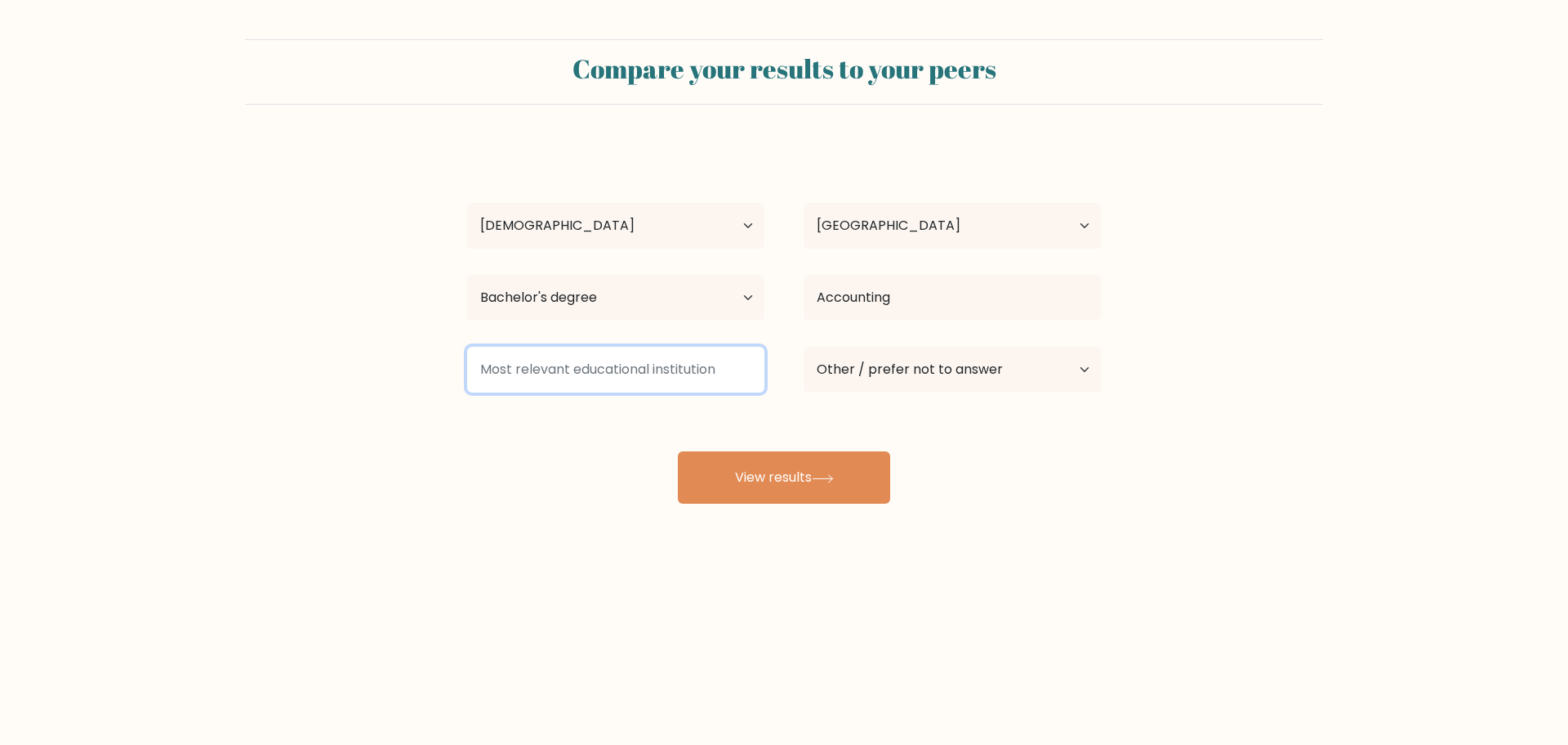
click at [613, 375] on input at bounding box center [615, 369] width 298 height 46
type input "K"
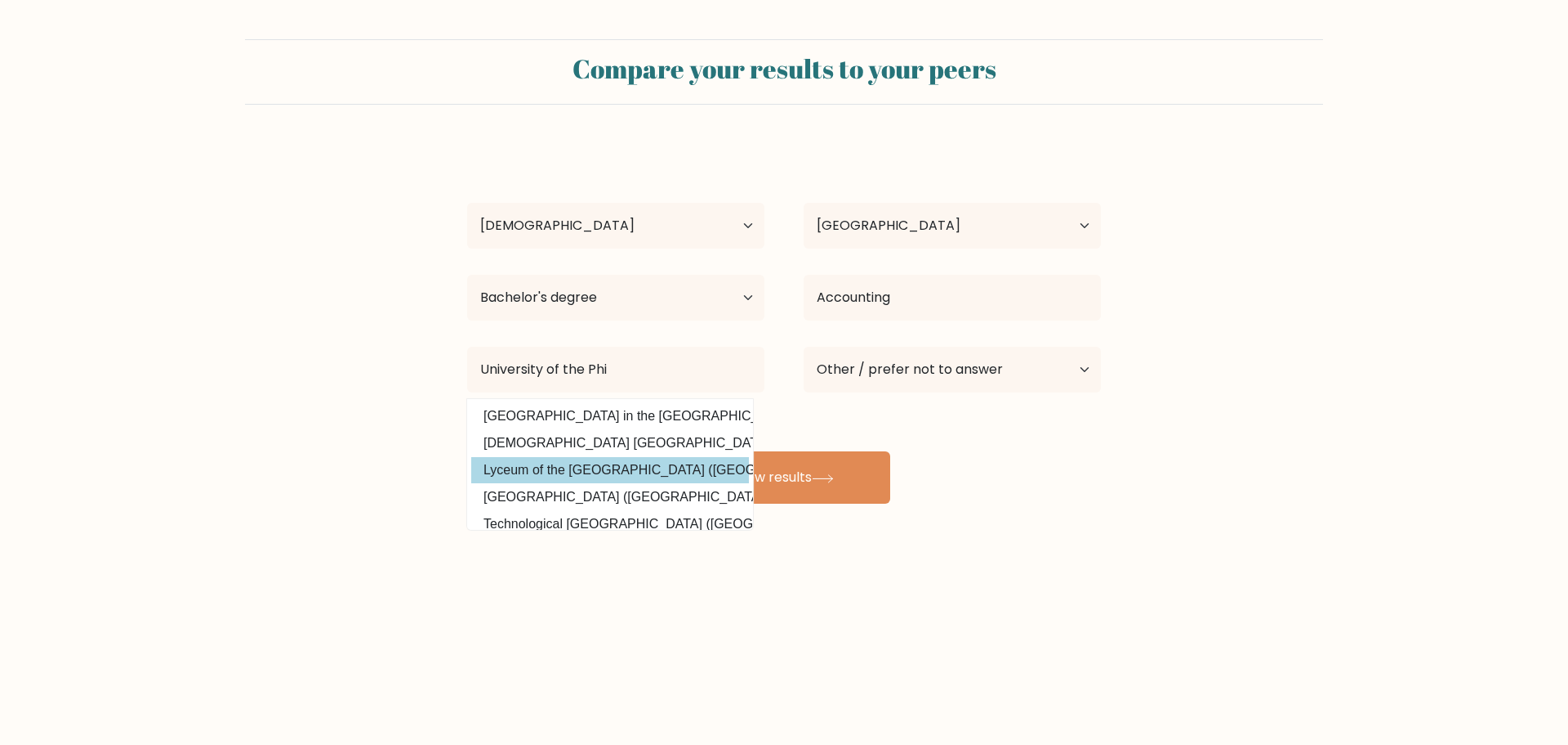
click at [610, 468] on option "Lyceum of the Philippines University (Philippines)" at bounding box center [610, 469] width 278 height 26
type input "Lyceum of the [GEOGRAPHIC_DATA]"
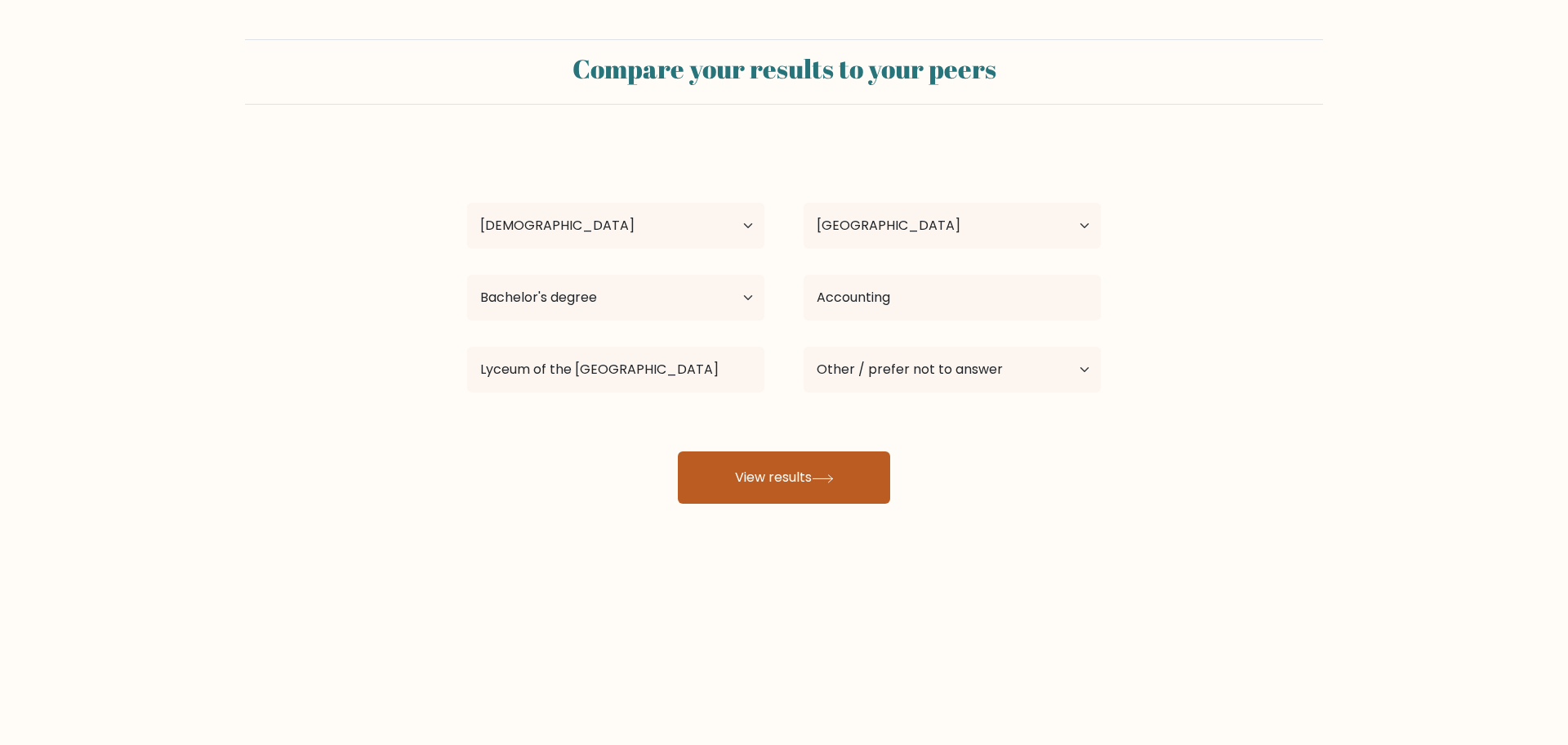
click at [804, 461] on button "View results" at bounding box center [784, 477] width 212 height 52
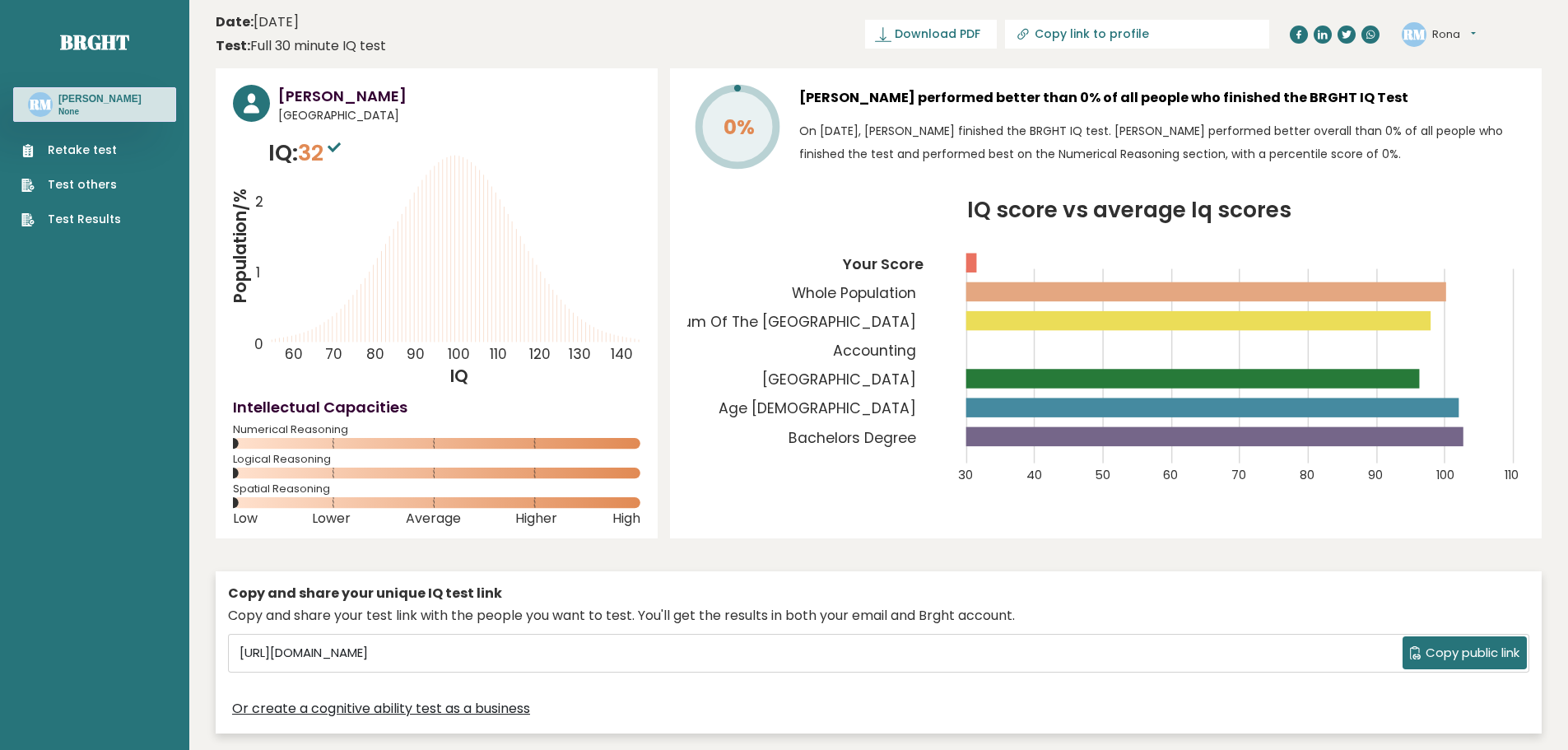
click at [334, 147] on icon at bounding box center [334, 148] width 13 height 10
